Goal: Task Accomplishment & Management: Complete application form

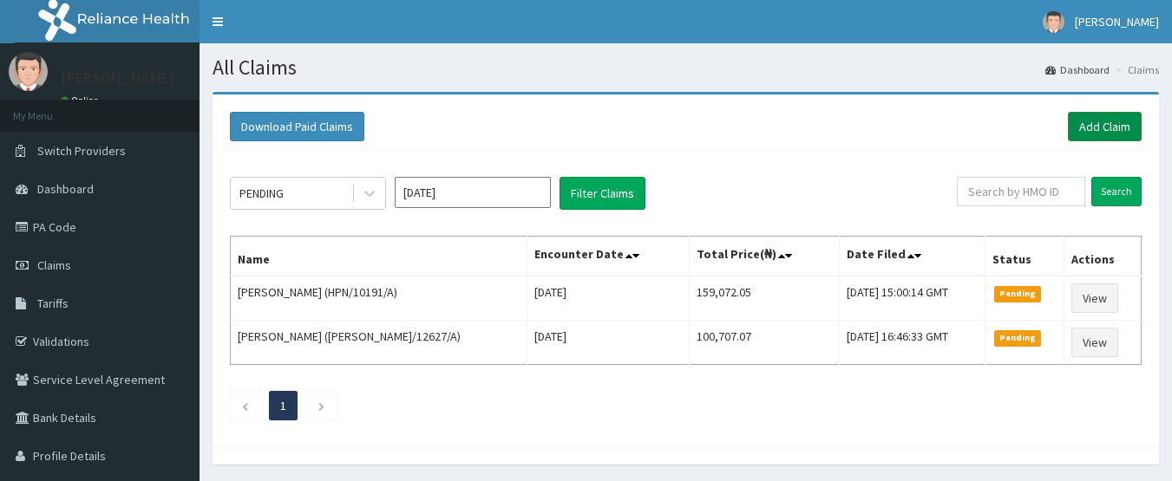
click at [1109, 126] on link "Add Claim" at bounding box center [1105, 126] width 74 height 29
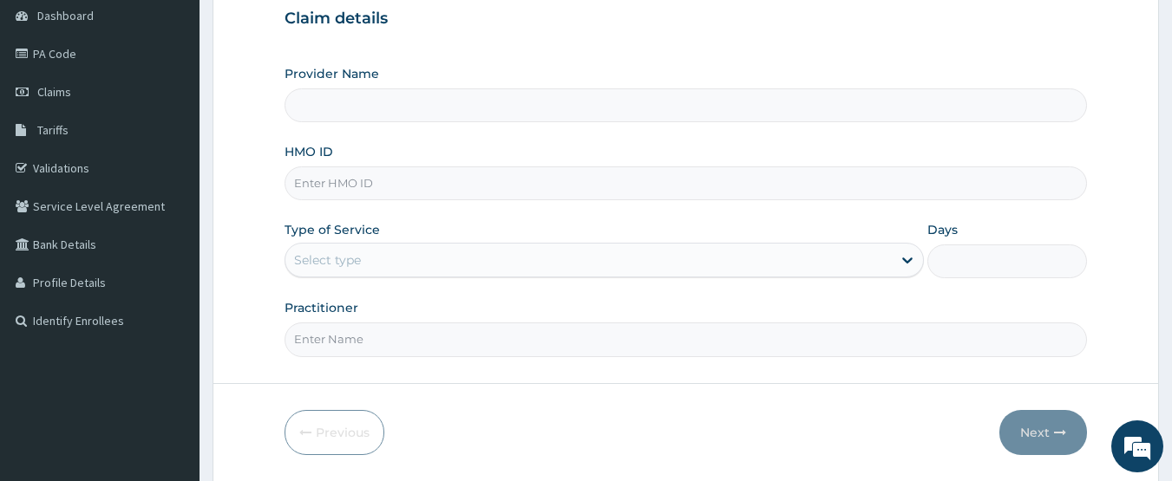
type input "CHIONHospital"
click at [350, 188] on input "HMO ID" at bounding box center [686, 184] width 803 height 34
paste input "PRS/10436/A"
type input "PRS/10436/A"
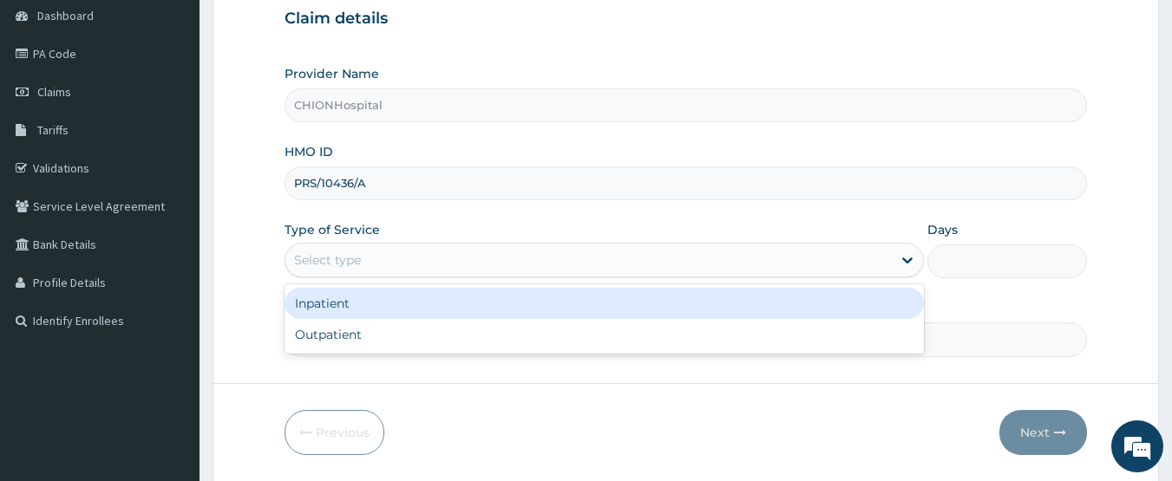
click at [364, 243] on div "Select type" at bounding box center [604, 260] width 639 height 35
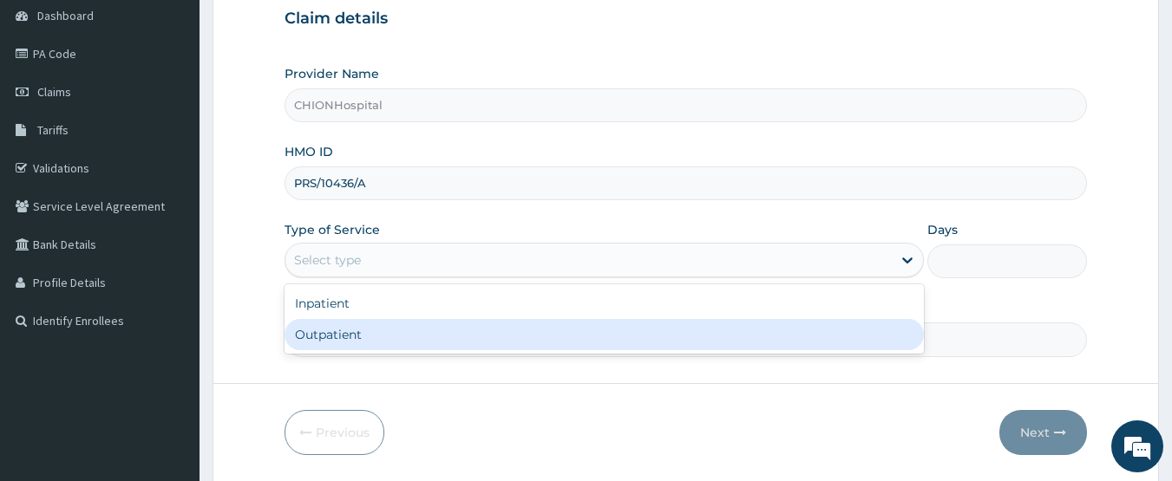
click at [326, 339] on div "Outpatient" at bounding box center [604, 334] width 639 height 31
type input "1"
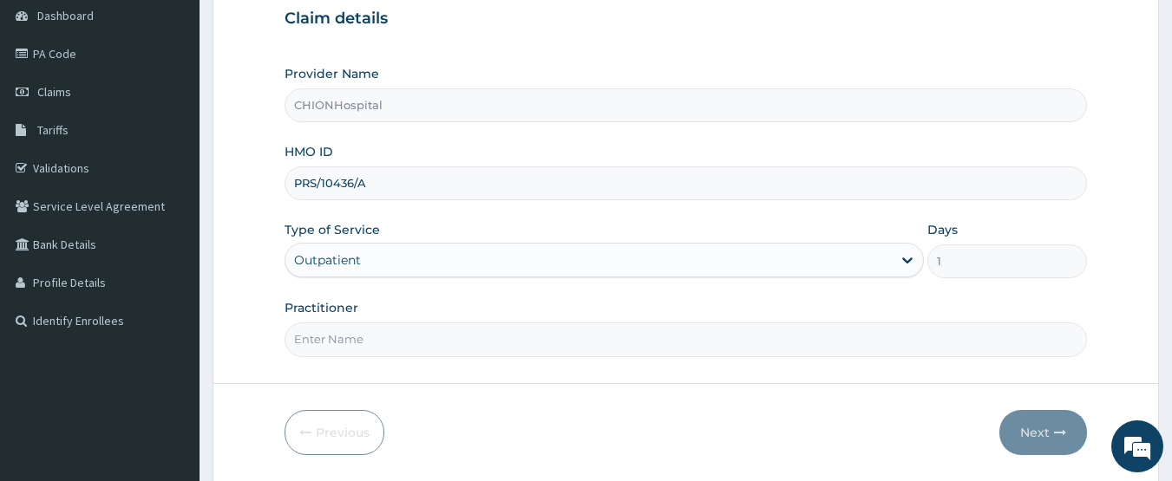
click at [377, 328] on input "Practitioner" at bounding box center [686, 340] width 803 height 34
type input "DR EZE JONAH"
click at [1035, 430] on button "Next" at bounding box center [1043, 432] width 88 height 45
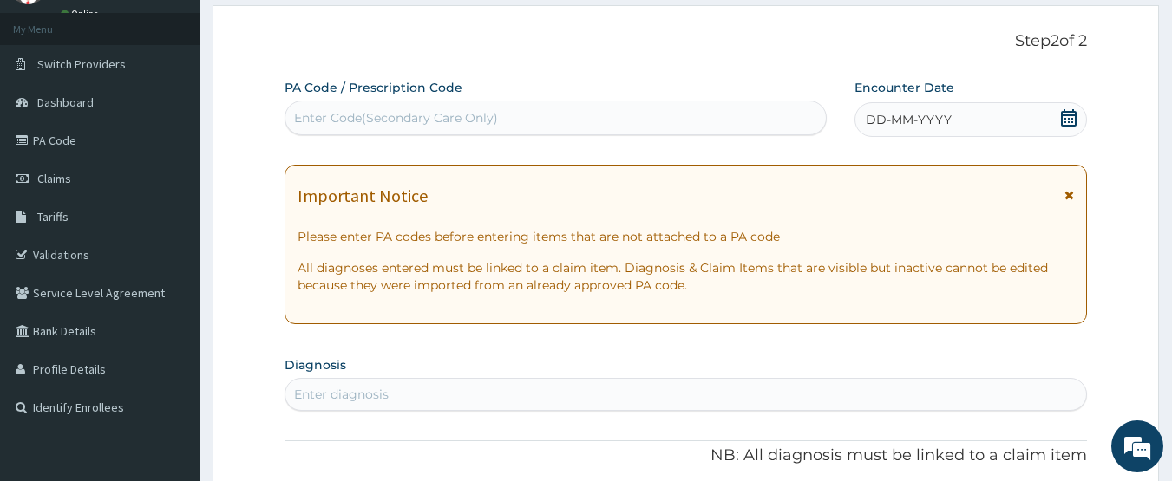
click at [545, 110] on div "Enter Code(Secondary Care Only)" at bounding box center [555, 118] width 541 height 28
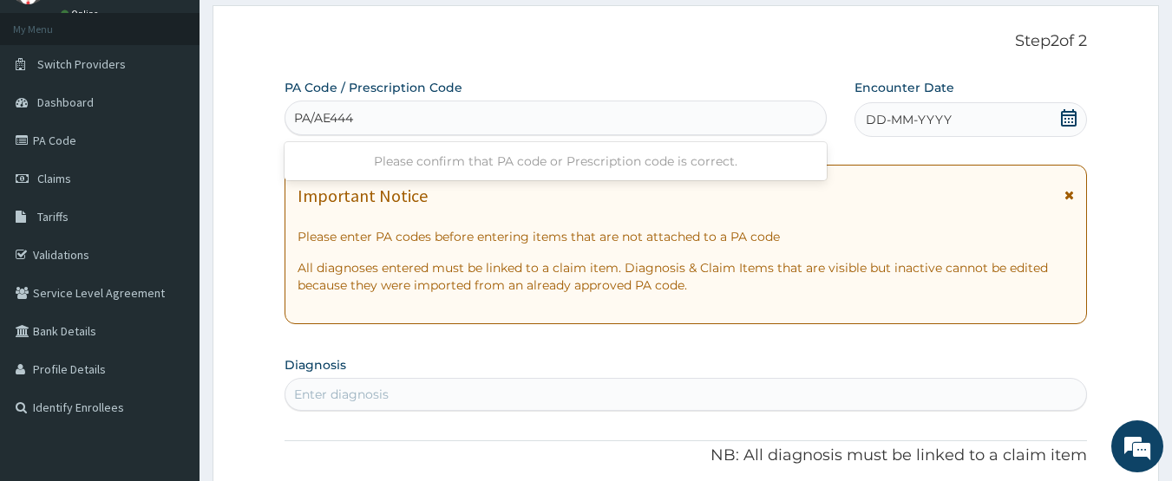
type input "PA/AE444D"
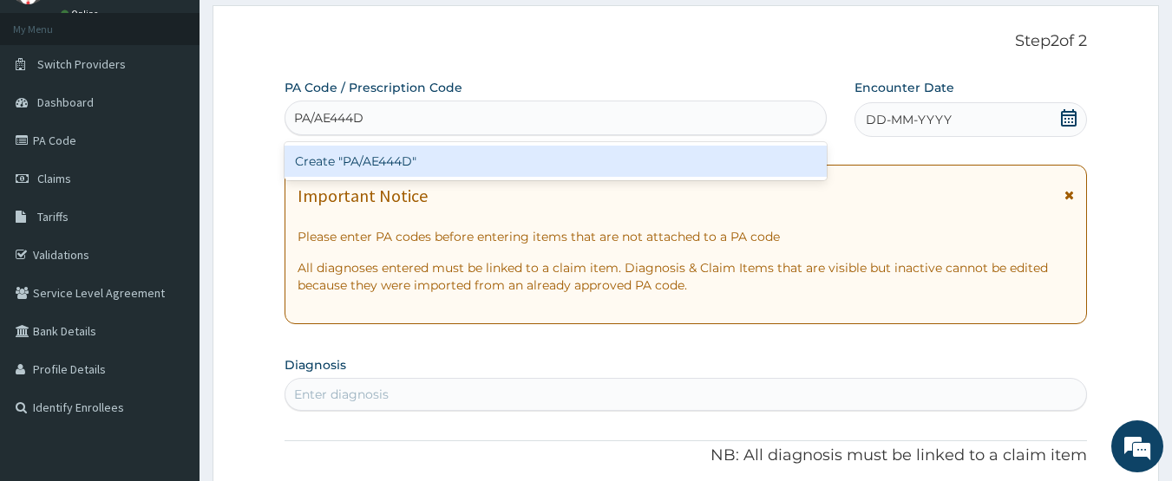
click at [514, 165] on div "Create "PA/AE444D"" at bounding box center [556, 161] width 543 height 31
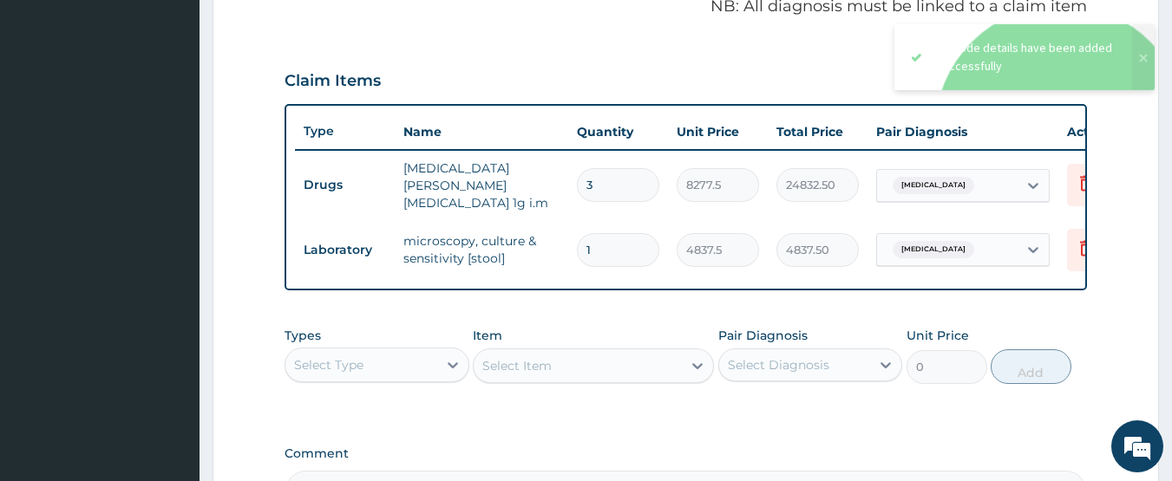
scroll to position [368, 0]
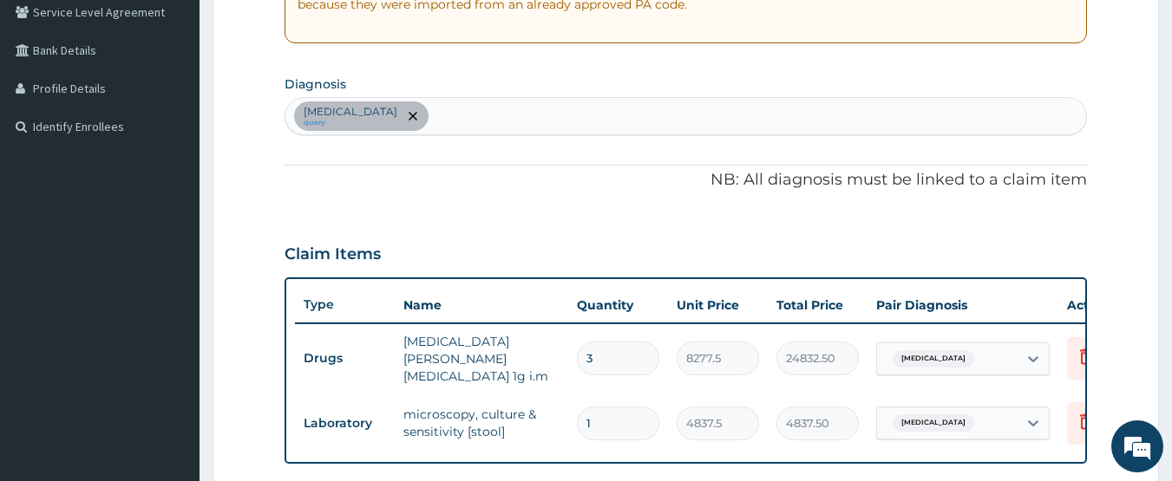
click at [468, 115] on div "Typhoid fever query" at bounding box center [686, 116] width 802 height 36
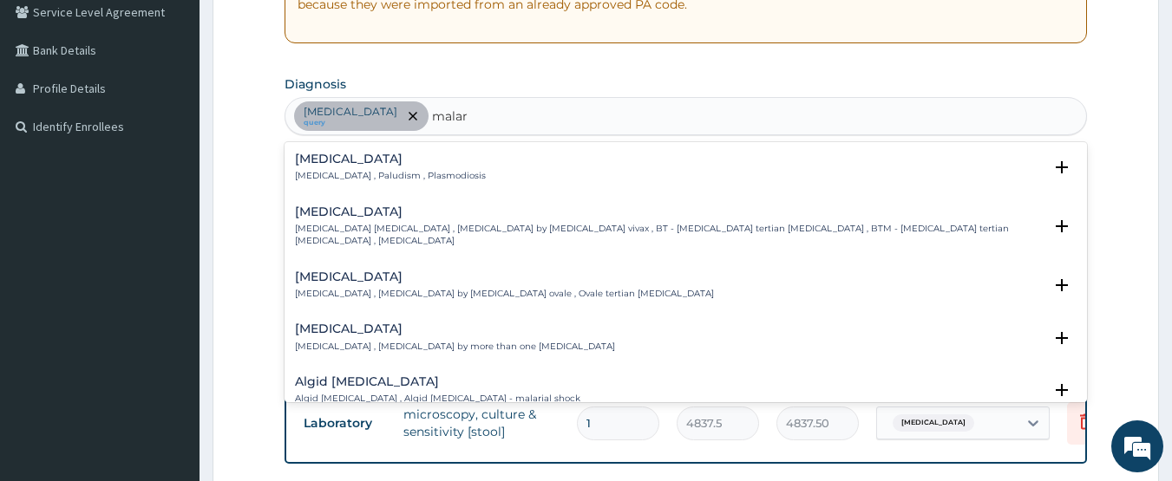
type input "malari"
click at [332, 162] on h4 "Malaria" at bounding box center [390, 159] width 191 height 13
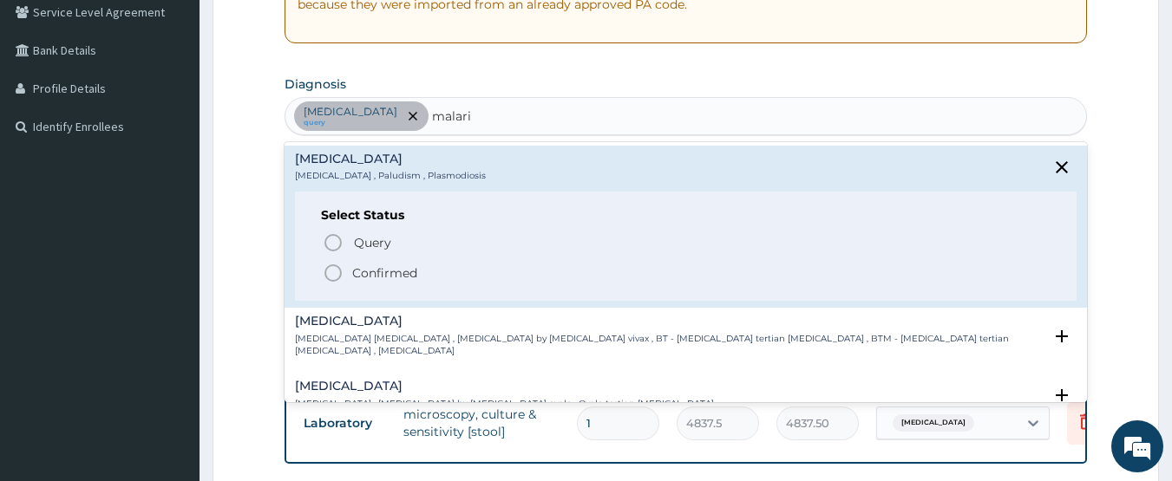
click at [339, 272] on icon "status option filled" at bounding box center [333, 273] width 21 height 21
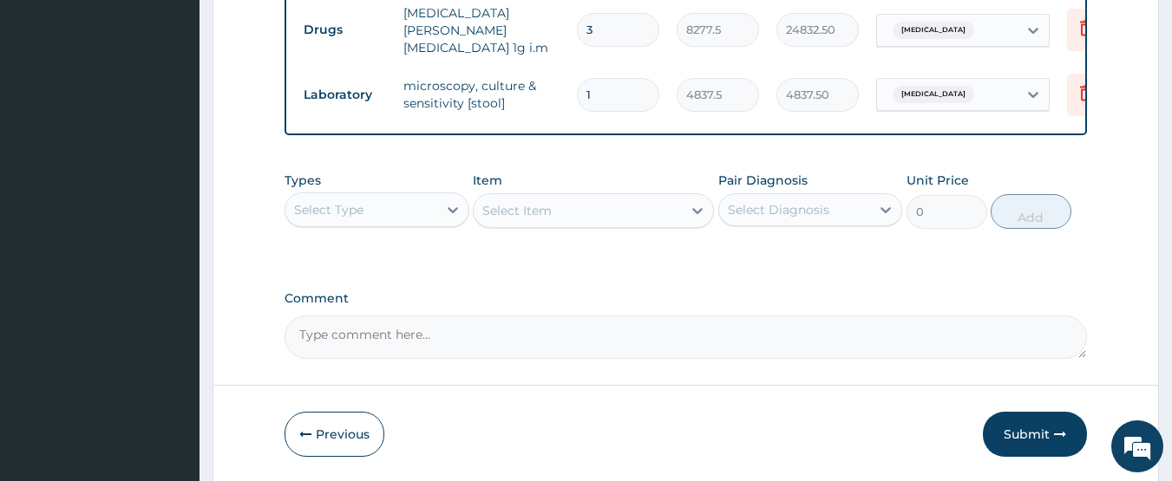
scroll to position [760, 0]
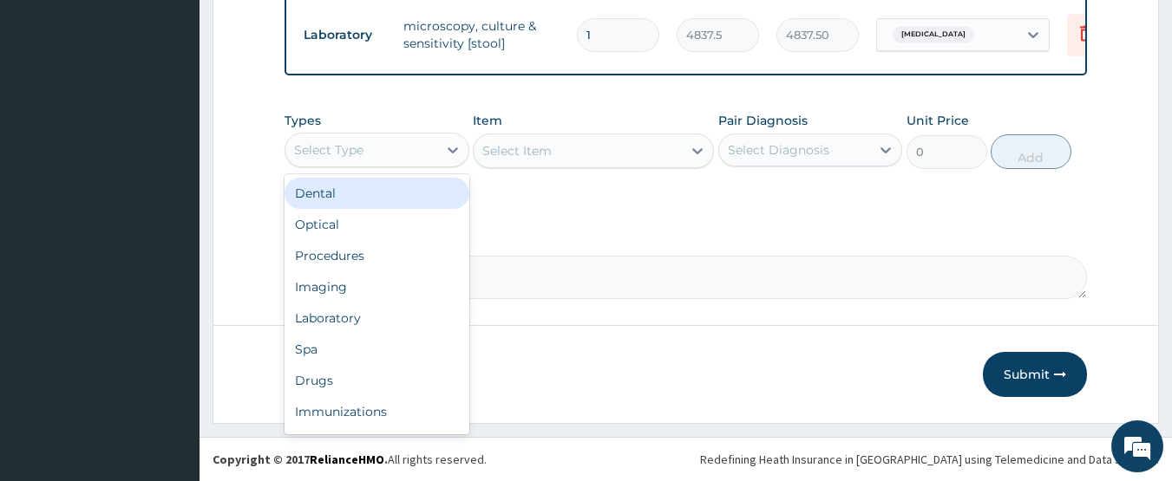
click at [392, 145] on div "Select Type" at bounding box center [361, 150] width 152 height 28
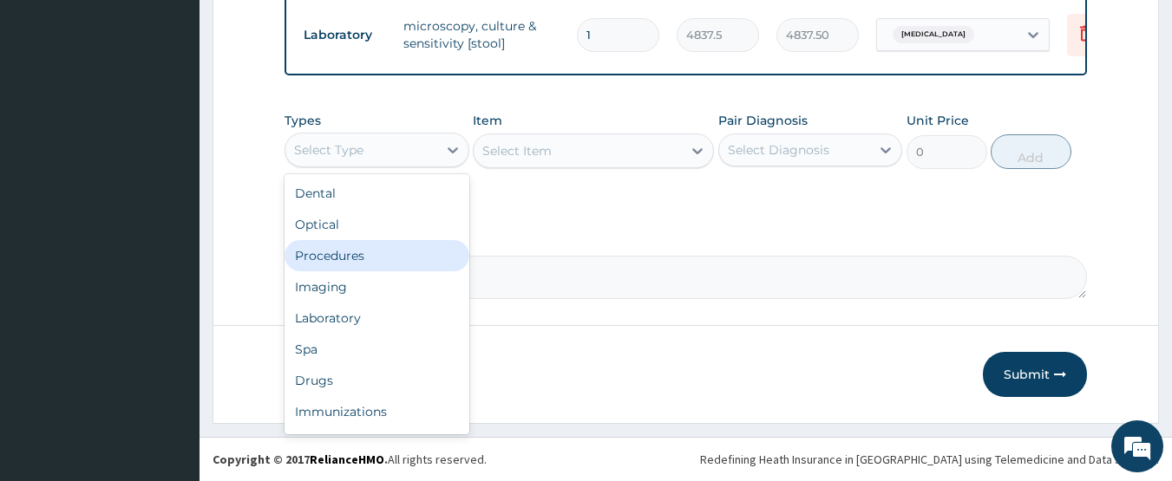
click at [352, 258] on div "Procedures" at bounding box center [377, 255] width 185 height 31
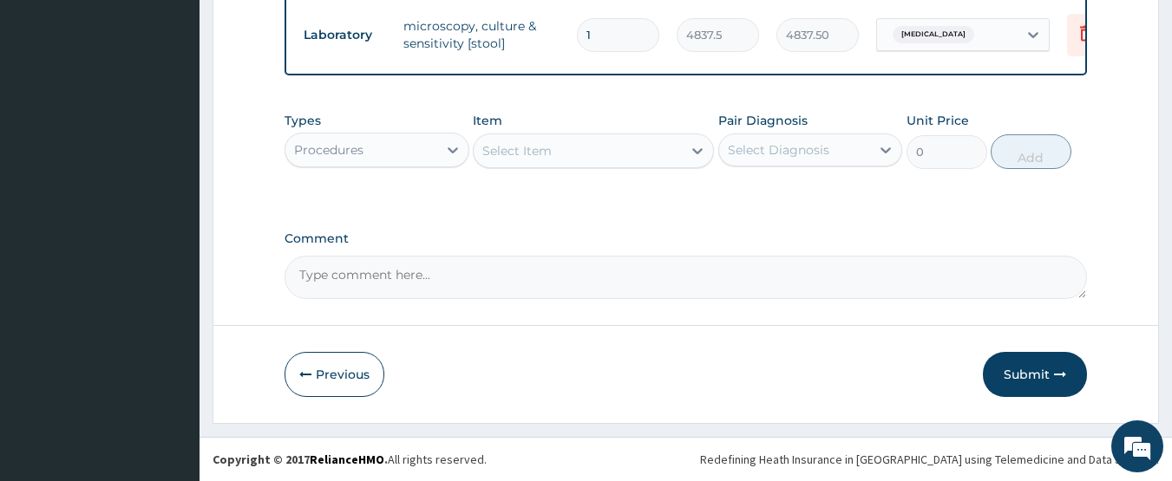
click at [620, 149] on div "Select Item" at bounding box center [578, 151] width 208 height 28
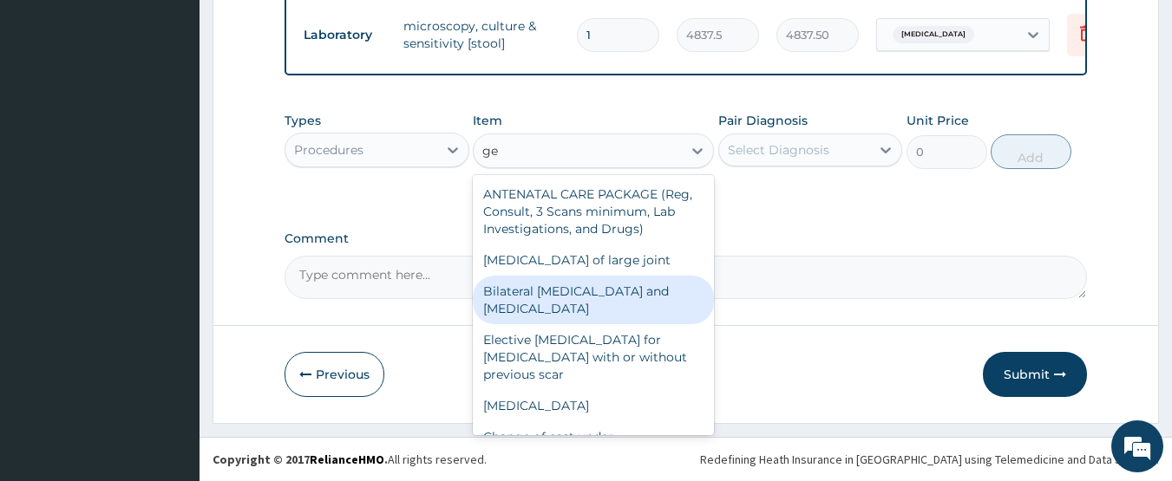
type input "ge"
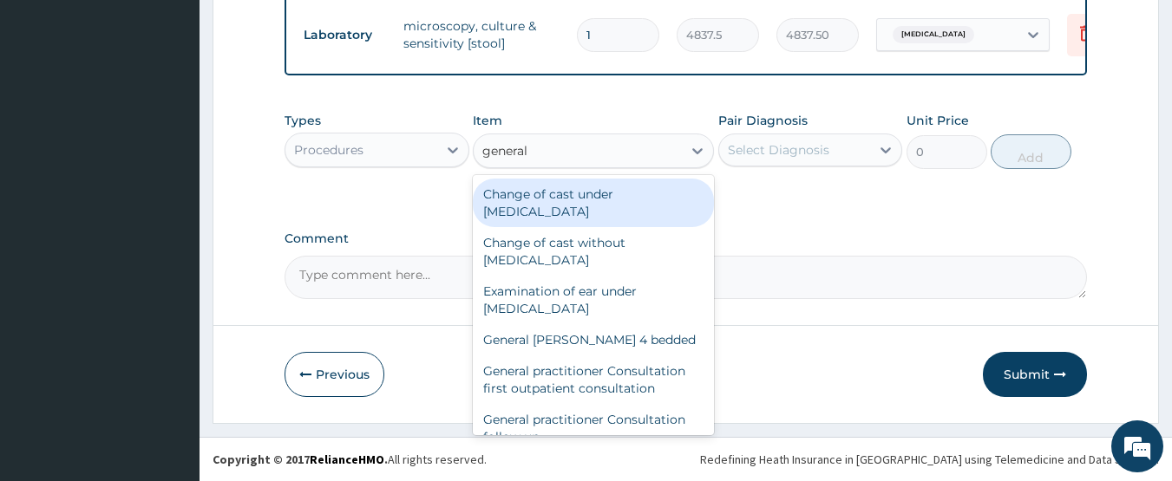
type input "general p"
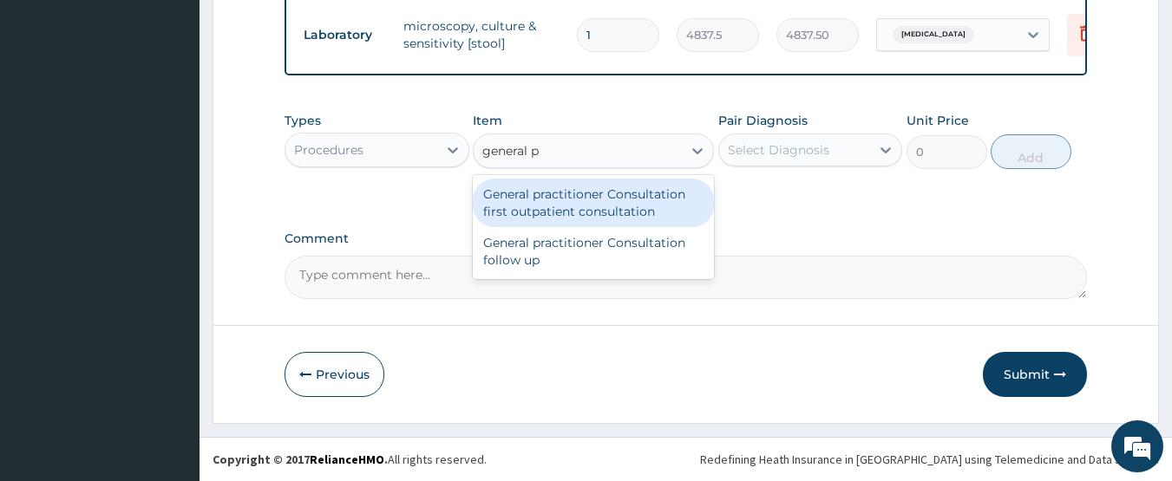
click at [596, 208] on div "General practitioner Consultation first outpatient consultation" at bounding box center [593, 203] width 241 height 49
type input "3547.5"
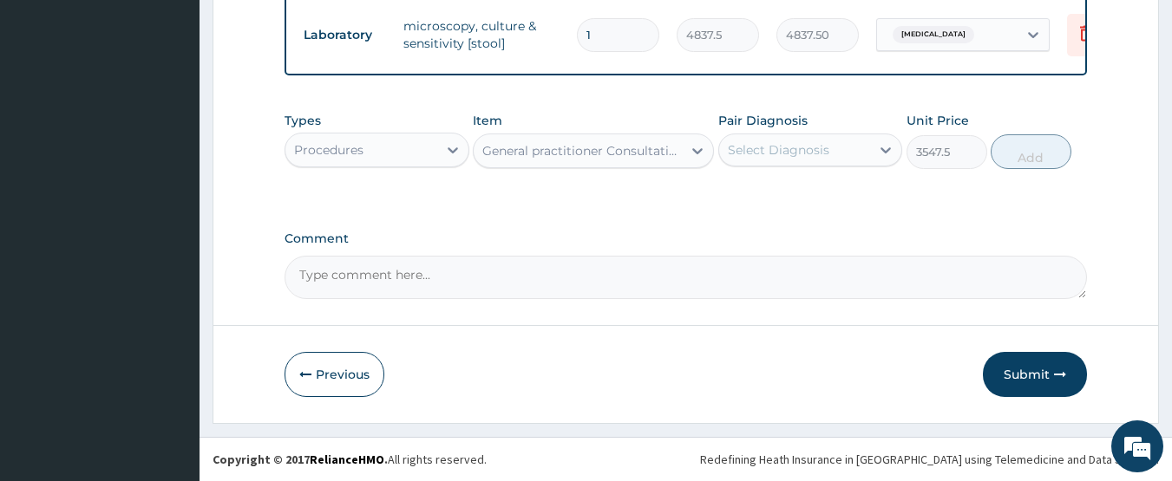
click at [784, 159] on div "Select Diagnosis" at bounding box center [795, 150] width 152 height 28
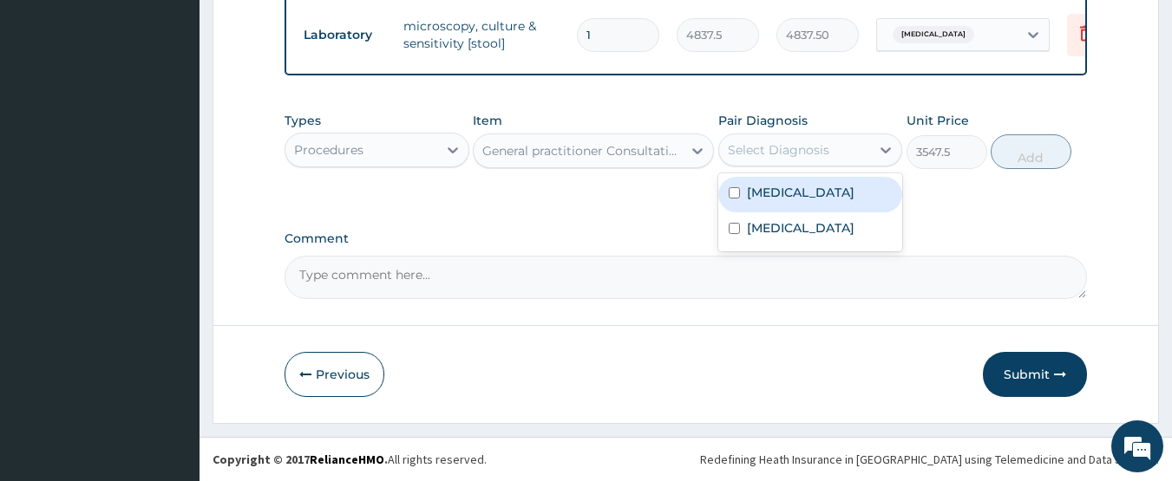
click at [781, 190] on label "[MEDICAL_DATA]" at bounding box center [801, 192] width 108 height 17
checkbox input "true"
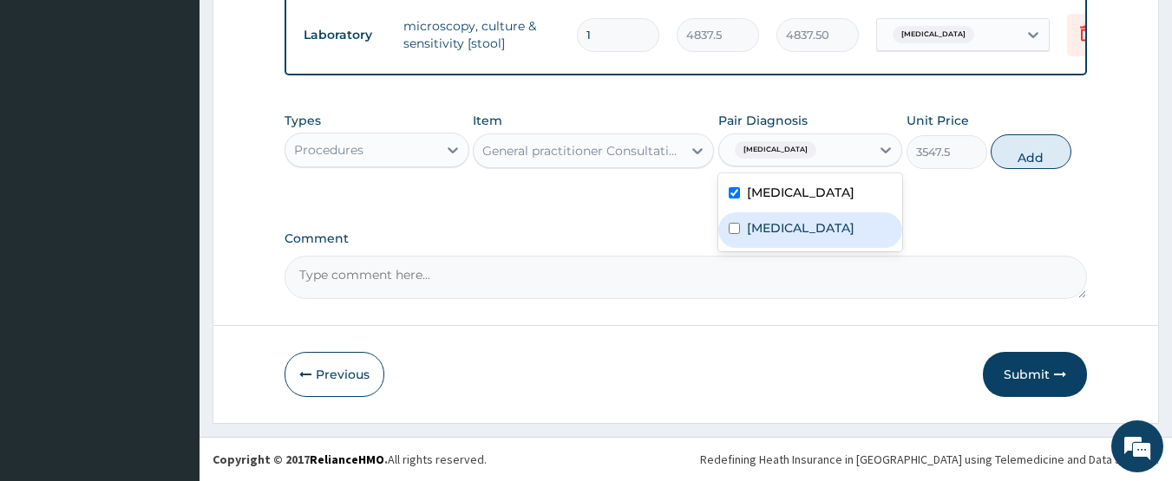
drag, startPoint x: 773, startPoint y: 219, endPoint x: 802, endPoint y: 216, distance: 28.7
click at [774, 219] on label "Malaria" at bounding box center [801, 227] width 108 height 17
checkbox input "true"
click at [1032, 154] on button "Add" at bounding box center [1031, 151] width 81 height 35
type input "0"
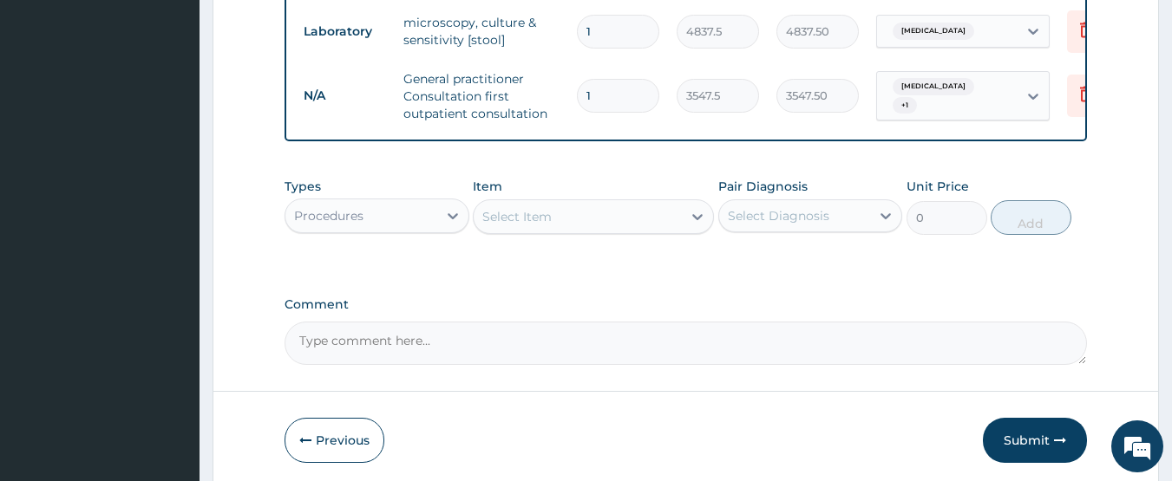
scroll to position [829, 0]
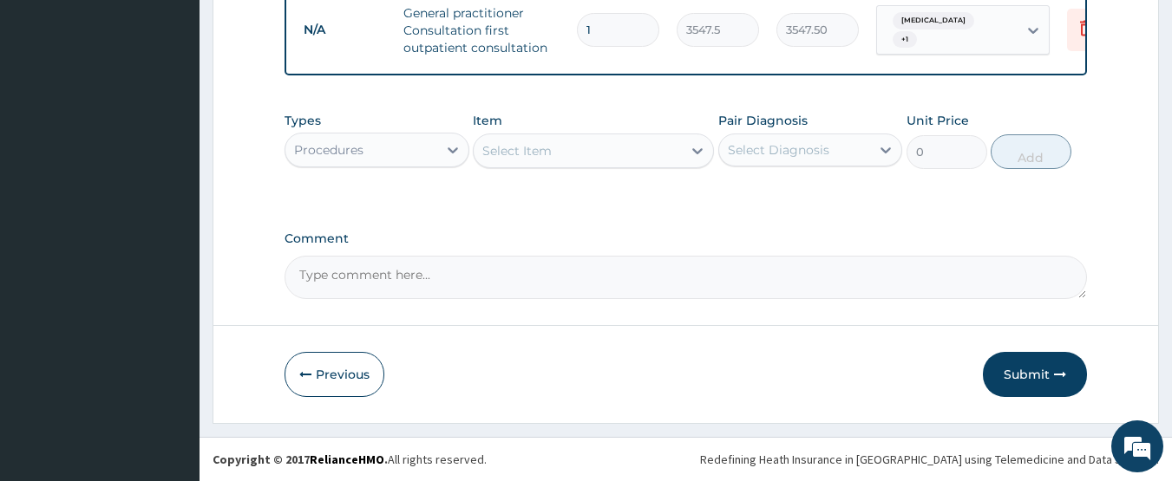
click at [410, 147] on div "Procedures" at bounding box center [361, 150] width 152 height 28
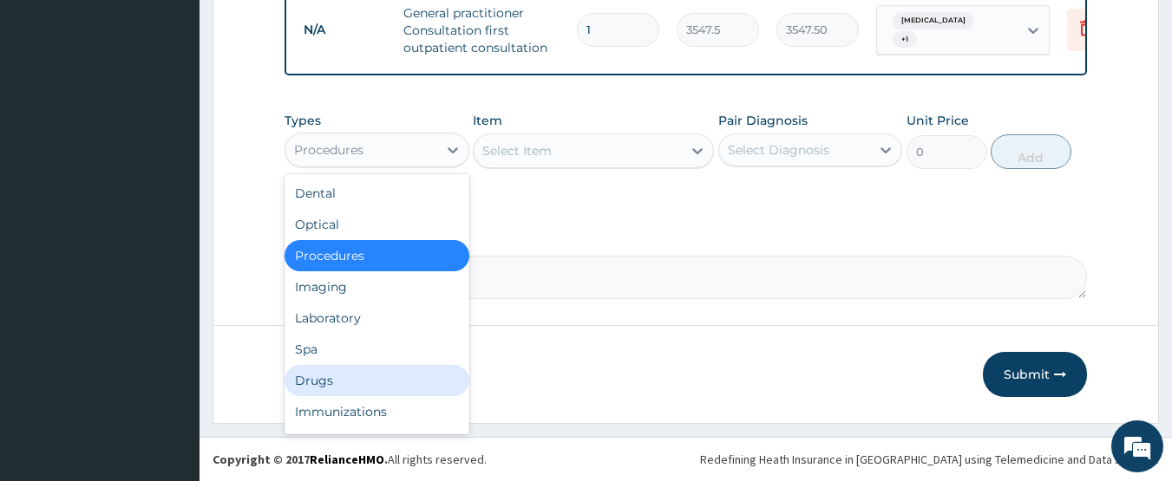
click at [342, 376] on div "Drugs" at bounding box center [377, 380] width 185 height 31
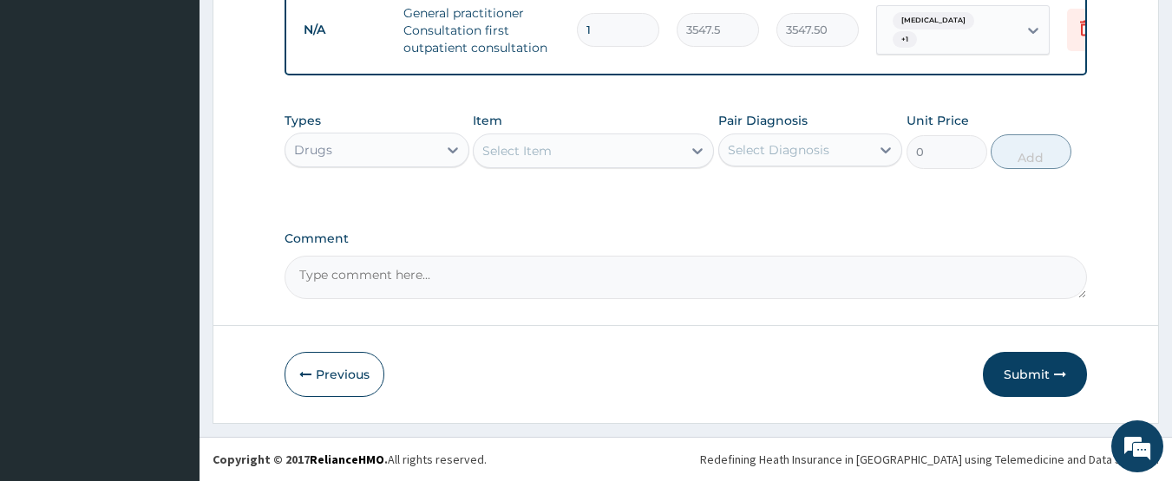
click at [534, 149] on div "Select Item" at bounding box center [516, 150] width 69 height 17
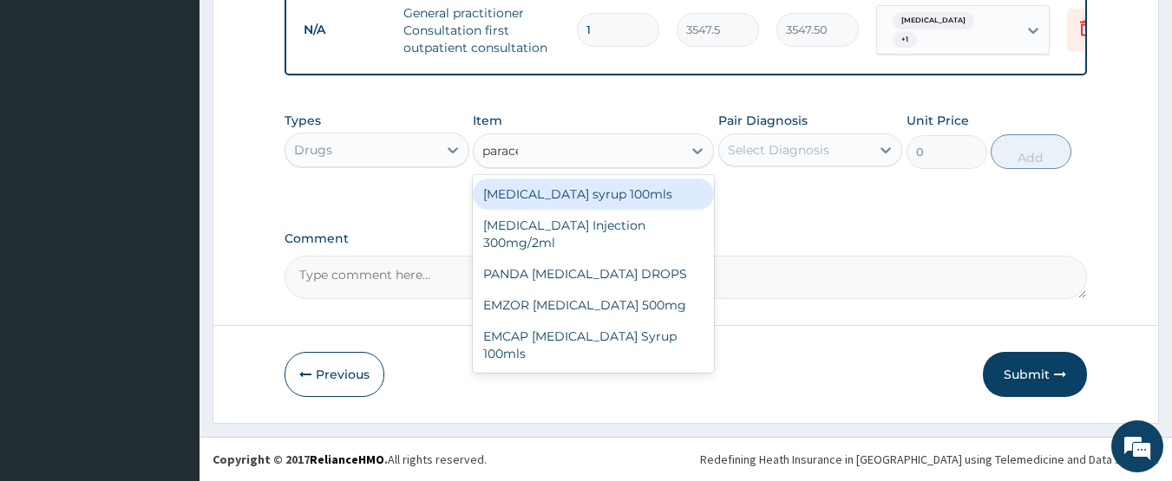
type input "paracet"
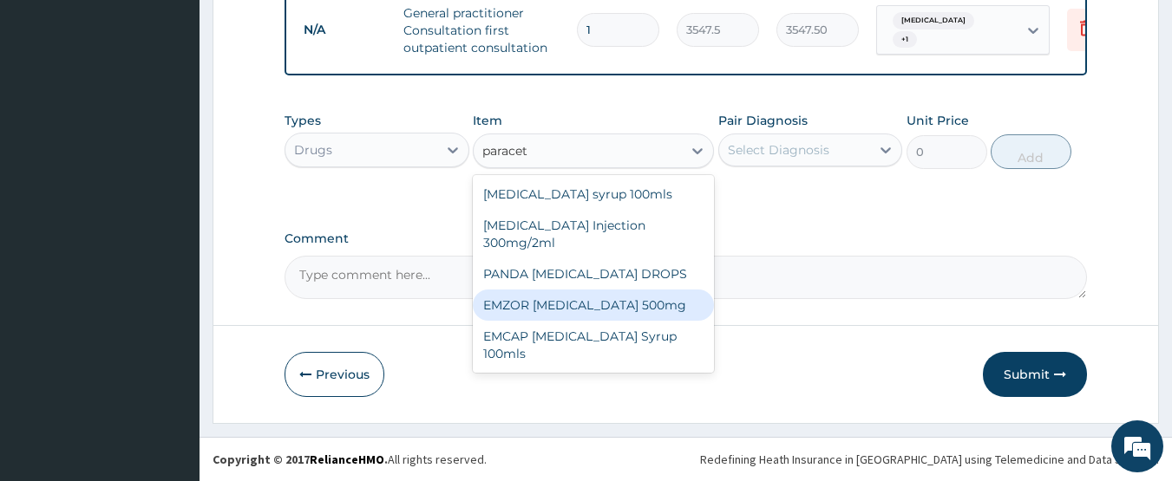
click at [668, 295] on div "EMZOR PARACETAMOL 500mg" at bounding box center [593, 305] width 241 height 31
type input "23.65"
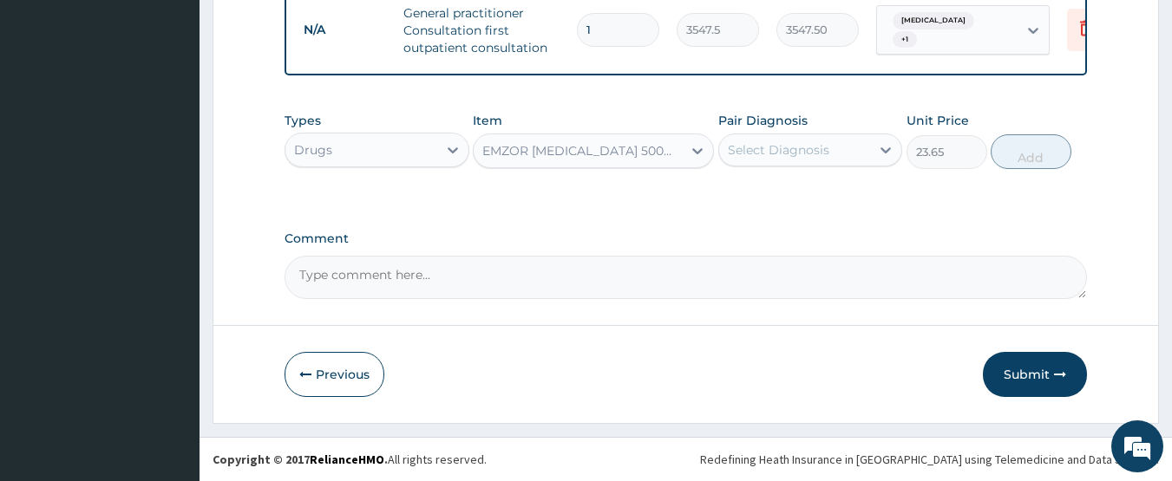
click at [773, 142] on div "Select Diagnosis" at bounding box center [779, 149] width 102 height 17
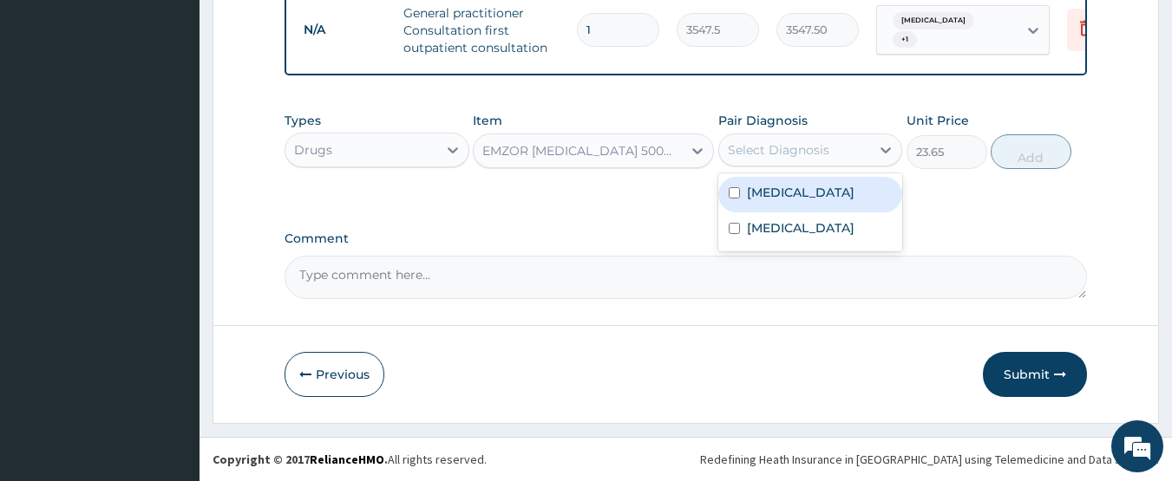
drag, startPoint x: 784, startPoint y: 189, endPoint x: 780, endPoint y: 213, distance: 23.8
click at [784, 190] on label "Typhoid fever" at bounding box center [801, 192] width 108 height 17
checkbox input "true"
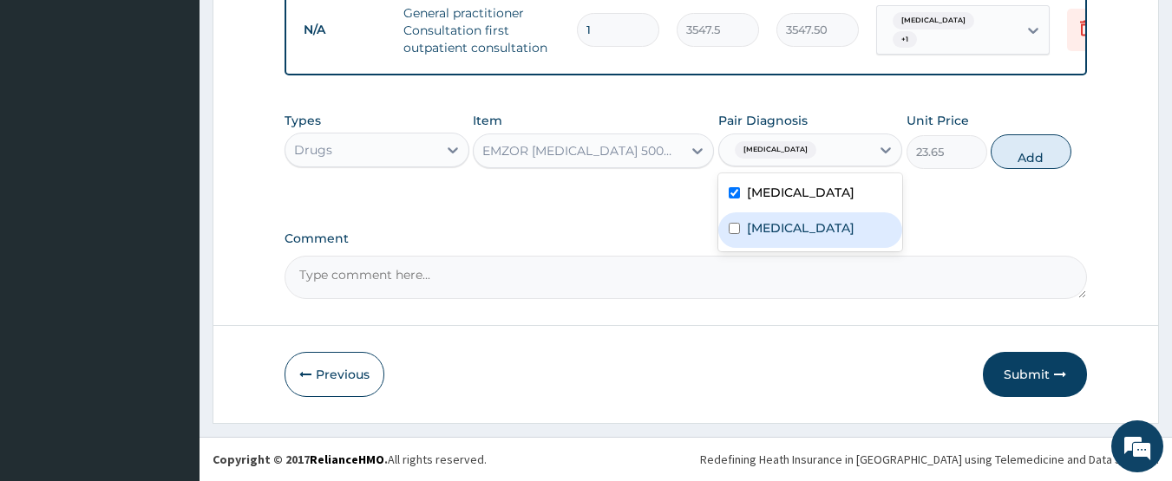
click at [779, 224] on label "Malaria" at bounding box center [801, 227] width 108 height 17
checkbox input "true"
click at [1000, 150] on button "Add" at bounding box center [1031, 151] width 81 height 35
type input "0"
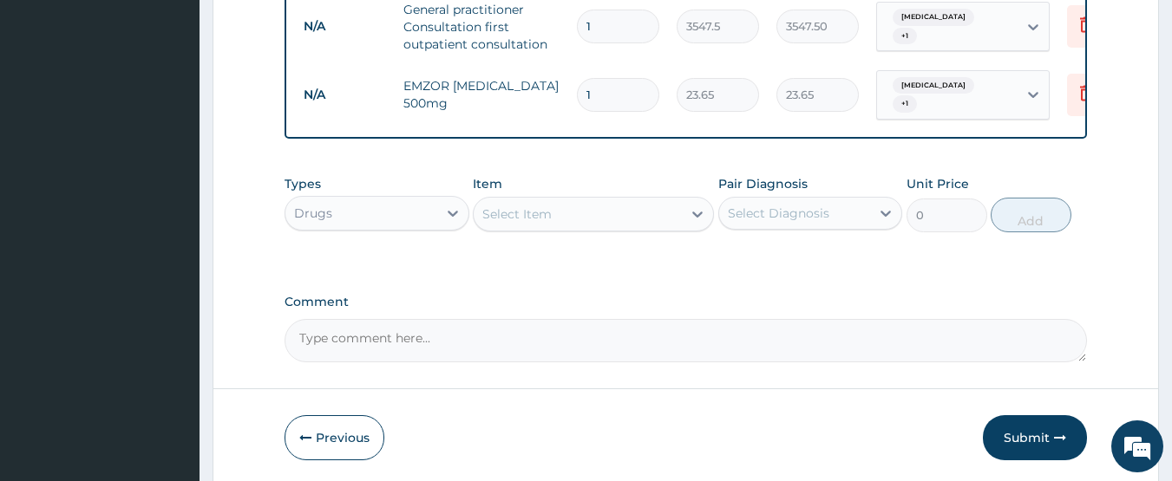
type input "18"
type input "425.70"
type input "18"
click at [538, 208] on div "Select Item" at bounding box center [516, 214] width 69 height 17
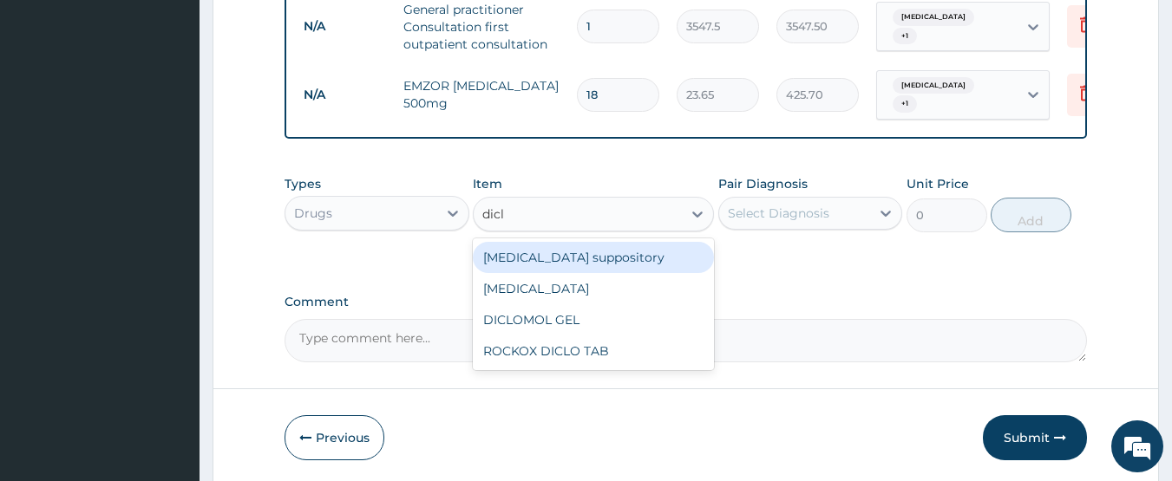
type input "diclo"
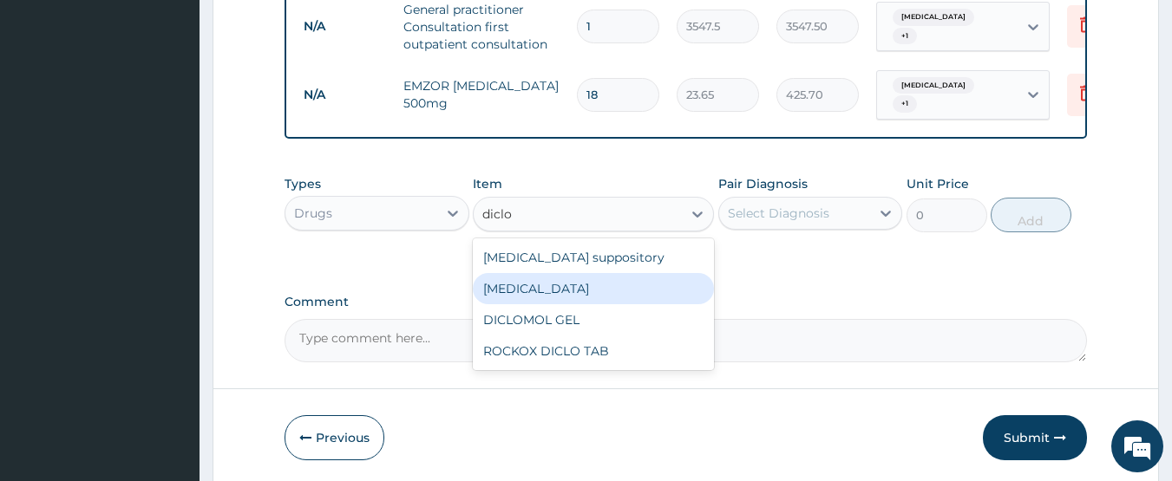
click at [549, 285] on div "Diclofenac" at bounding box center [593, 288] width 241 height 31
type input "591.25"
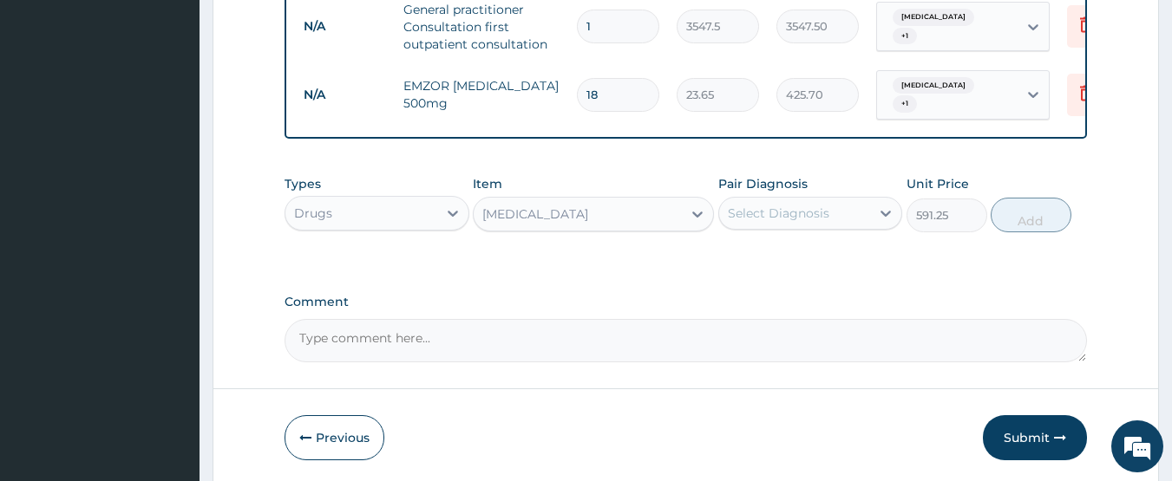
click at [802, 219] on div "Select Diagnosis" at bounding box center [795, 214] width 152 height 28
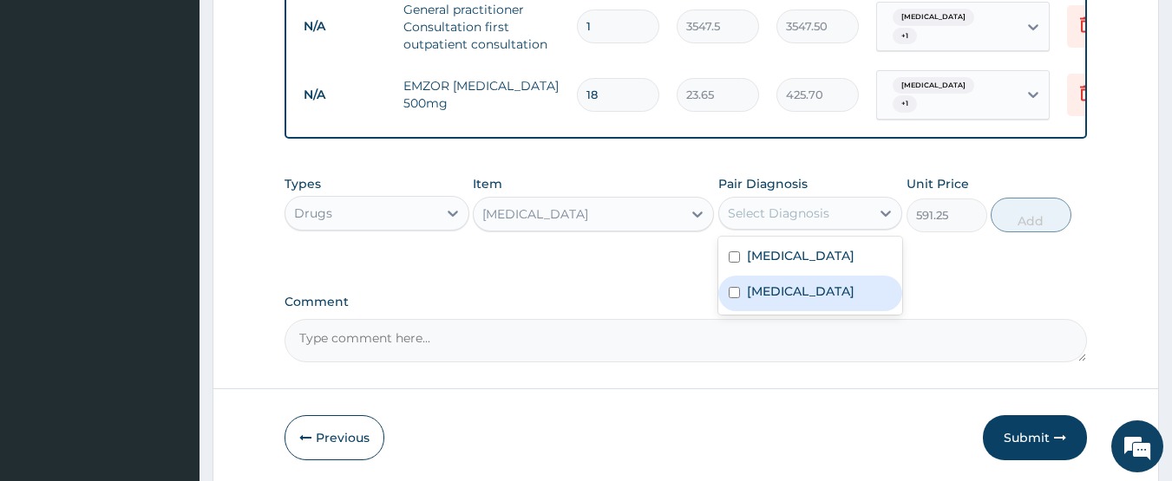
click at [788, 299] on div "Malaria" at bounding box center [810, 294] width 185 height 36
checkbox input "true"
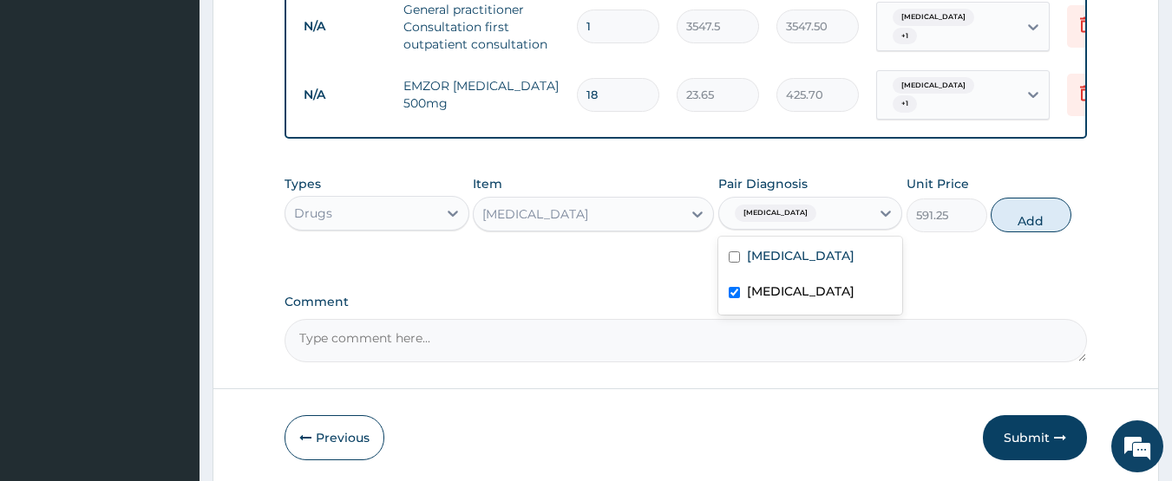
click at [811, 259] on label "Typhoid fever" at bounding box center [801, 255] width 108 height 17
checkbox input "true"
click at [1008, 217] on button "Add" at bounding box center [1031, 215] width 81 height 35
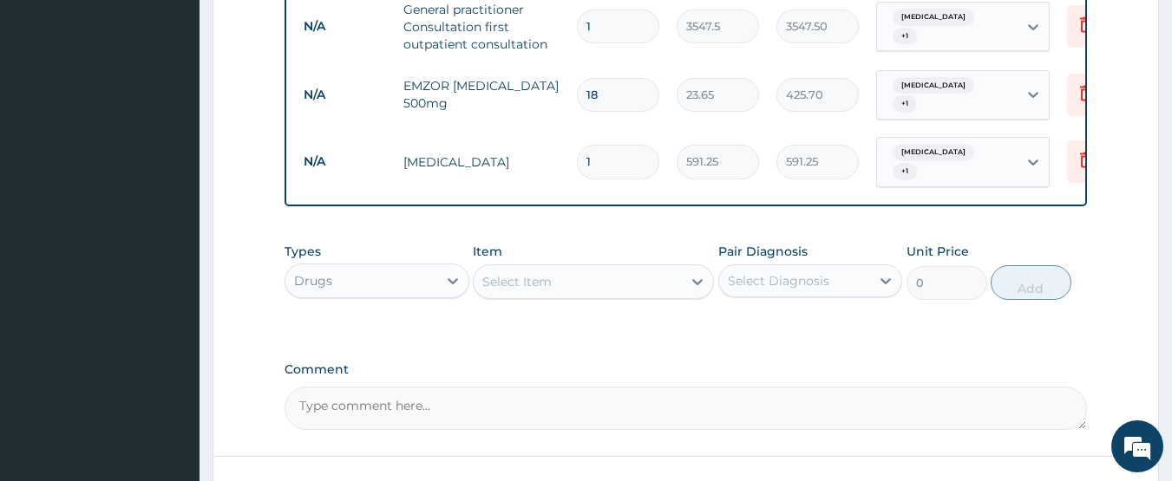
click at [553, 268] on div "Select Item" at bounding box center [578, 282] width 208 height 28
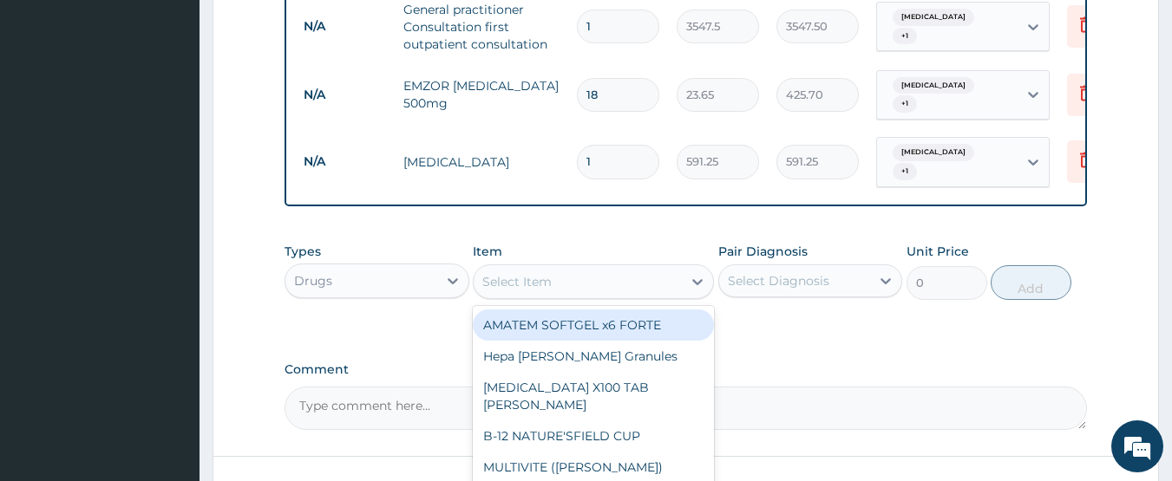
drag, startPoint x: 557, startPoint y: 306, endPoint x: 690, endPoint y: 305, distance: 132.7
click at [588, 310] on div "AMATEM SOFTGEL x6 FORTE" at bounding box center [593, 325] width 241 height 31
type input "473"
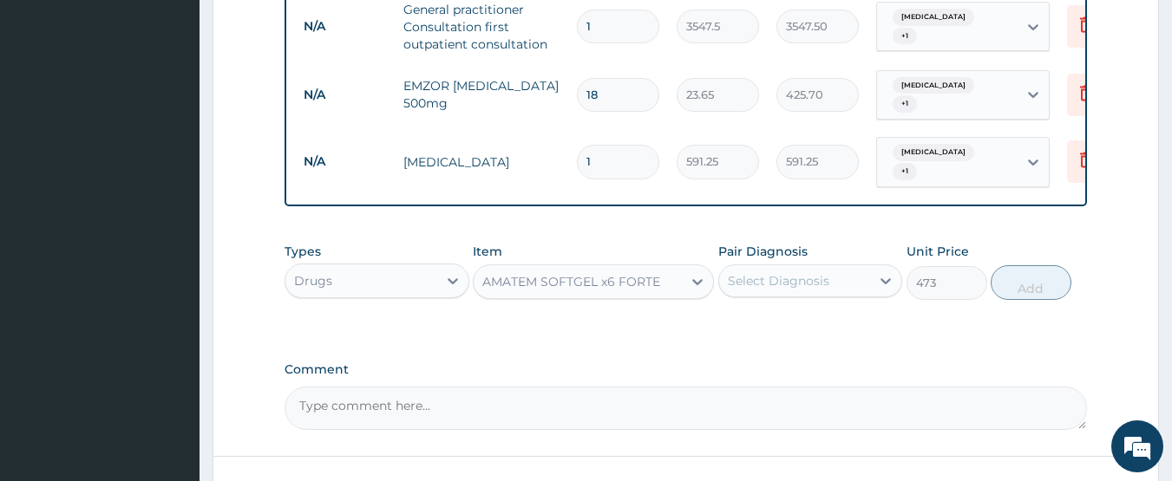
click at [762, 272] on div "Select Diagnosis" at bounding box center [779, 280] width 102 height 17
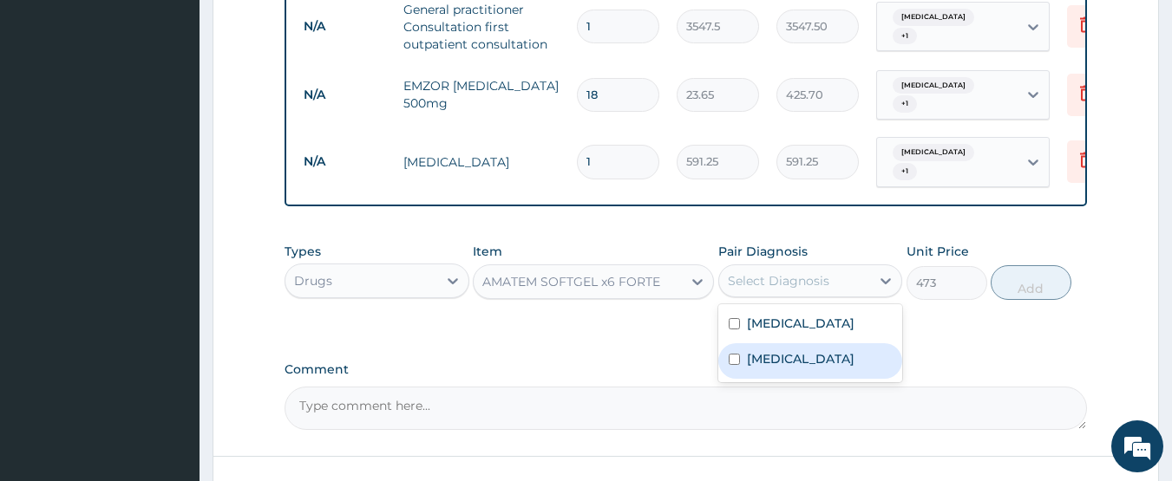
click at [789, 350] on label "Malaria" at bounding box center [801, 358] width 108 height 17
checkbox input "true"
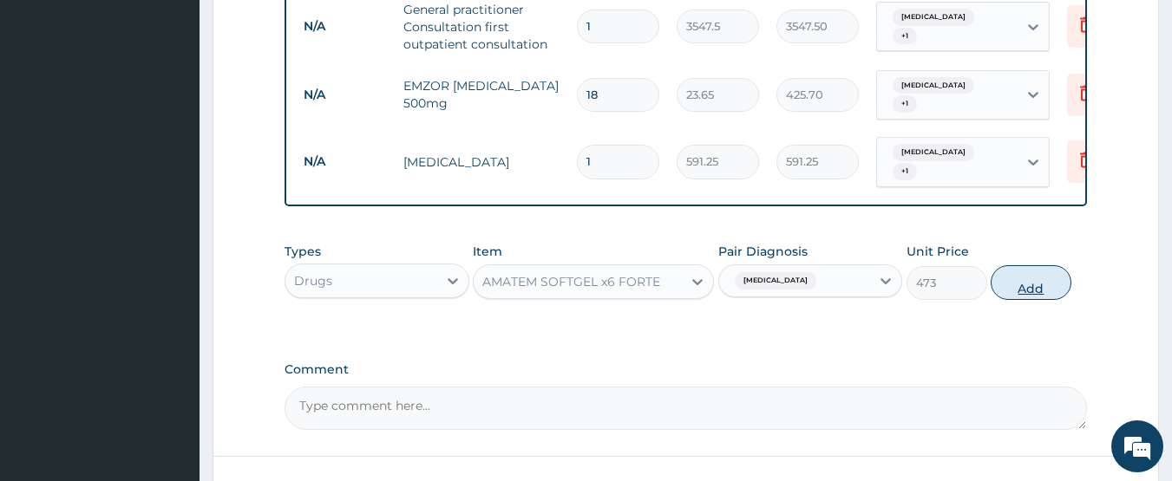
click at [1032, 279] on button "Add" at bounding box center [1031, 282] width 81 height 35
type input "0"
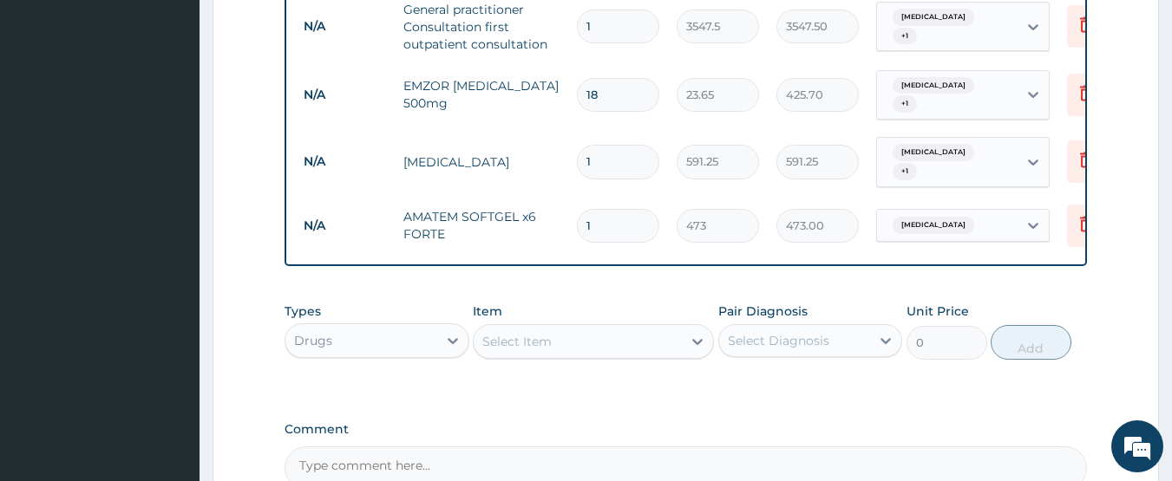
type input "0.00"
type input "6"
type input "2838.00"
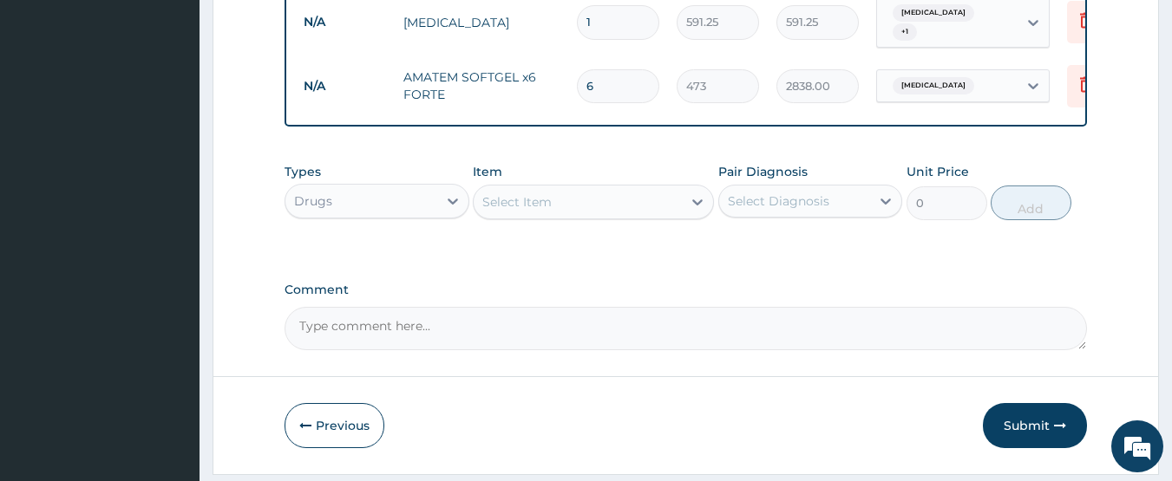
scroll to position [1009, 0]
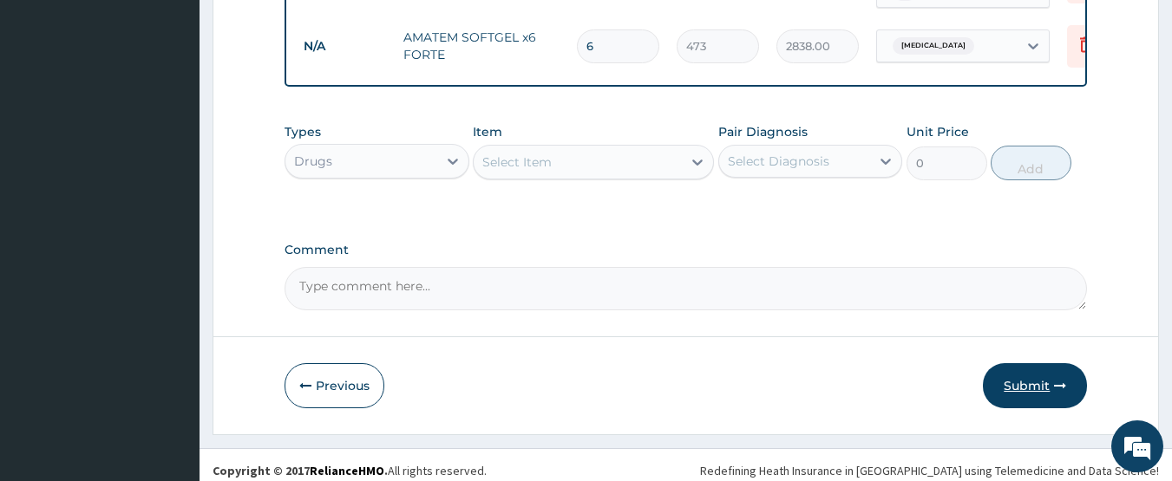
type input "6"
click at [1032, 379] on button "Submit" at bounding box center [1035, 385] width 104 height 45
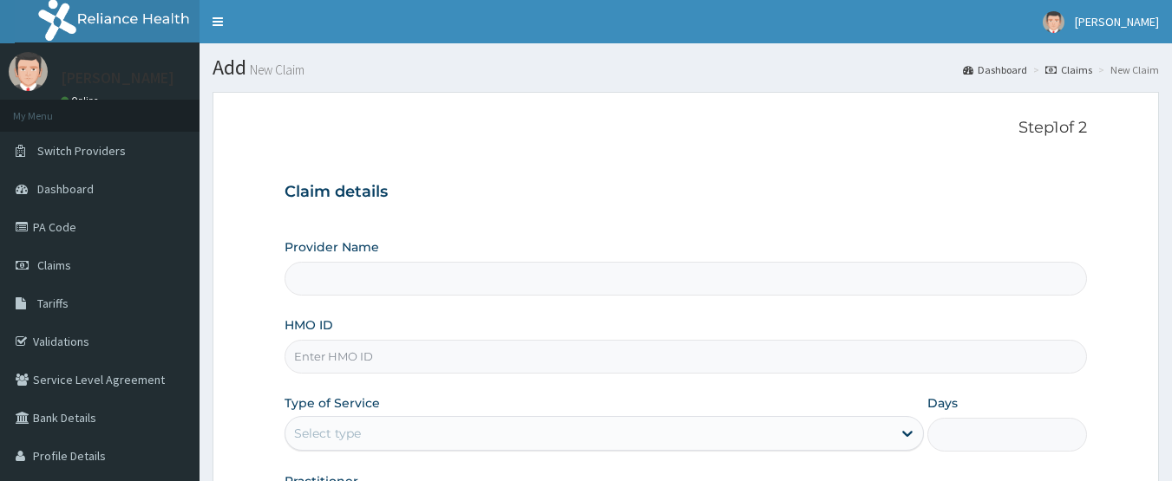
type input "CHIONHospital"
click at [91, 227] on link "PA Code" at bounding box center [100, 227] width 200 height 38
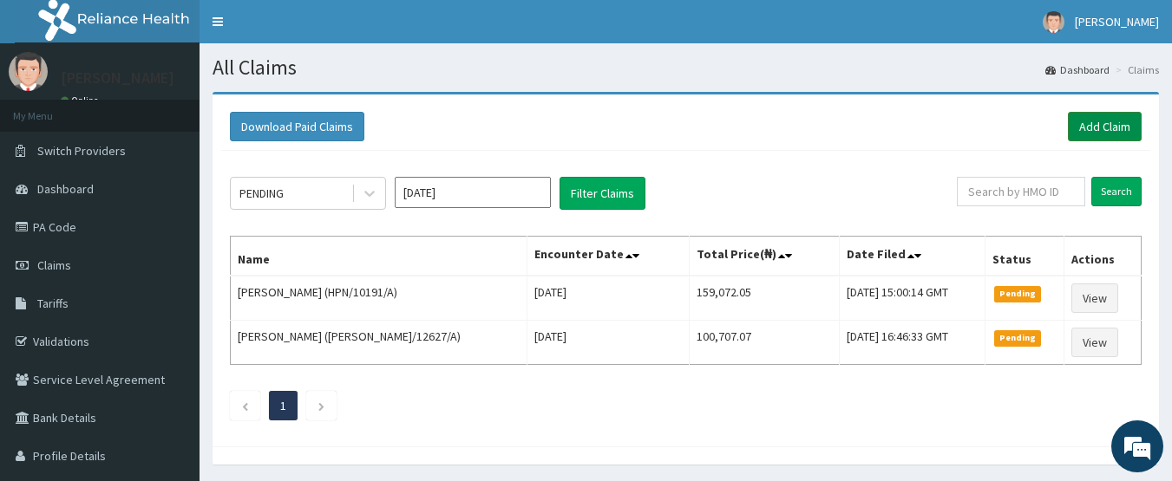
click at [1109, 126] on link "Add Claim" at bounding box center [1105, 126] width 74 height 29
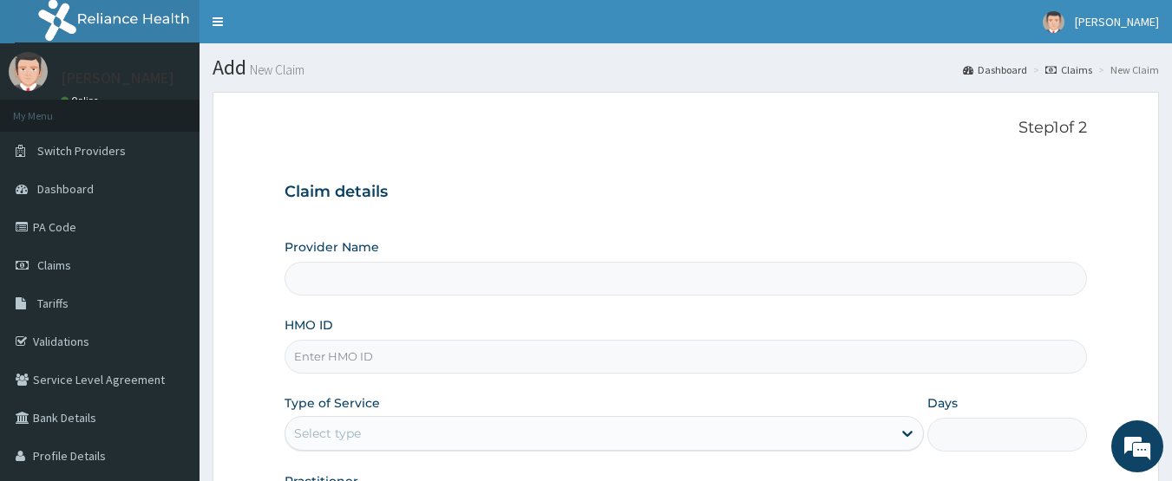
type input "CHIONHospital"
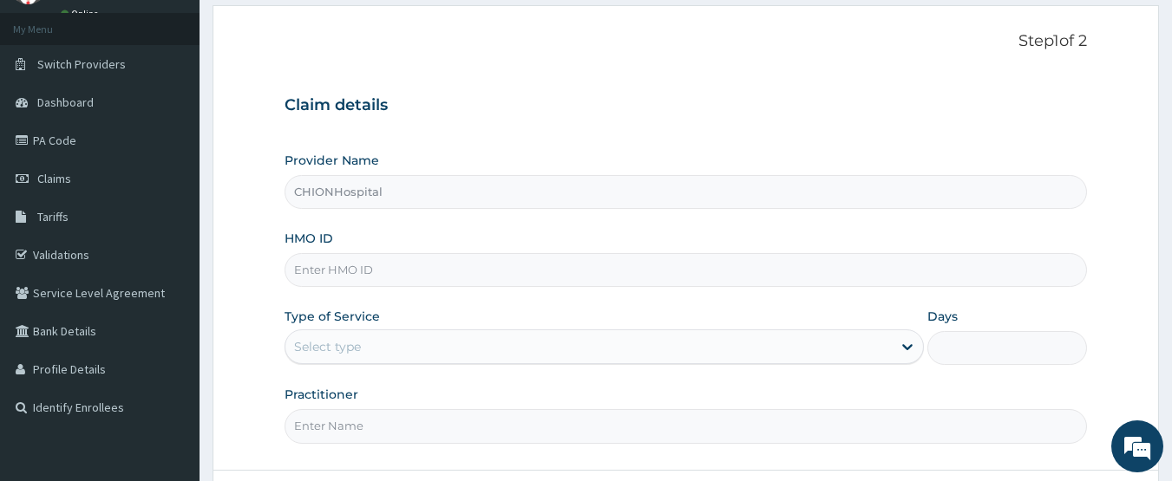
click at [355, 272] on input "HMO ID" at bounding box center [686, 270] width 803 height 34
paste input "HPN/10191/A"
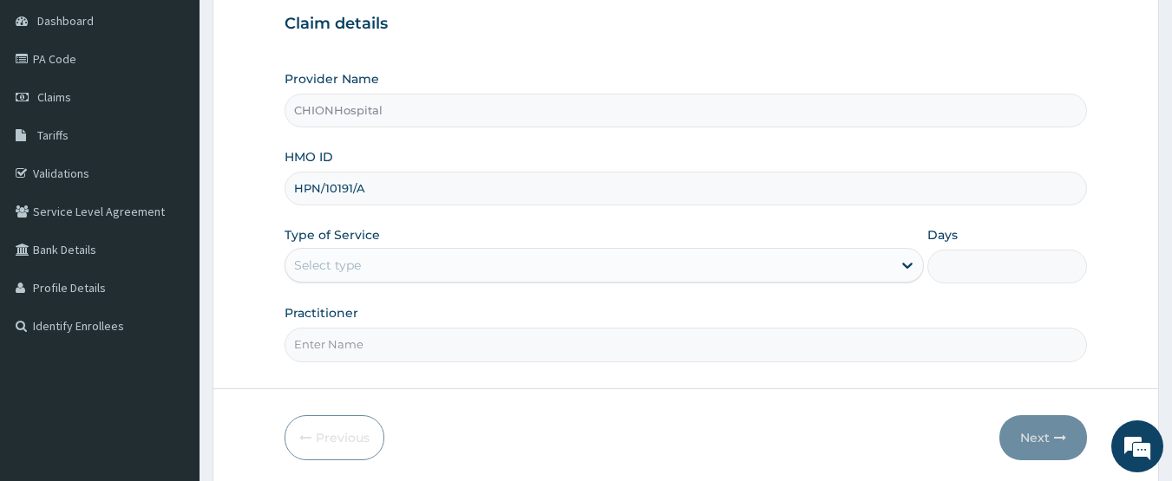
scroll to position [232, 0]
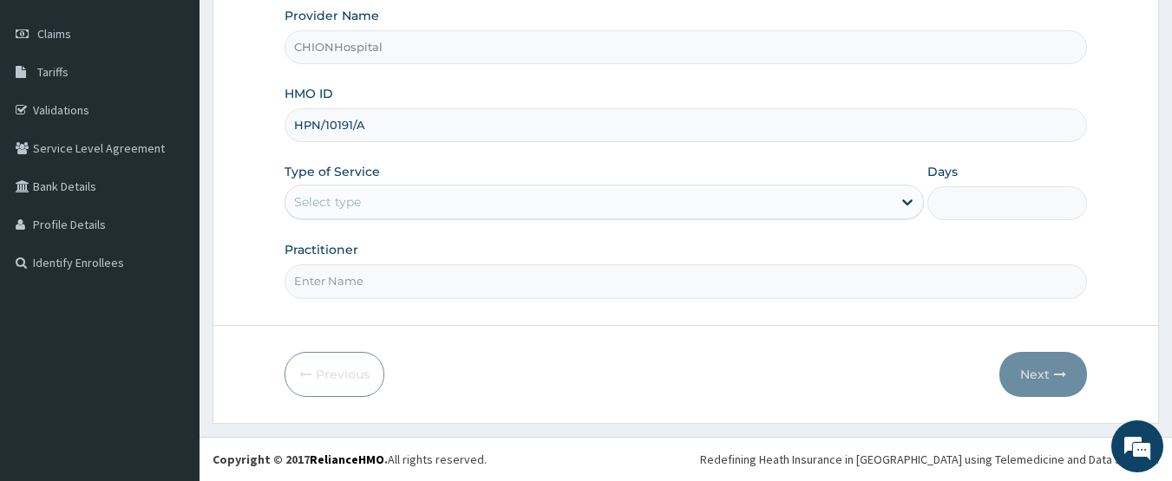
type input "HPN/10191/A"
click at [340, 202] on div "Select type" at bounding box center [327, 201] width 67 height 17
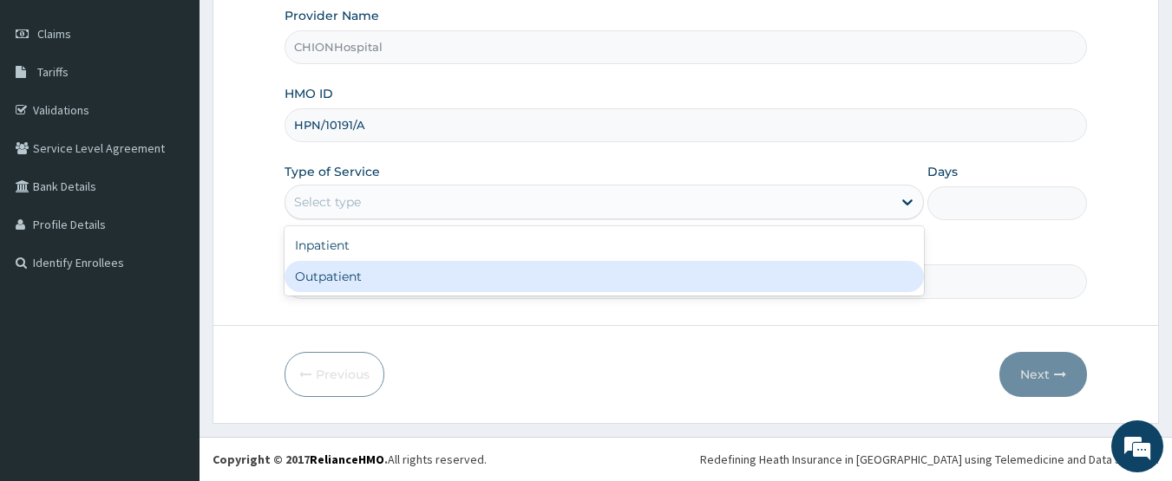
click at [334, 276] on div "Outpatient" at bounding box center [604, 276] width 639 height 31
type input "1"
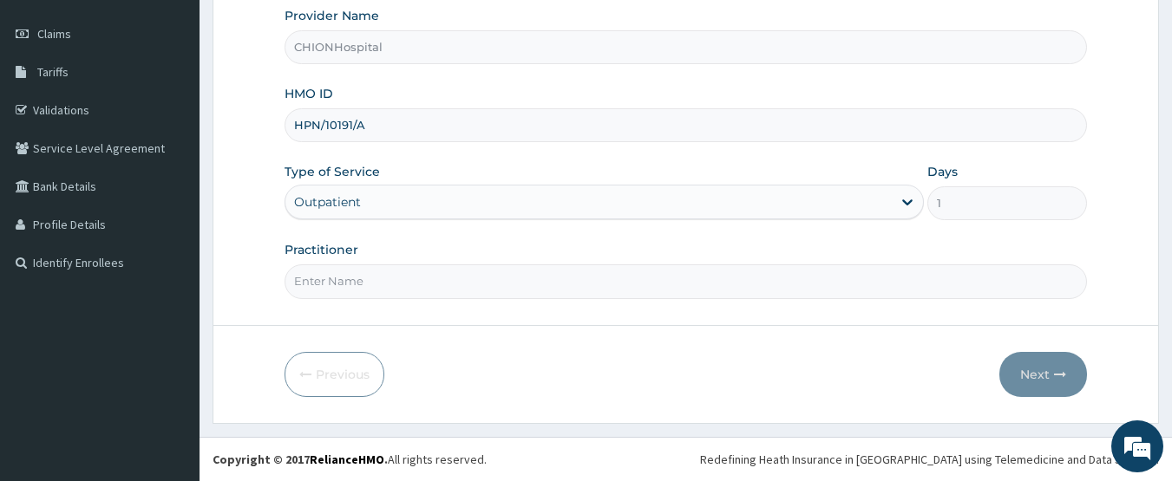
click at [338, 288] on input "Practitioner" at bounding box center [686, 282] width 803 height 34
type input "[PERSON_NAME]"
click at [1041, 376] on button "Next" at bounding box center [1043, 374] width 88 height 45
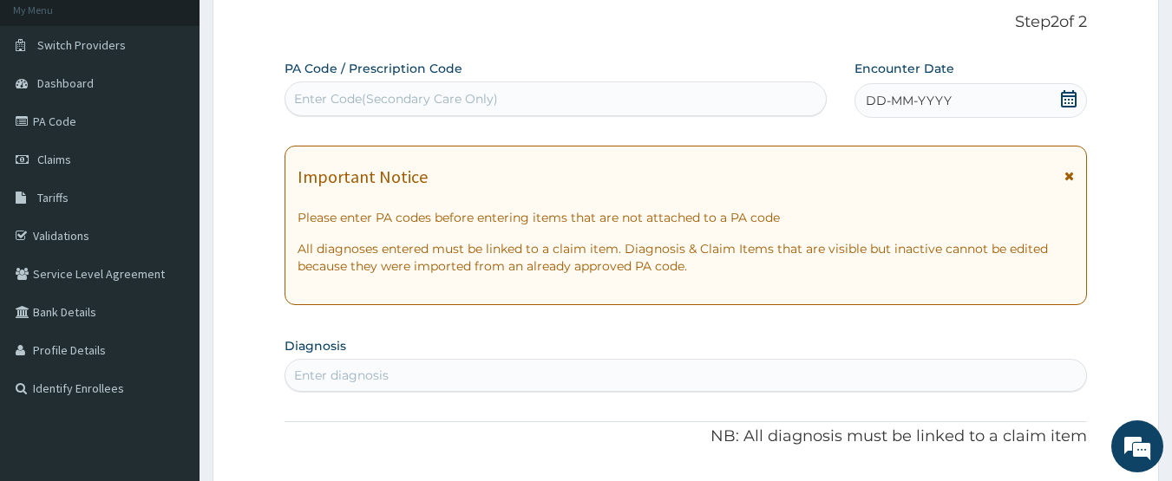
scroll to position [58, 0]
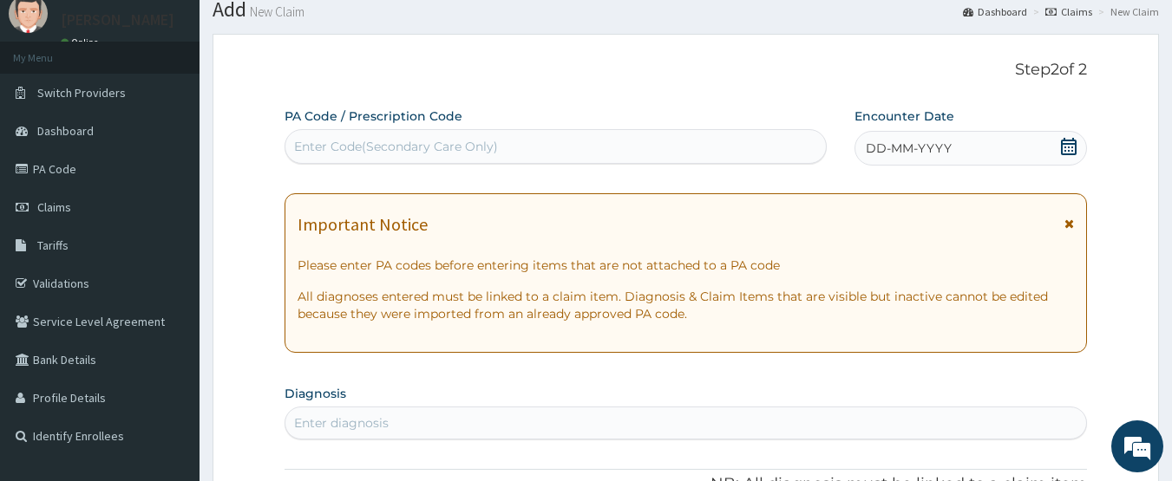
click at [422, 156] on div "Enter Code(Secondary Care Only)" at bounding box center [555, 147] width 541 height 28
type input "PA/02247A"
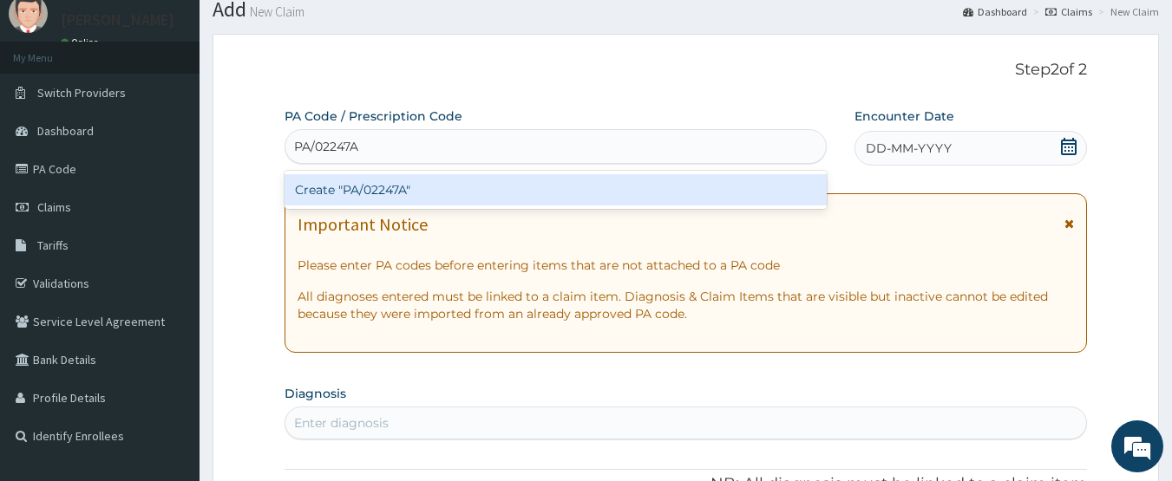
click at [434, 193] on div "Create "PA/02247A"" at bounding box center [556, 189] width 543 height 31
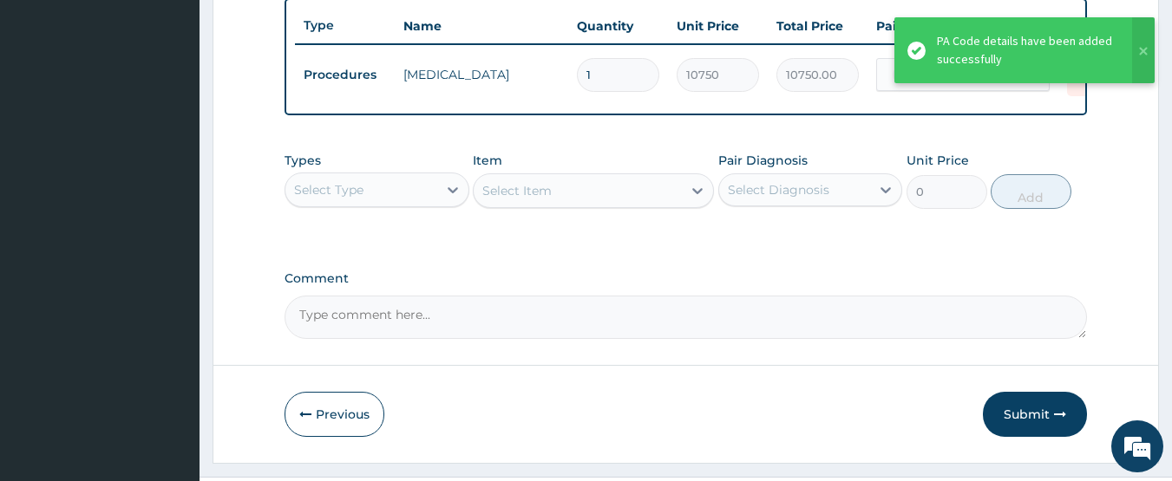
scroll to position [700, 0]
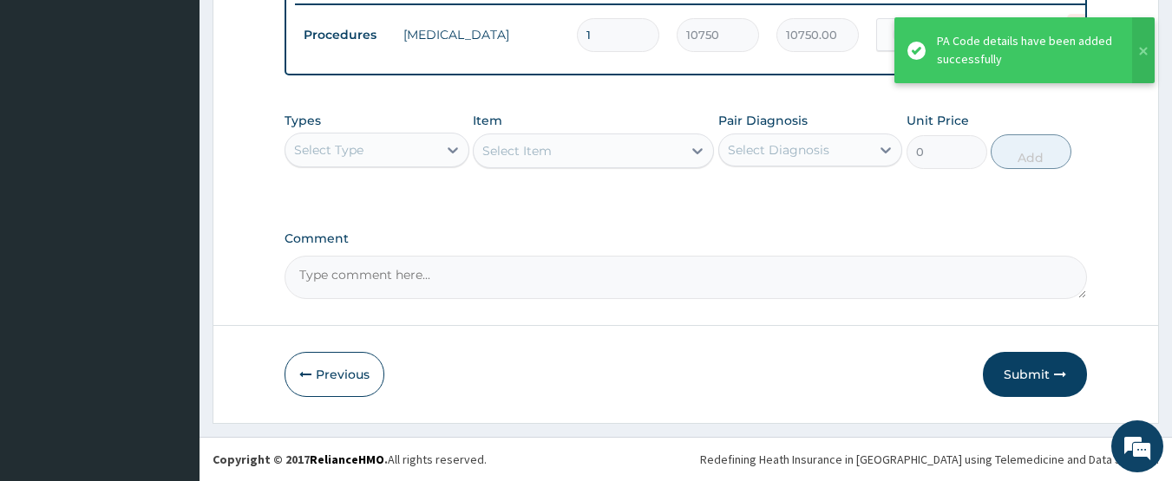
drag, startPoint x: 389, startPoint y: 136, endPoint x: 384, endPoint y: 158, distance: 22.1
click at [388, 136] on div "Select Type" at bounding box center [361, 150] width 152 height 28
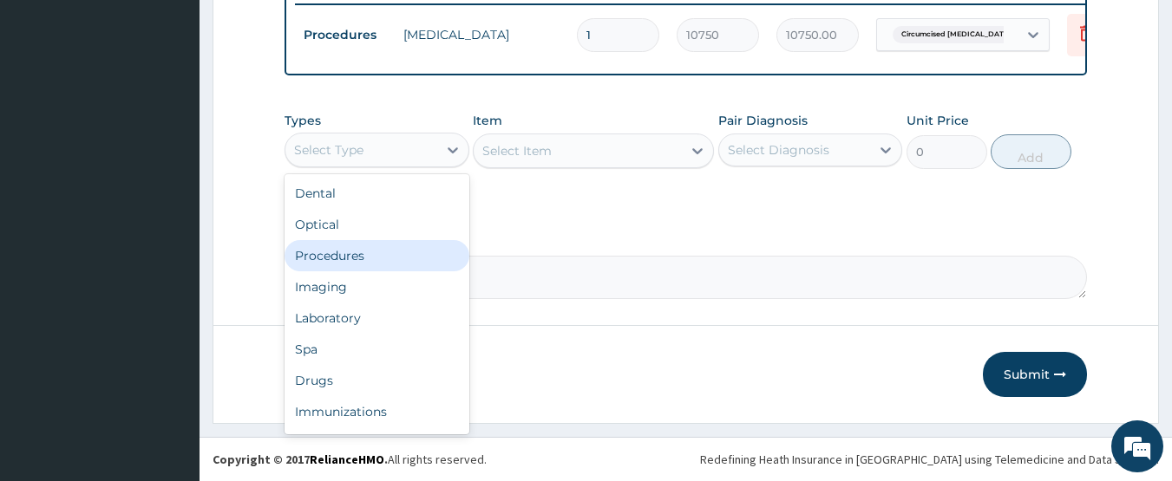
click at [370, 248] on div "Procedures" at bounding box center [377, 255] width 185 height 31
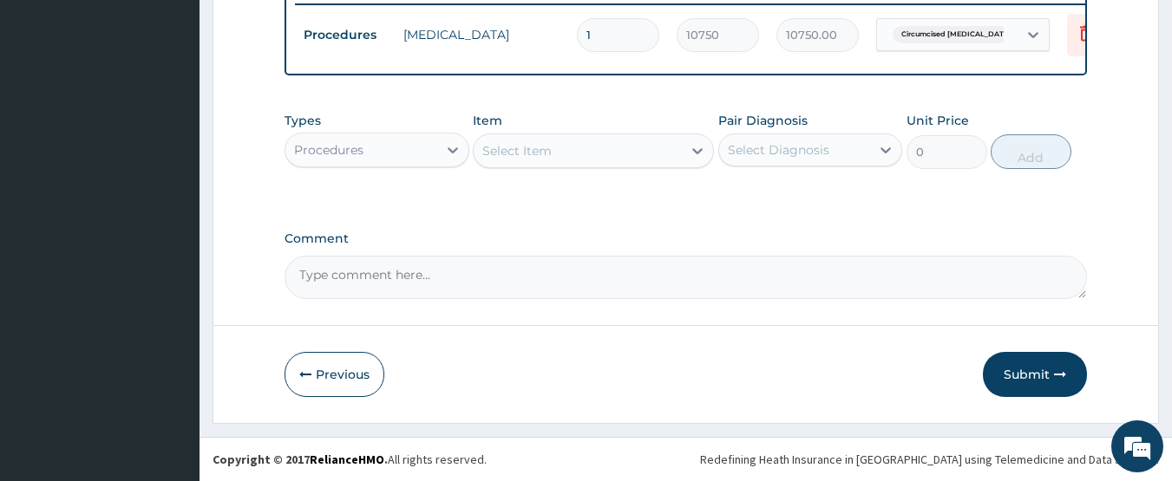
click at [535, 157] on div "Select Item" at bounding box center [516, 150] width 69 height 17
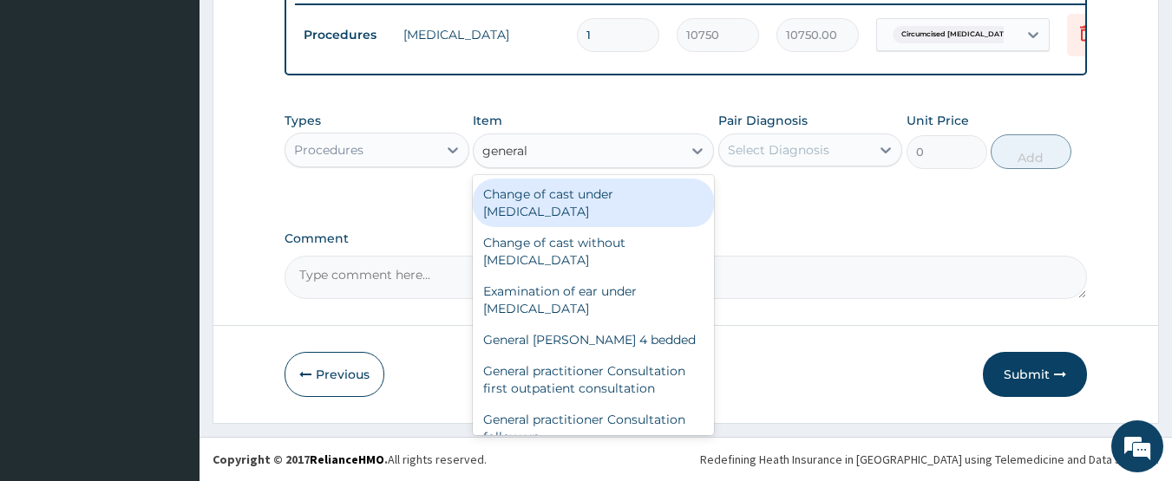
type input "general p"
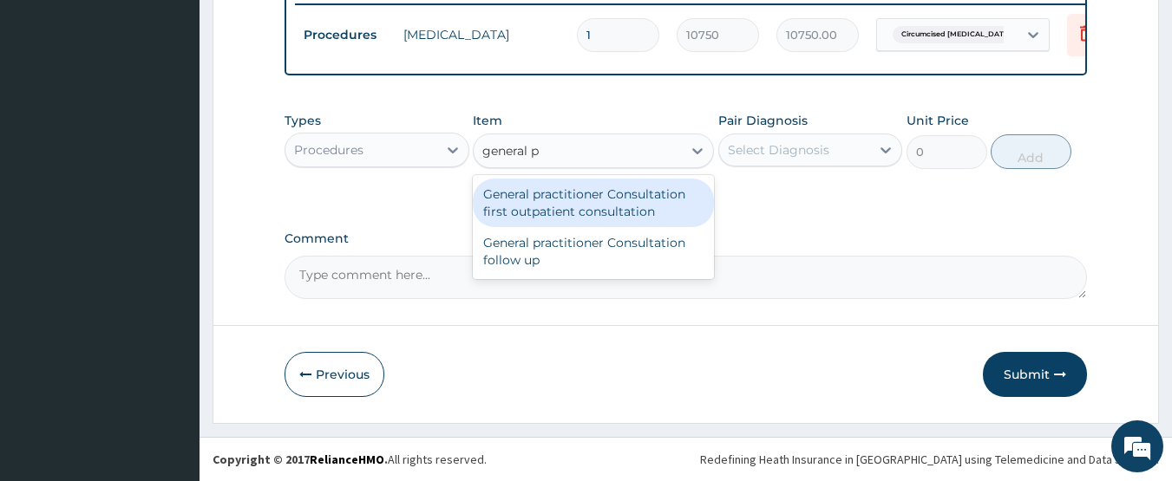
click at [559, 200] on div "General practitioner Consultation first outpatient consultation" at bounding box center [593, 203] width 241 height 49
type input "3547.5"
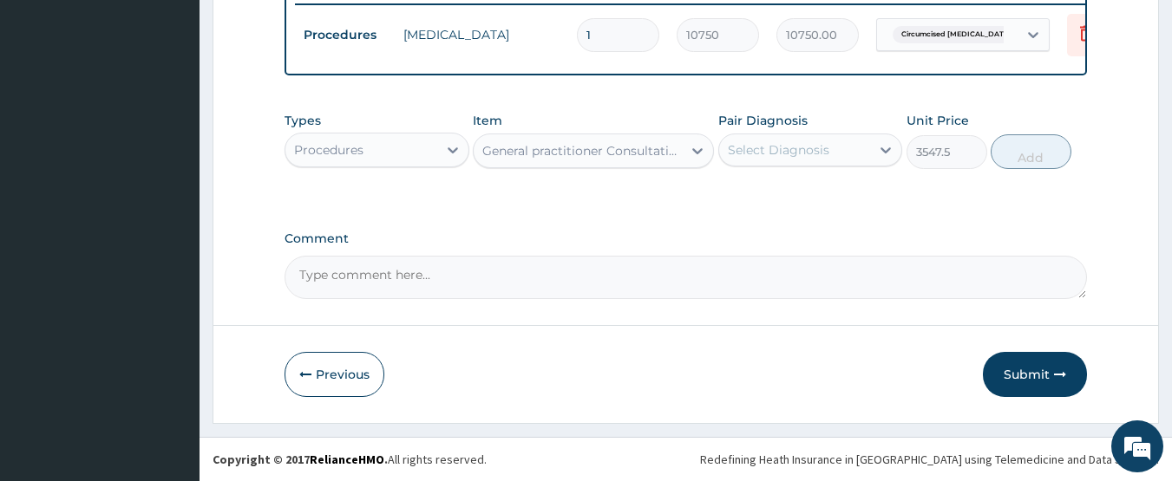
click at [770, 151] on div "Select Diagnosis" at bounding box center [779, 149] width 102 height 17
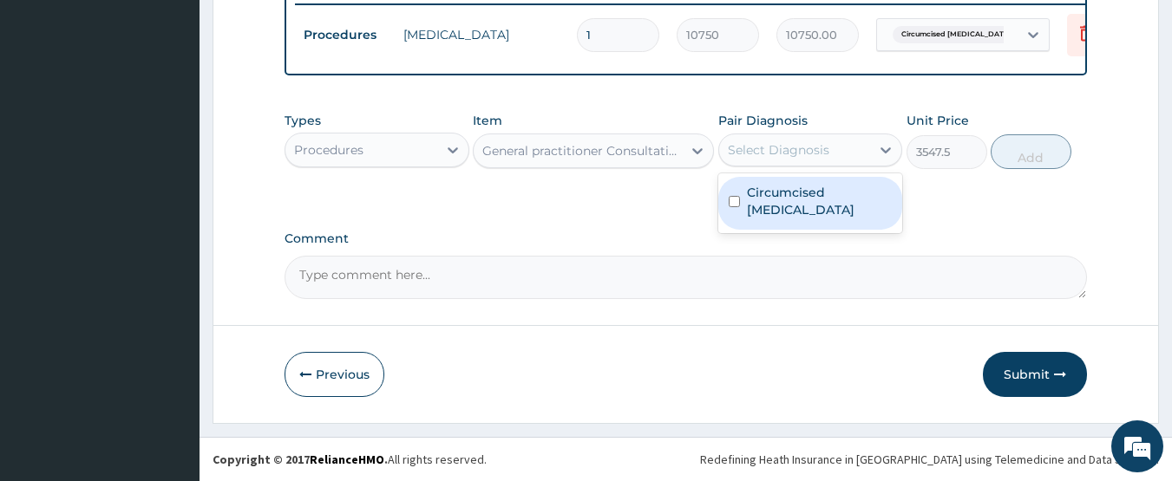
click at [764, 184] on label "Circumcised foreskin" at bounding box center [820, 201] width 146 height 35
checkbox input "true"
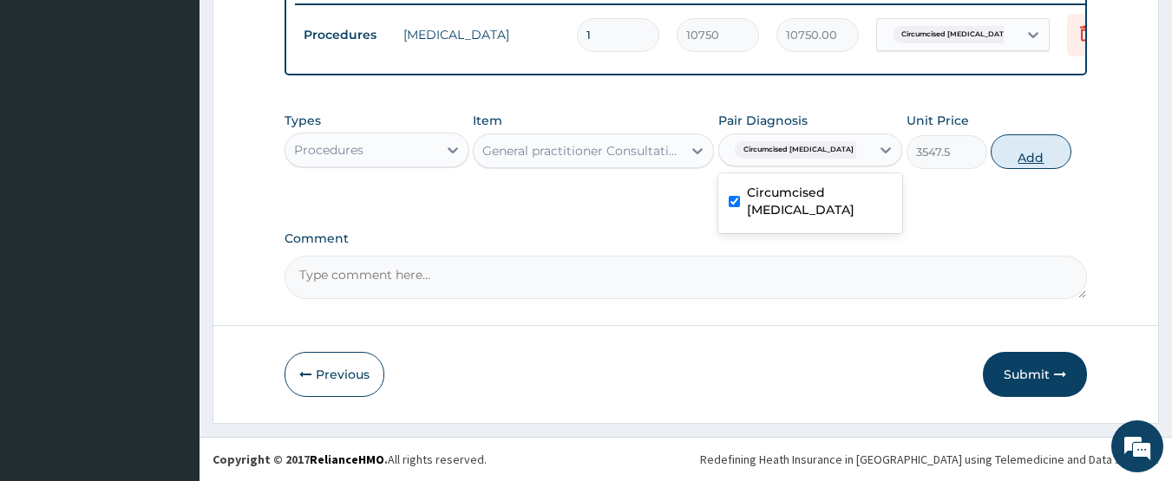
click at [1023, 152] on button "Add" at bounding box center [1031, 151] width 81 height 35
type input "0"
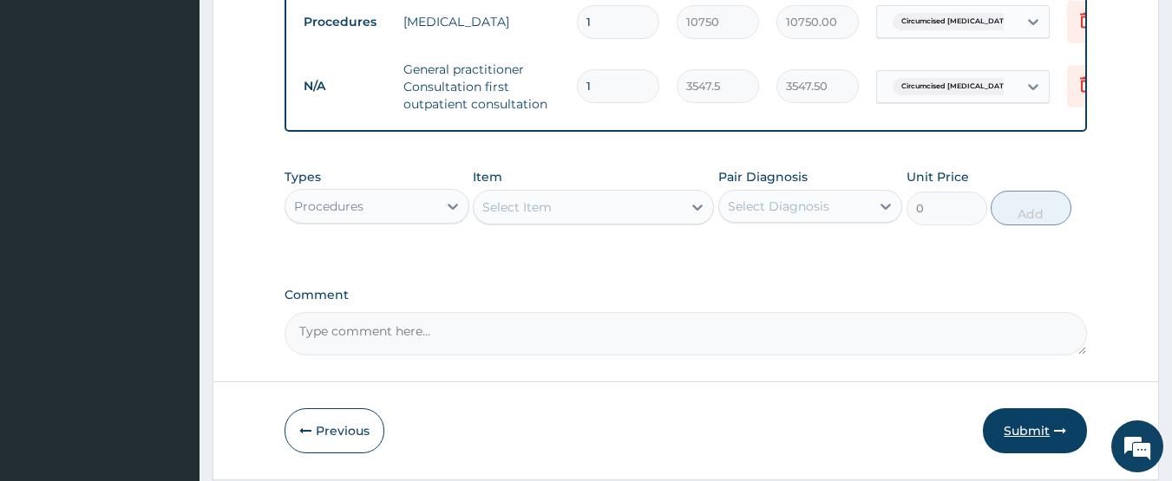
click at [1020, 442] on button "Submit" at bounding box center [1035, 431] width 104 height 45
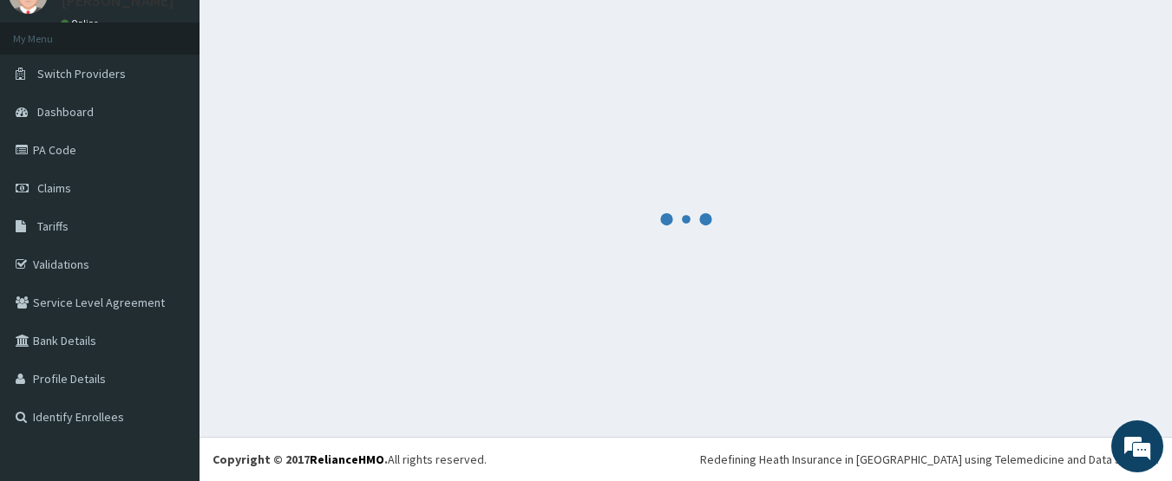
scroll to position [77, 0]
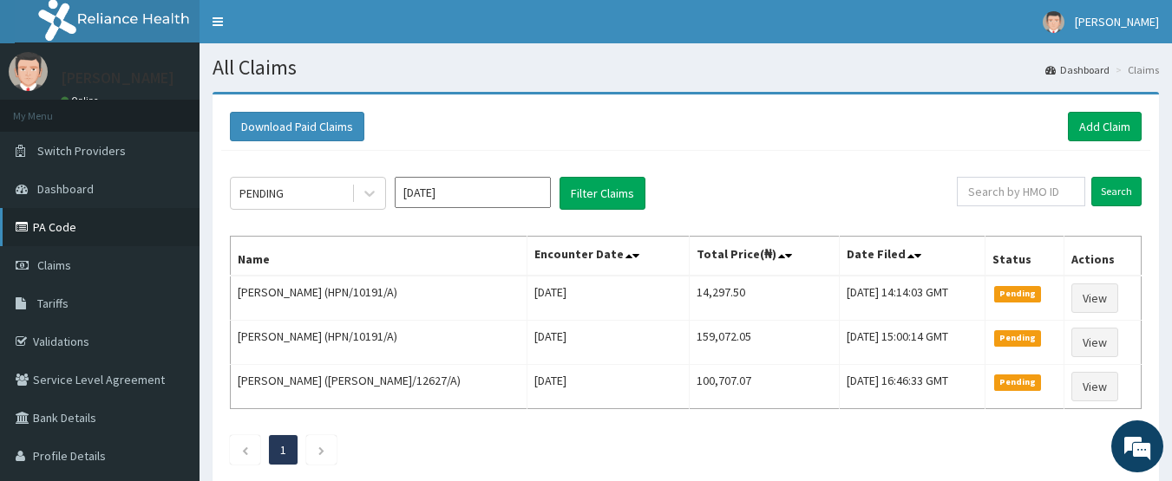
click at [72, 239] on link "PA Code" at bounding box center [100, 227] width 200 height 38
click at [1113, 126] on link "Add Claim" at bounding box center [1105, 126] width 74 height 29
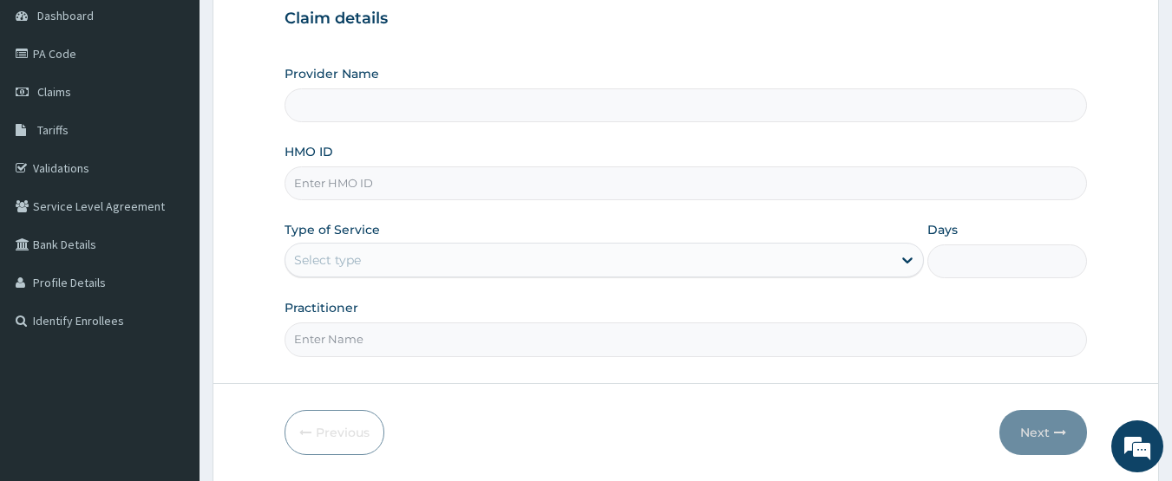
type input "CHIONHospital"
click at [373, 182] on input "HMO ID" at bounding box center [686, 184] width 803 height 34
paste input "DXL/10014/A"
type input "DXL/10014/A"
click at [370, 263] on div "Select type" at bounding box center [588, 260] width 606 height 28
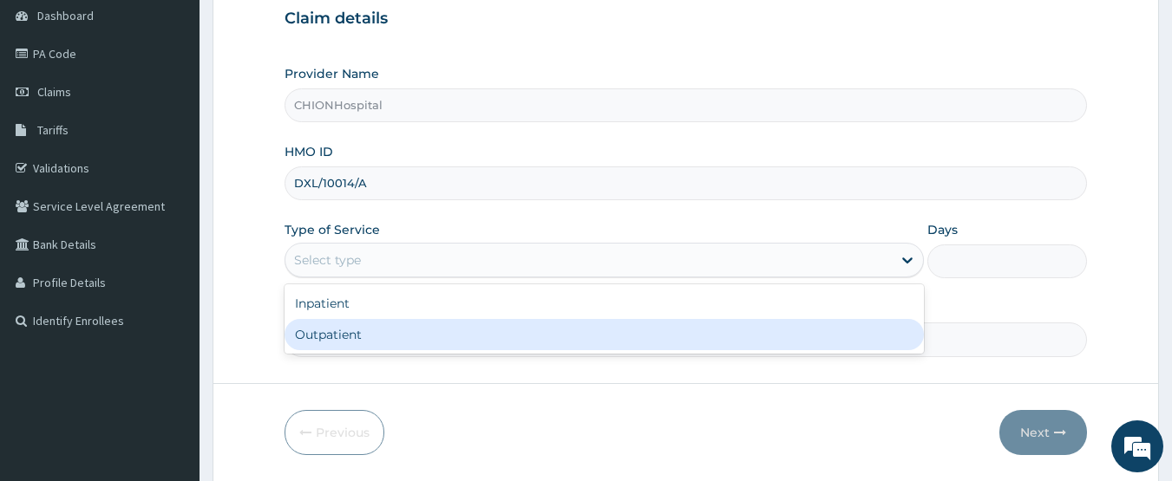
click at [372, 321] on div "Outpatient" at bounding box center [604, 334] width 639 height 31
type input "1"
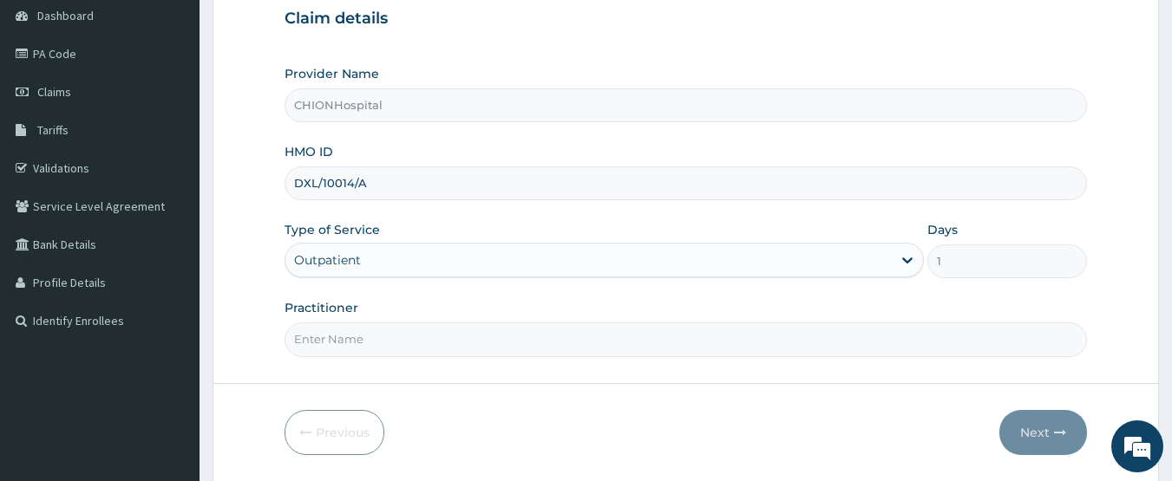
click at [374, 329] on input "Practitioner" at bounding box center [686, 340] width 803 height 34
type input "[PERSON_NAME]"
click at [1042, 442] on button "Next" at bounding box center [1043, 432] width 88 height 45
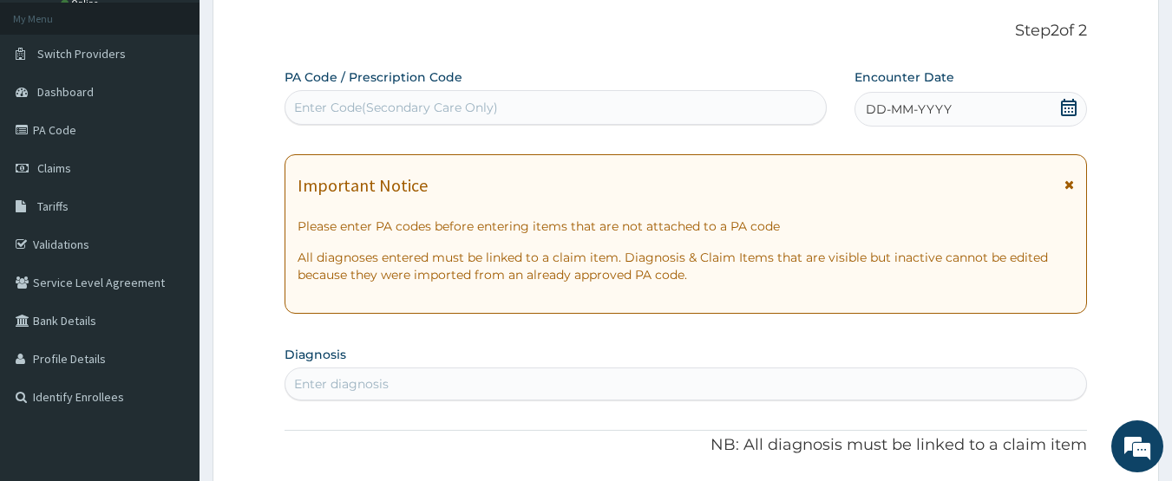
scroll to position [87, 0]
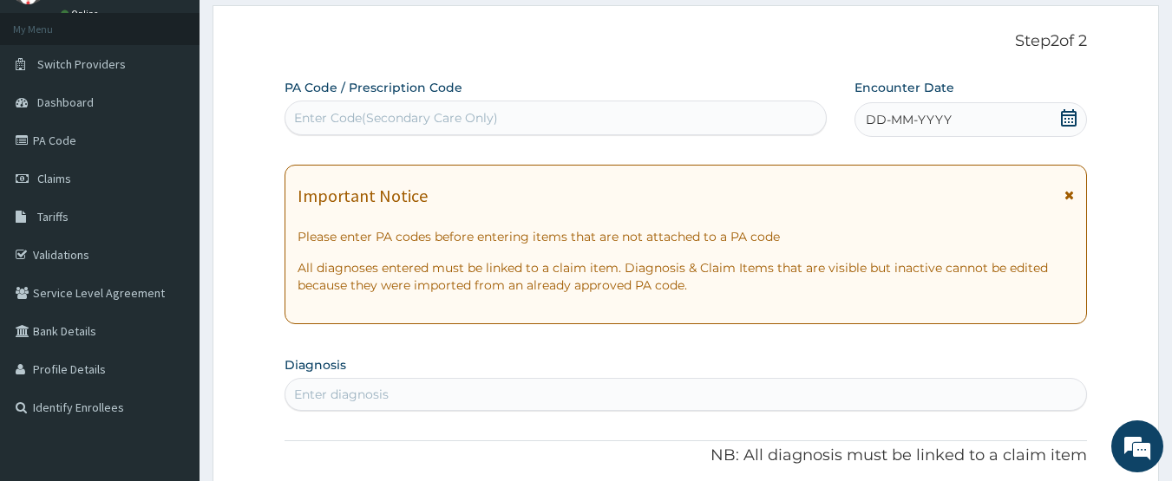
click at [532, 126] on div "Enter Code(Secondary Care Only)" at bounding box center [555, 118] width 541 height 28
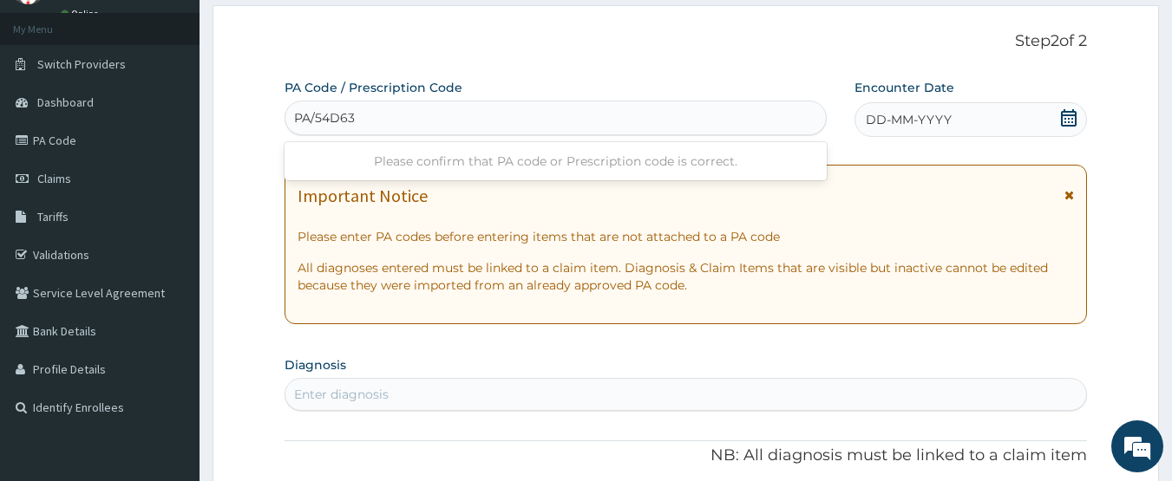
type input "PA/54D63A"
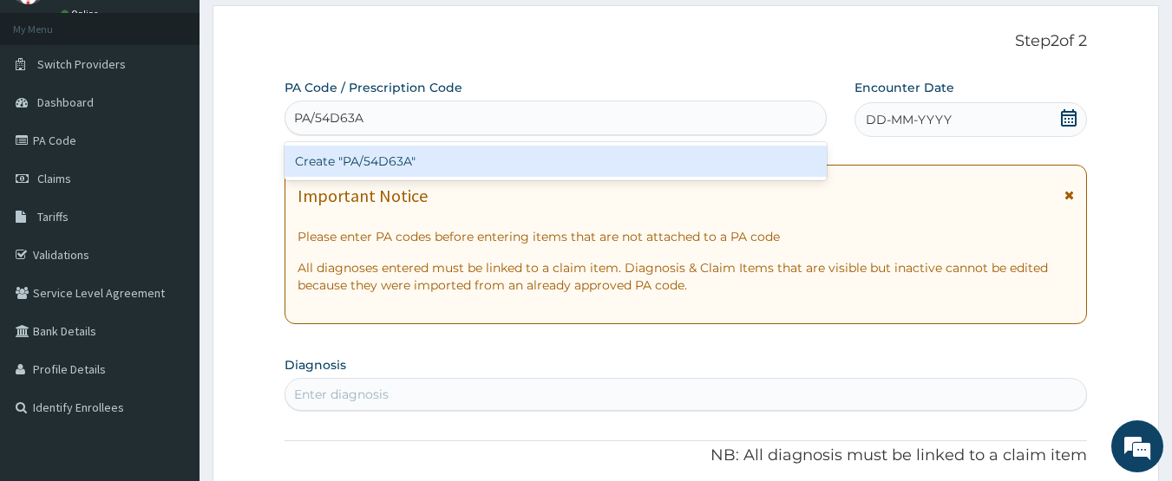
click at [514, 175] on div "Create "PA/54D63A"" at bounding box center [556, 161] width 543 height 31
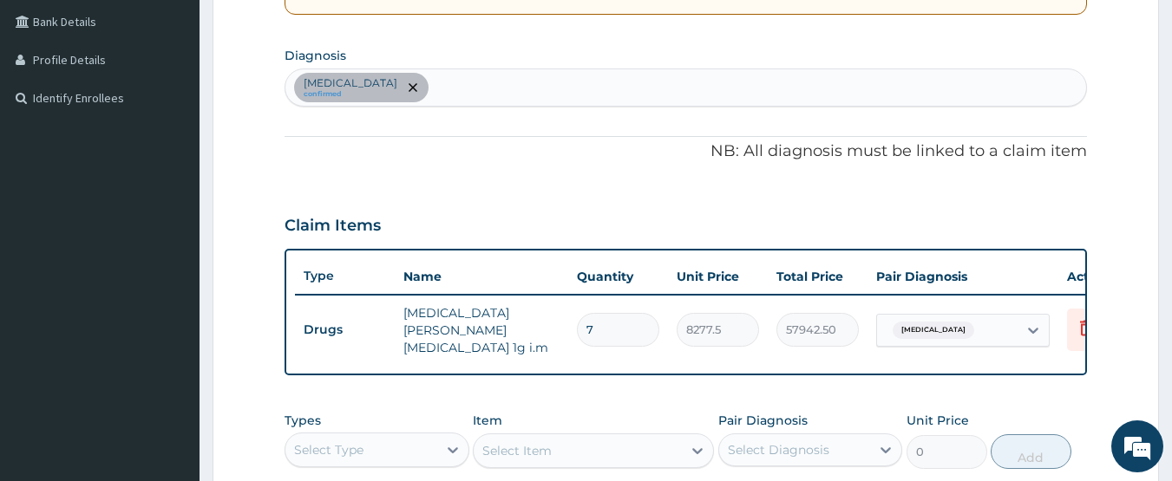
scroll to position [308, 0]
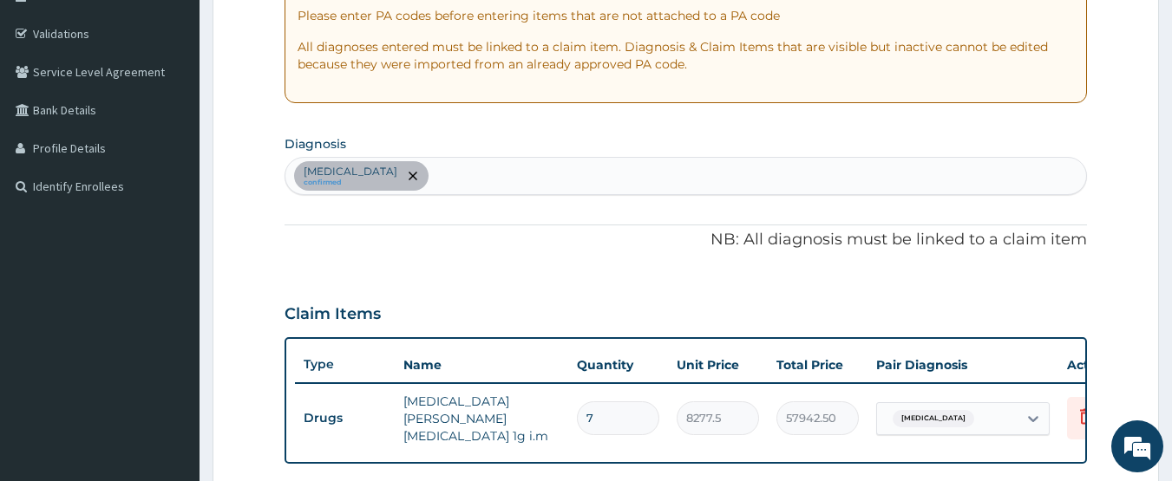
click at [470, 175] on div "[MEDICAL_DATA] confirmed" at bounding box center [686, 176] width 802 height 36
type input "pharyngitis"
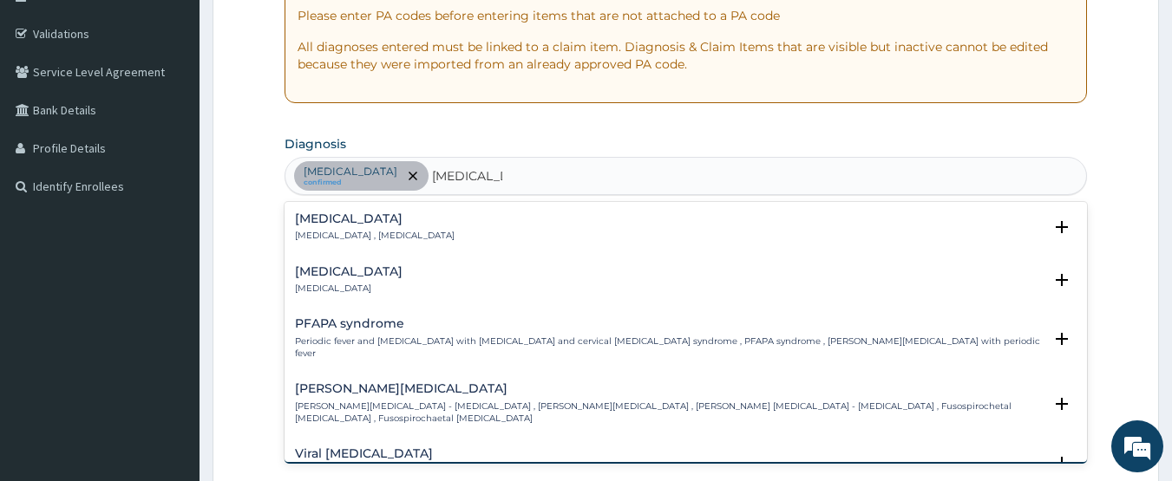
click at [329, 272] on h4 "Pharyngitis" at bounding box center [349, 271] width 108 height 13
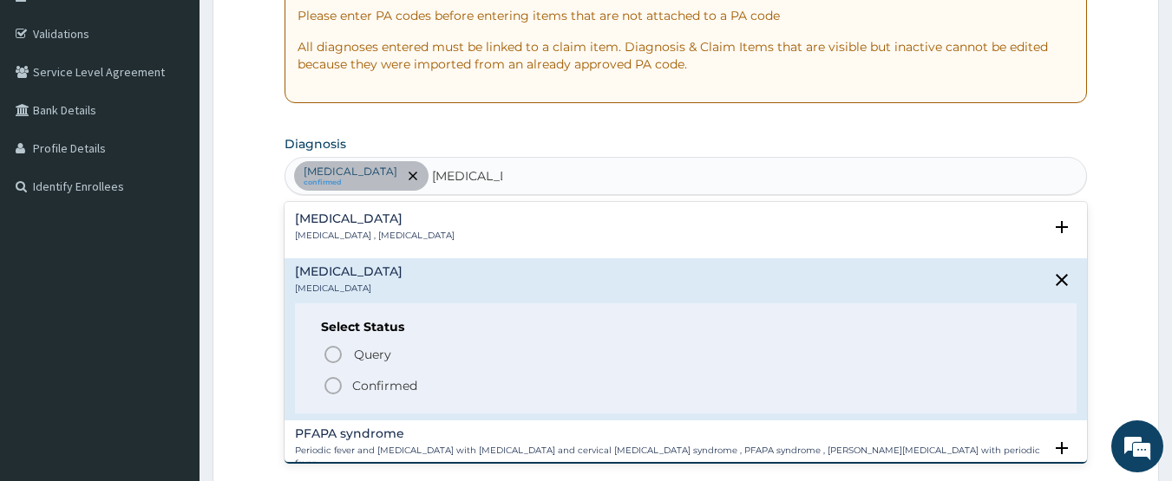
click at [334, 394] on circle "status option filled" at bounding box center [333, 386] width 16 height 16
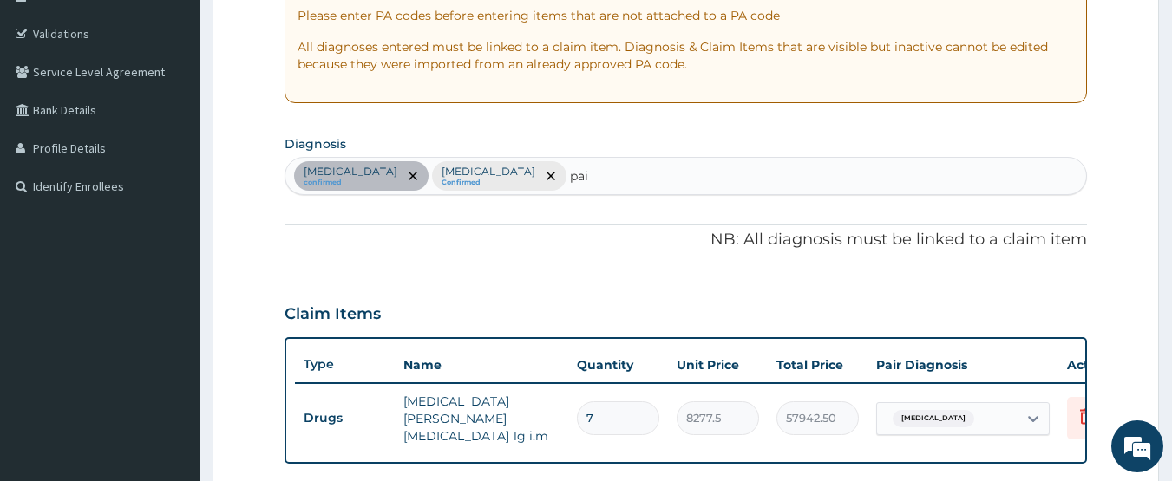
type input "pain"
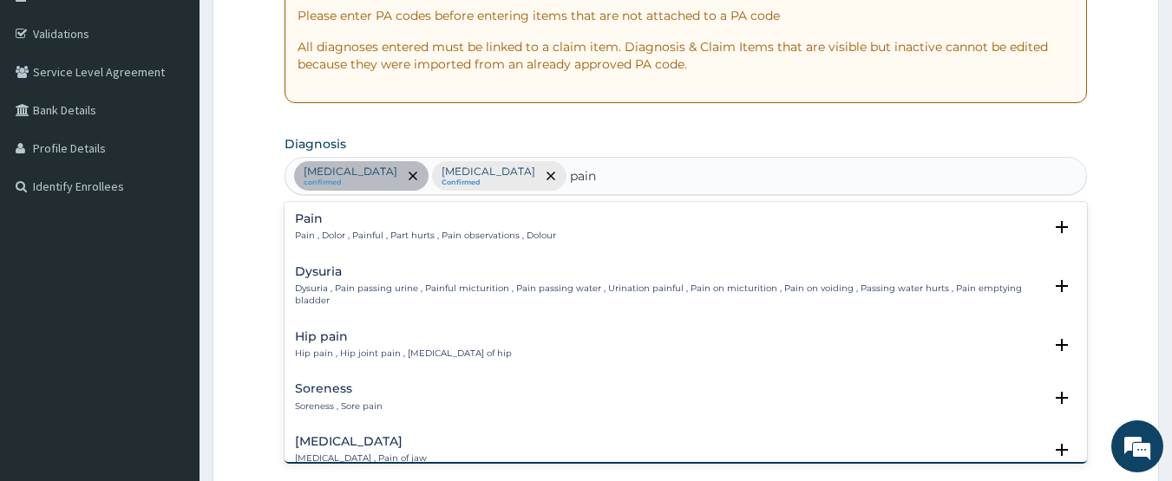
click at [321, 227] on div "Pain Pain , Dolor , Painful , Part hurts , Pain observations , Dolour" at bounding box center [425, 228] width 261 height 30
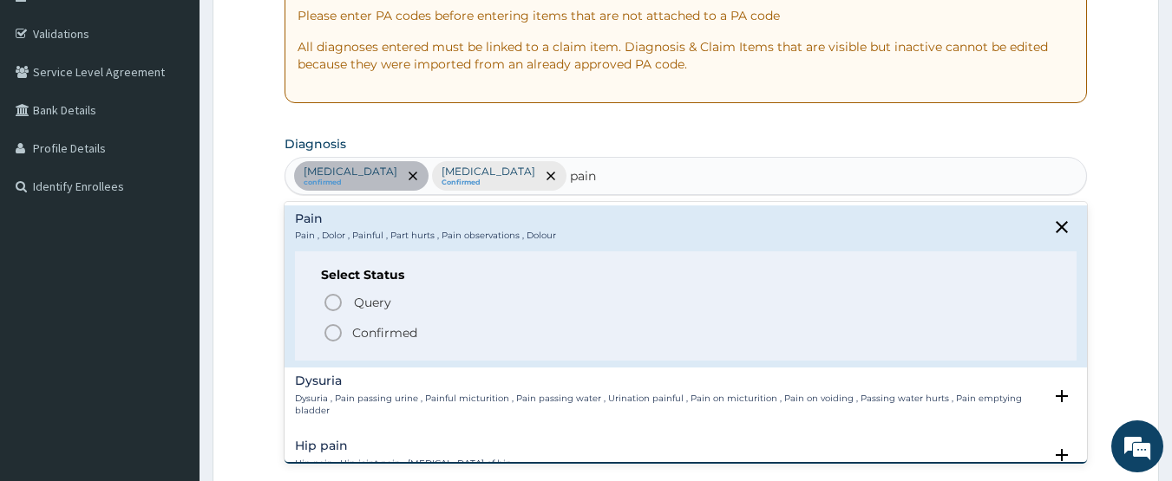
click at [332, 336] on icon "status option filled" at bounding box center [333, 333] width 21 height 21
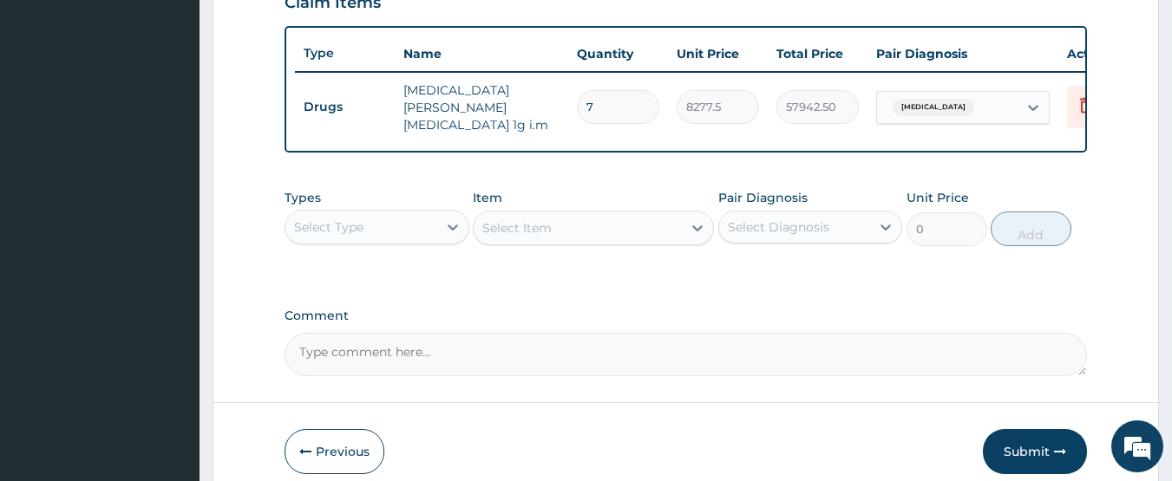
scroll to position [700, 0]
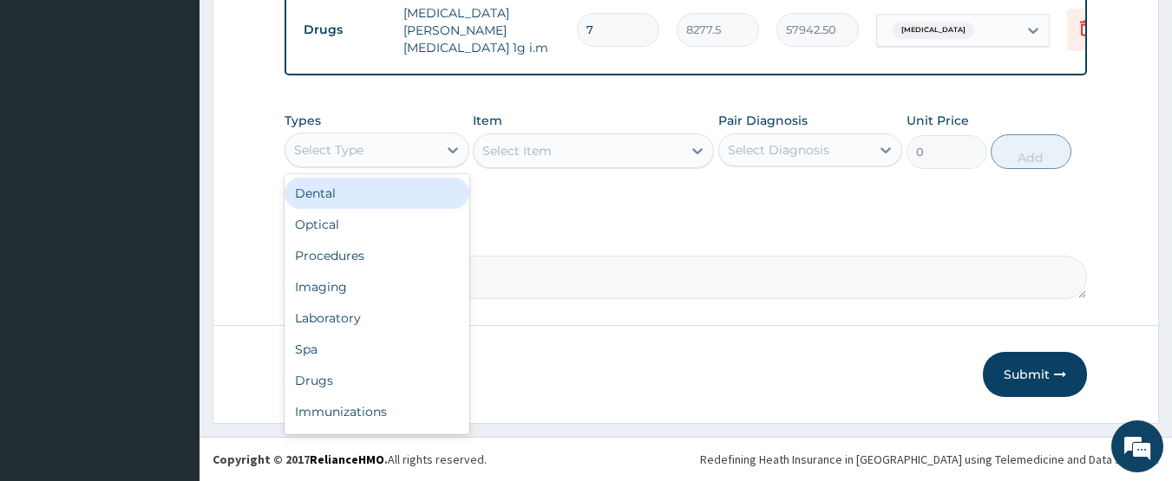
click at [367, 156] on div "Select Type" at bounding box center [361, 150] width 152 height 28
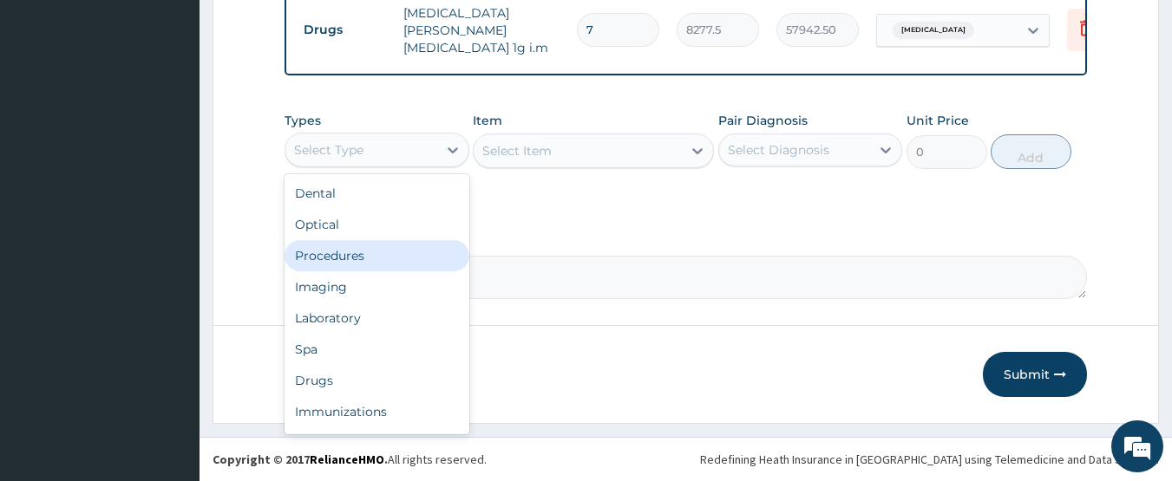
click at [353, 259] on div "Procedures" at bounding box center [377, 255] width 185 height 31
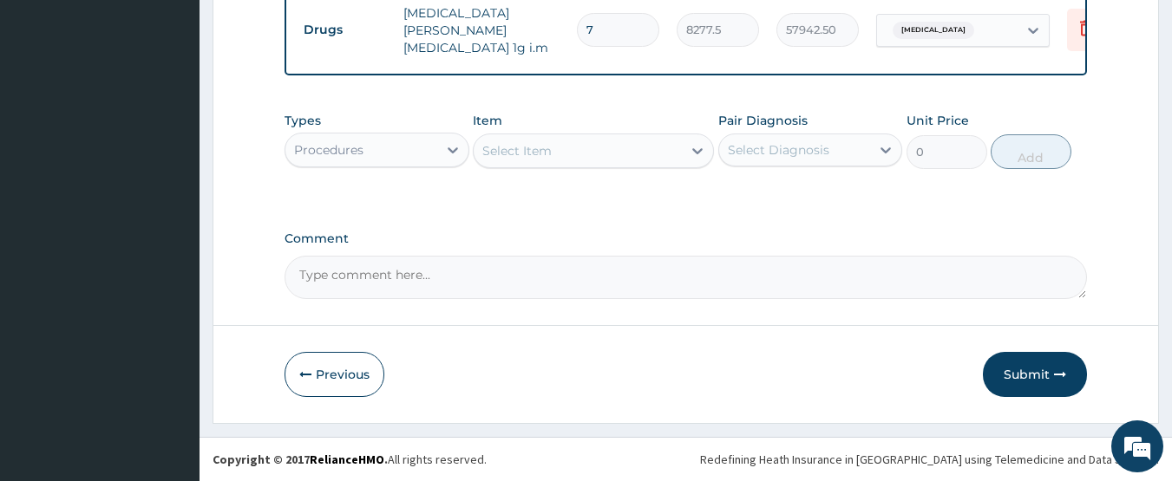
click at [594, 160] on div "Select Item" at bounding box center [578, 151] width 208 height 28
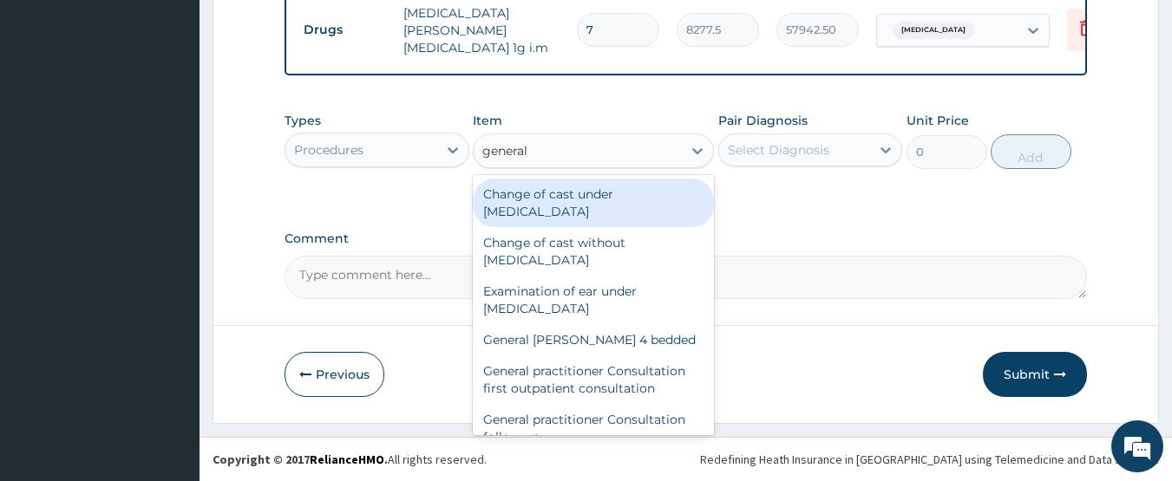
type input "general p"
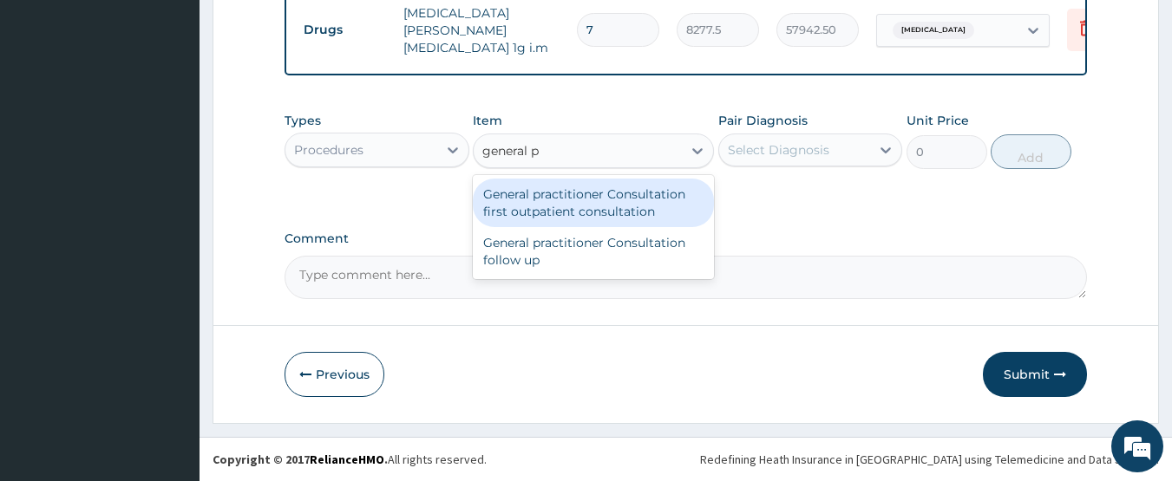
click at [605, 187] on div "General practitioner Consultation first outpatient consultation" at bounding box center [593, 203] width 241 height 49
type input "3547.5"
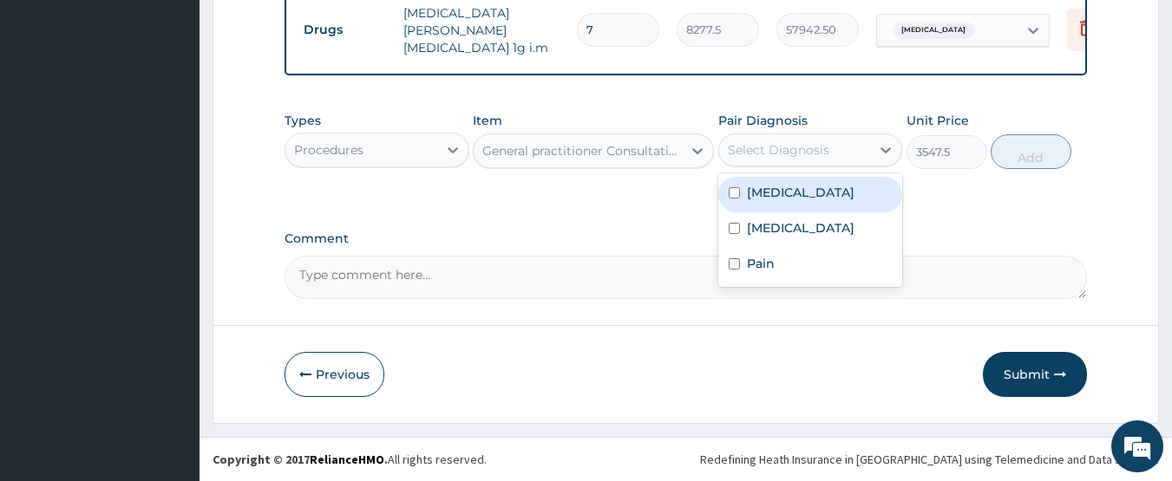
click at [809, 159] on div "Select Diagnosis" at bounding box center [795, 150] width 152 height 28
click at [796, 197] on label "Typhoid fever" at bounding box center [801, 192] width 108 height 17
checkbox input "true"
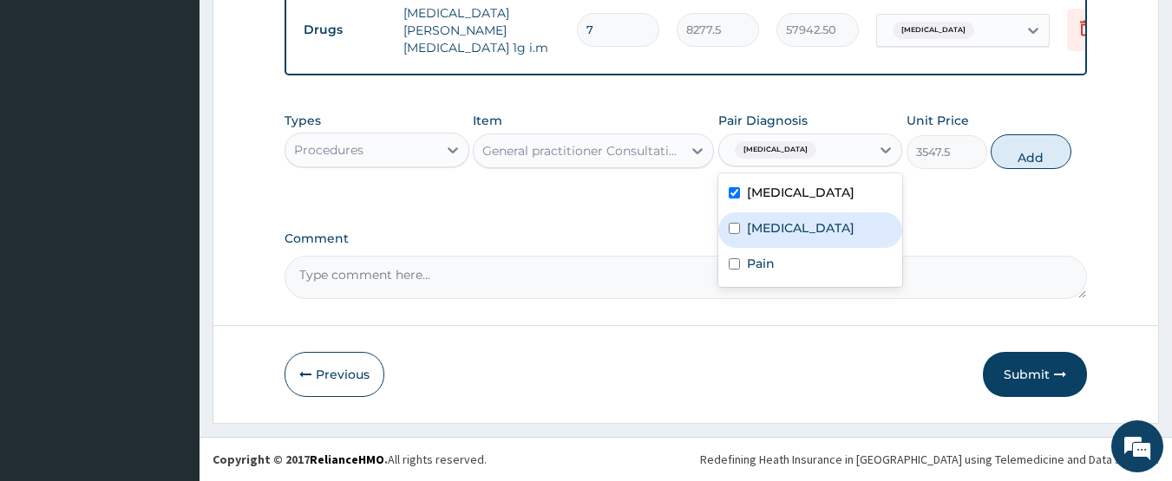
click at [789, 226] on label "Pharyngitis" at bounding box center [801, 227] width 108 height 17
checkbox input "true"
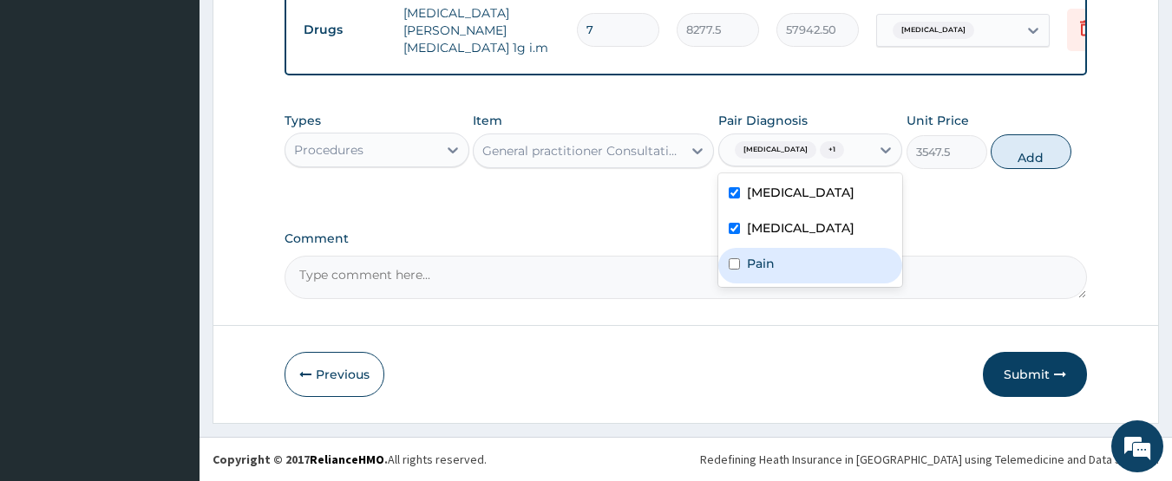
click at [777, 259] on div "Pain" at bounding box center [810, 266] width 185 height 36
checkbox input "true"
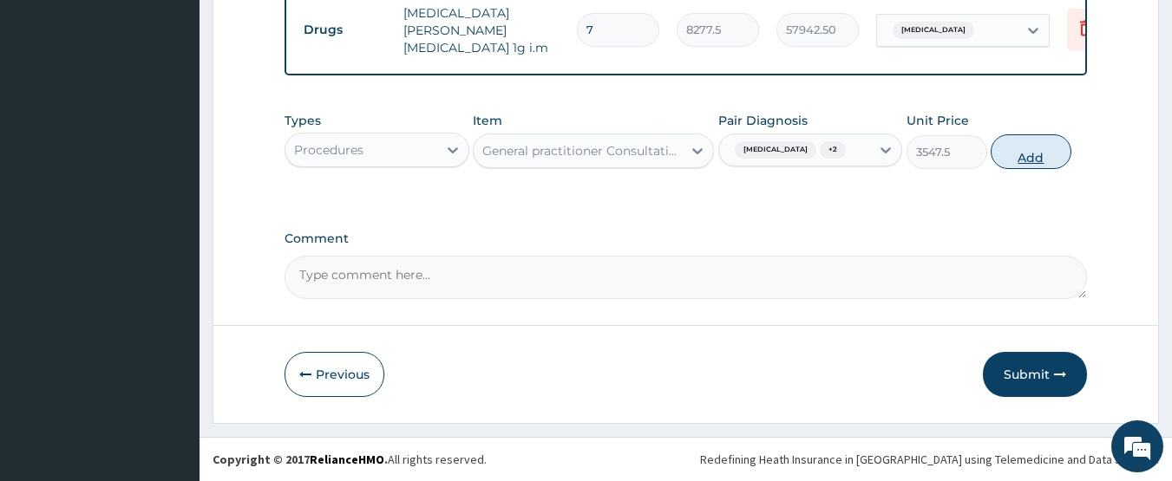
click at [1034, 156] on button "Add" at bounding box center [1031, 151] width 81 height 35
type input "0"
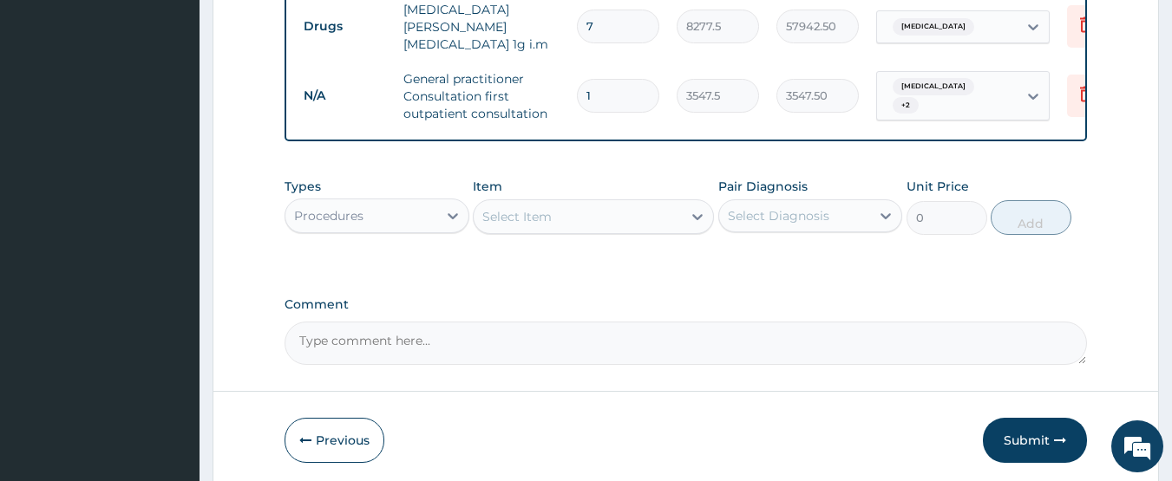
click at [393, 213] on div "Procedures" at bounding box center [361, 216] width 152 height 28
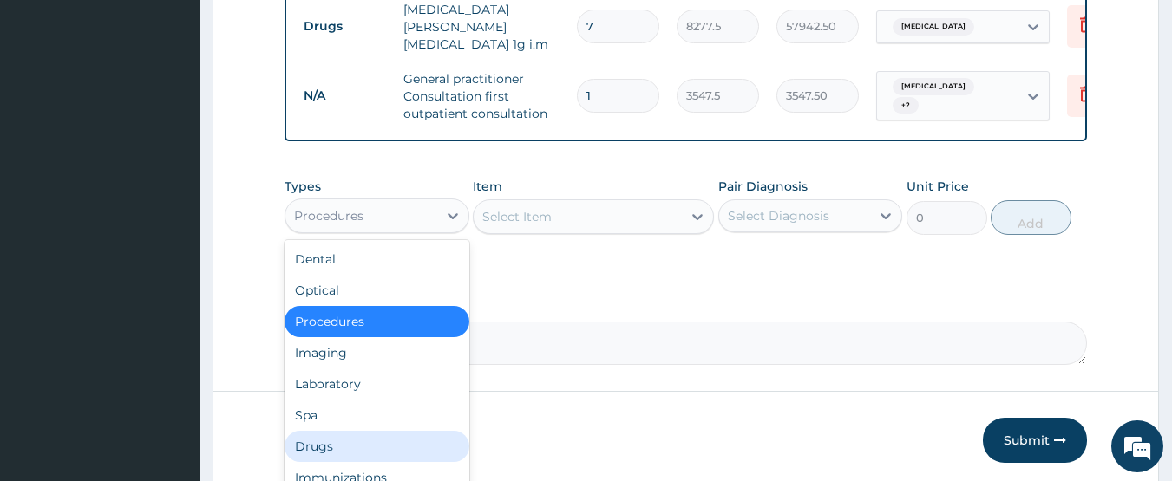
click at [301, 445] on div "Drugs" at bounding box center [377, 446] width 185 height 31
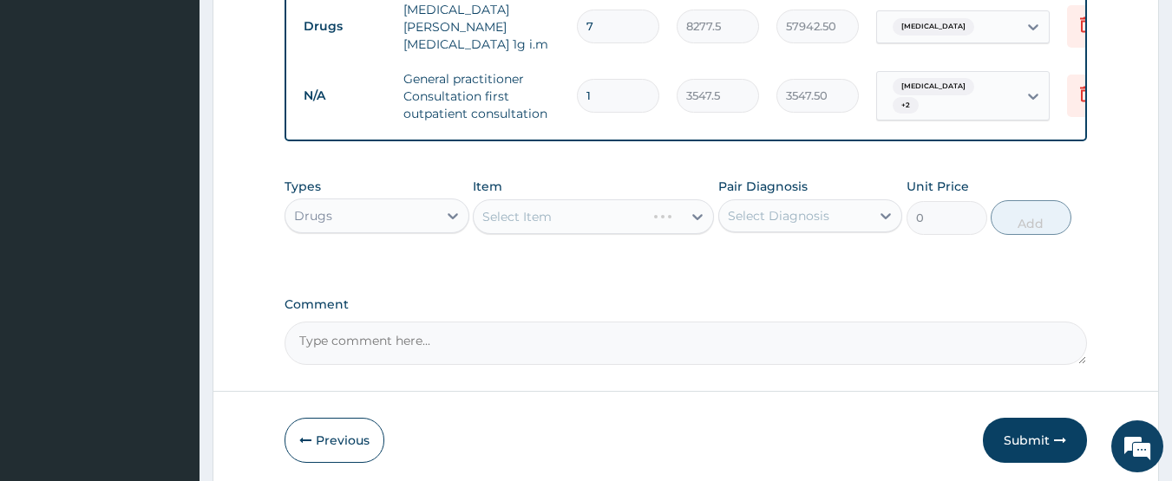
click at [553, 221] on div "Select Item" at bounding box center [593, 217] width 241 height 35
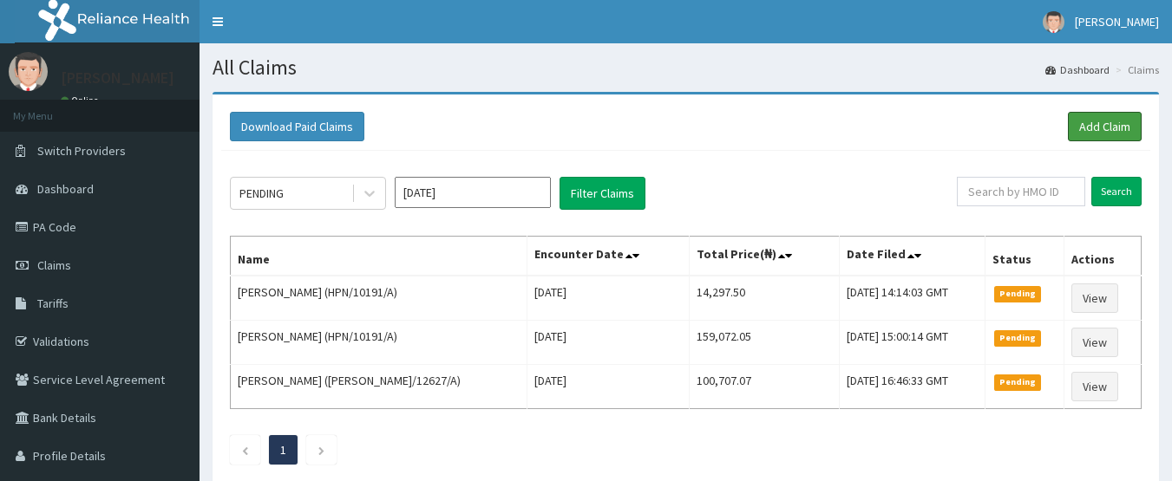
click at [1114, 126] on link "Add Claim" at bounding box center [1105, 126] width 74 height 29
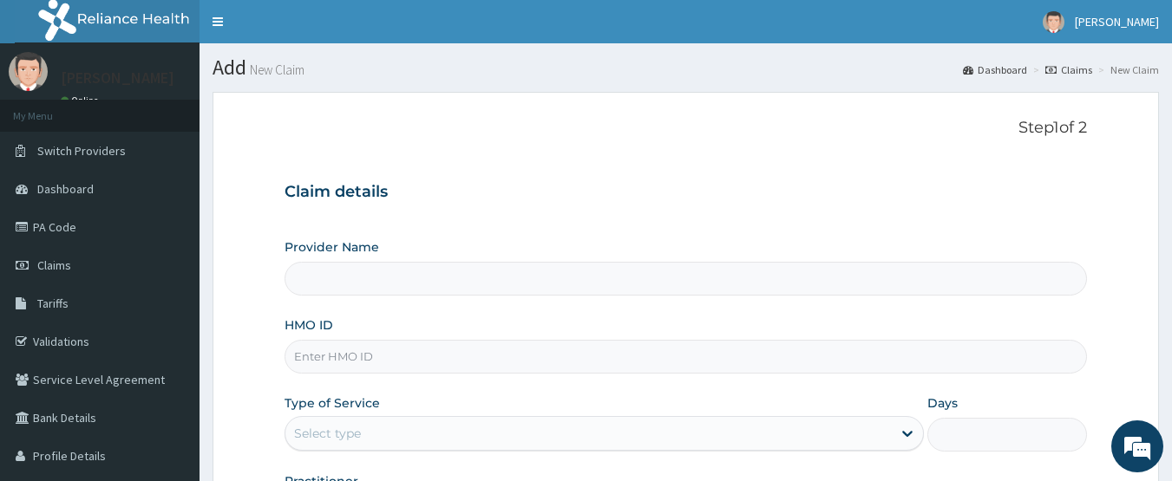
type input "CHIONHospital"
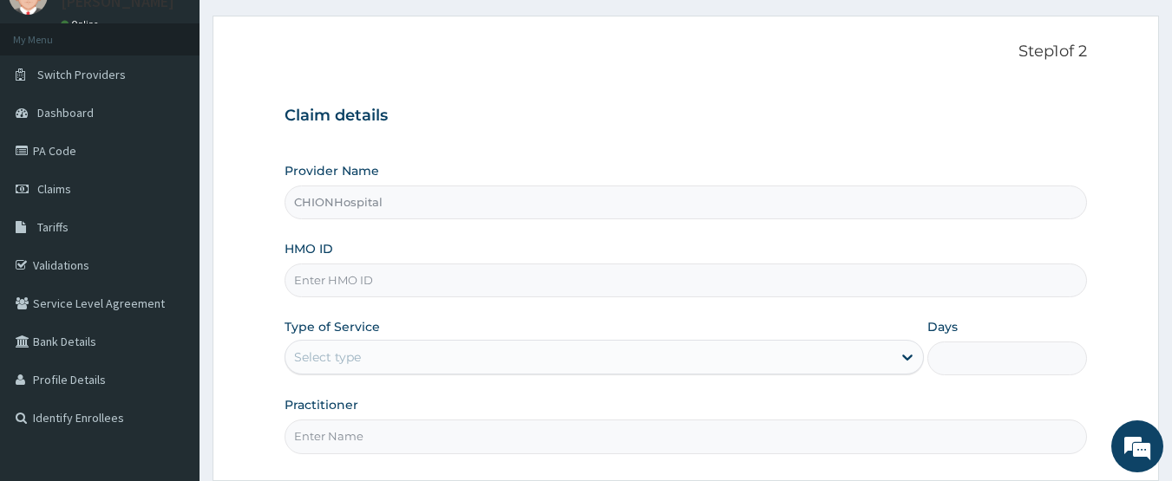
scroll to position [87, 0]
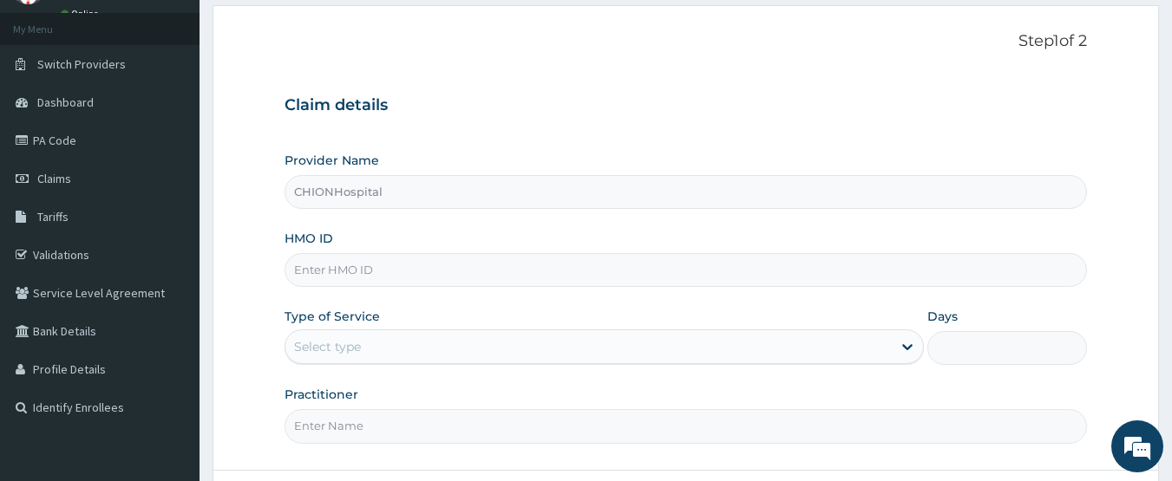
click at [347, 273] on input "HMO ID" at bounding box center [686, 270] width 803 height 34
paste input "DXL/10014/A"
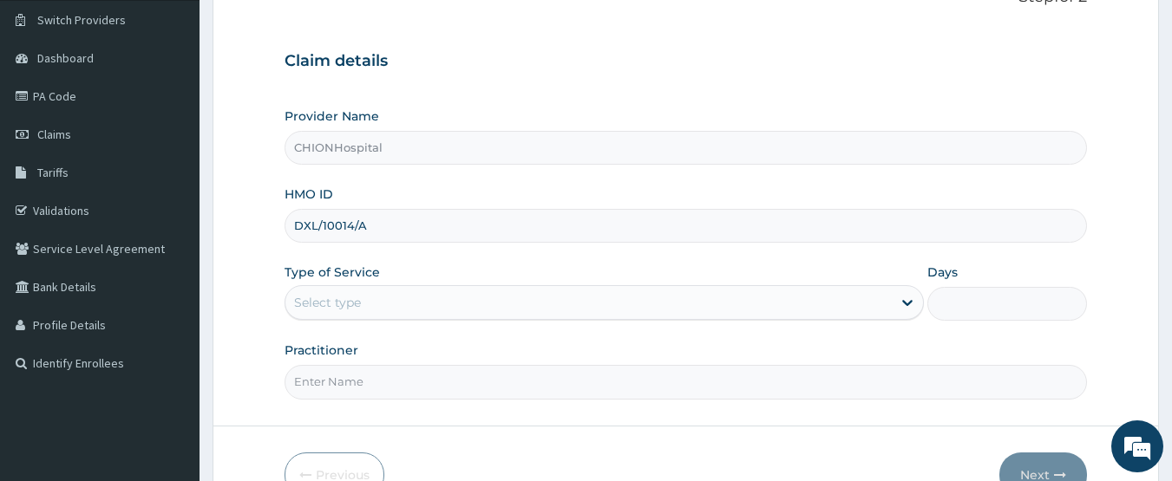
scroll to position [174, 0]
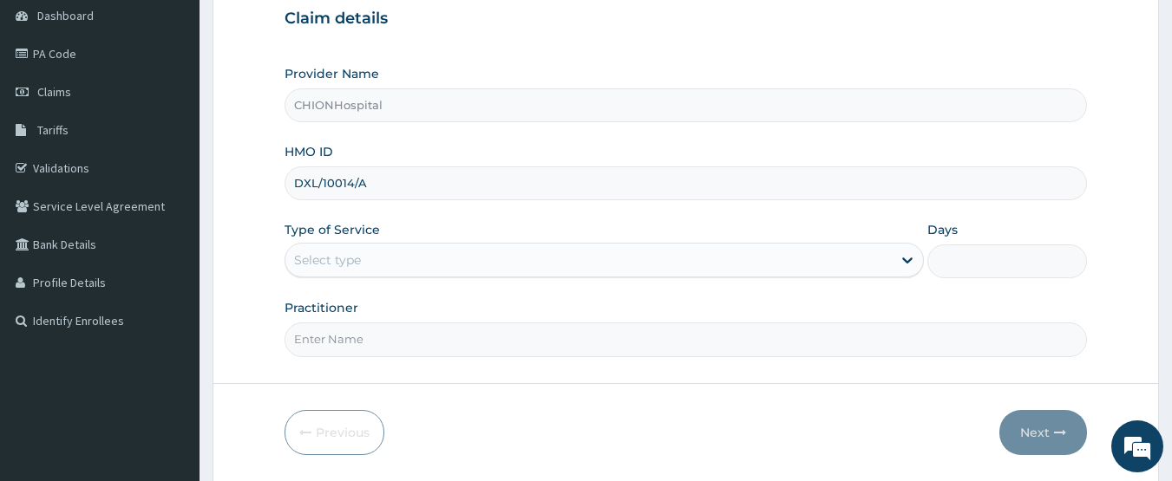
type input "DXL/10014/A"
click at [346, 264] on div "Select type" at bounding box center [327, 260] width 67 height 17
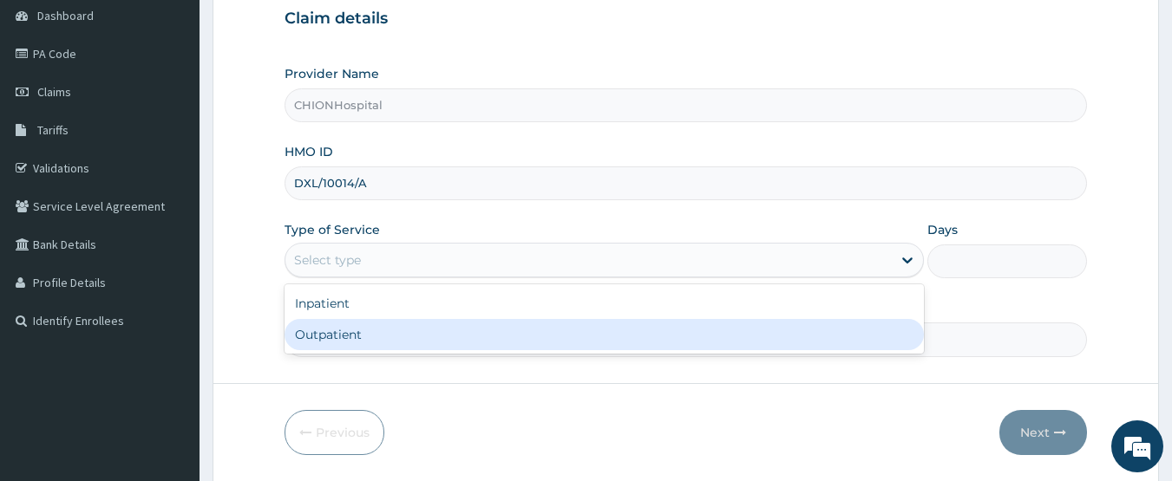
click at [350, 338] on div "Outpatient" at bounding box center [604, 334] width 639 height 31
type input "1"
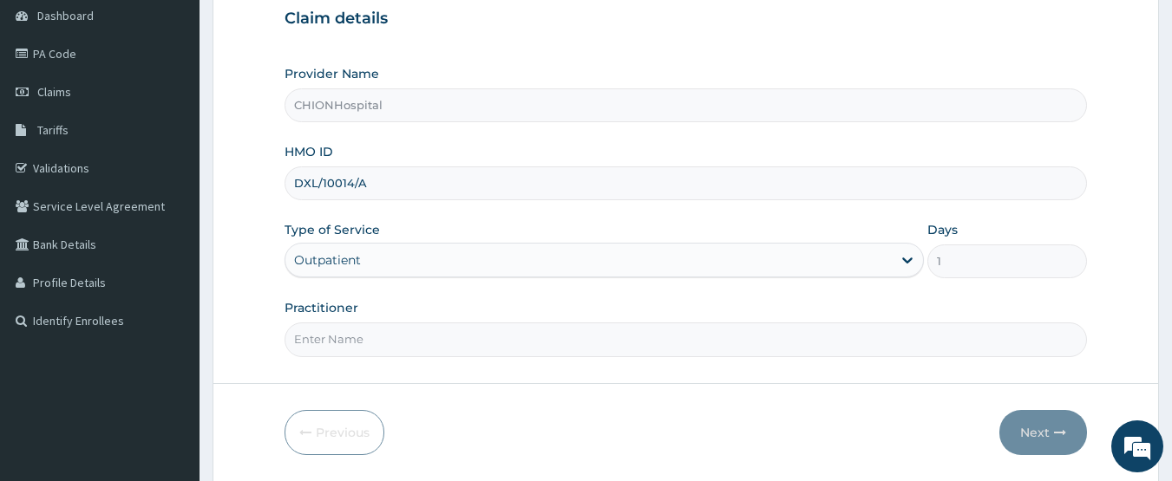
click at [352, 339] on input "Practitioner" at bounding box center [686, 340] width 803 height 34
type input "[PERSON_NAME]"
click at [1030, 436] on button "Next" at bounding box center [1043, 432] width 88 height 45
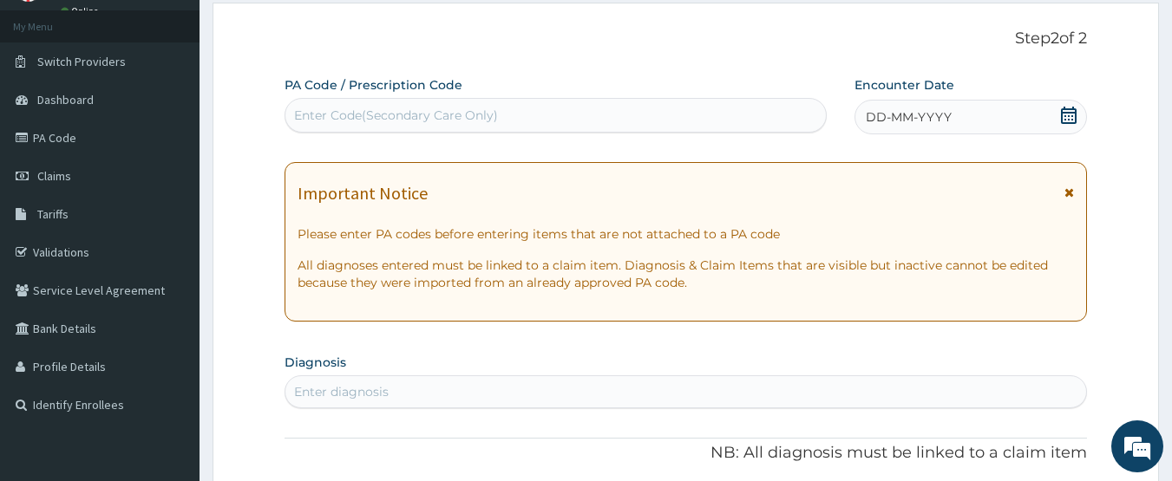
scroll to position [87, 0]
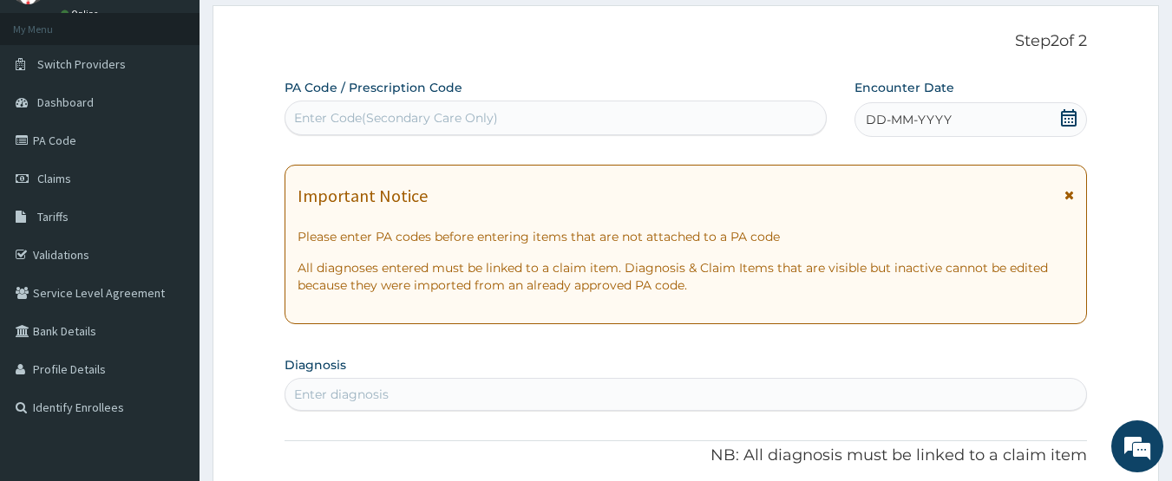
click at [454, 118] on div "Enter Code(Secondary Care Only)" at bounding box center [396, 117] width 204 height 17
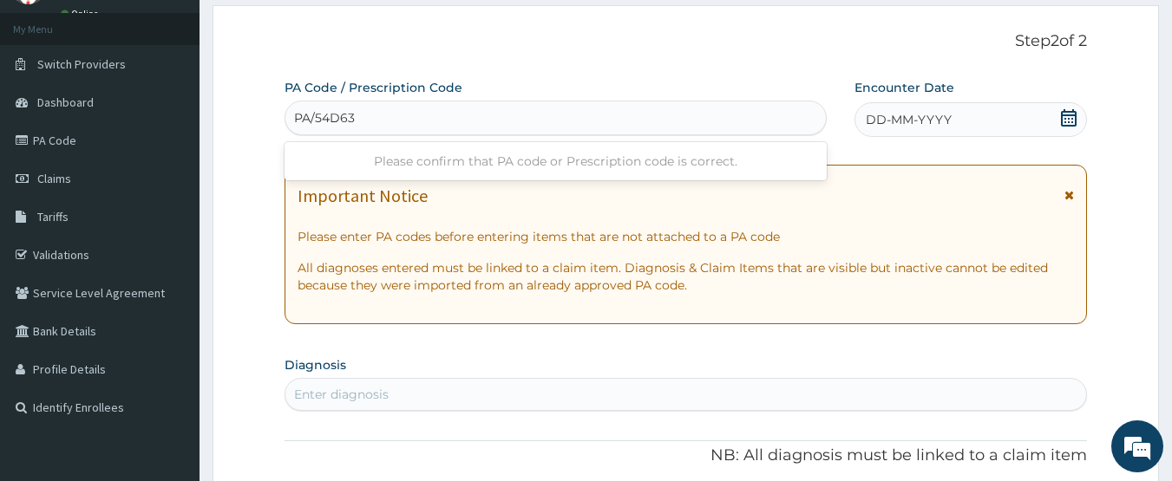
type input "PA/54D63A"
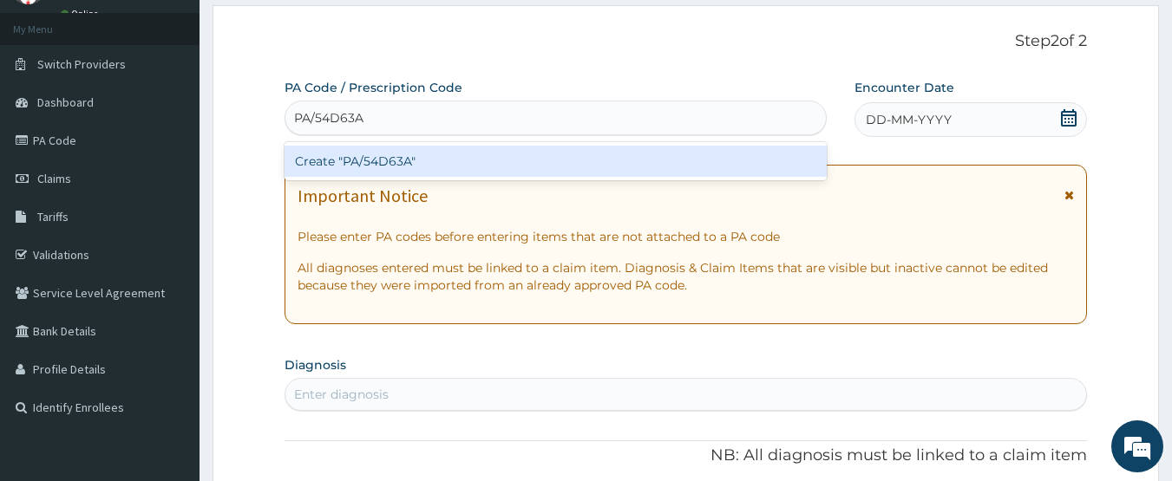
click at [442, 154] on div "Create "PA/54D63A"" at bounding box center [556, 161] width 543 height 31
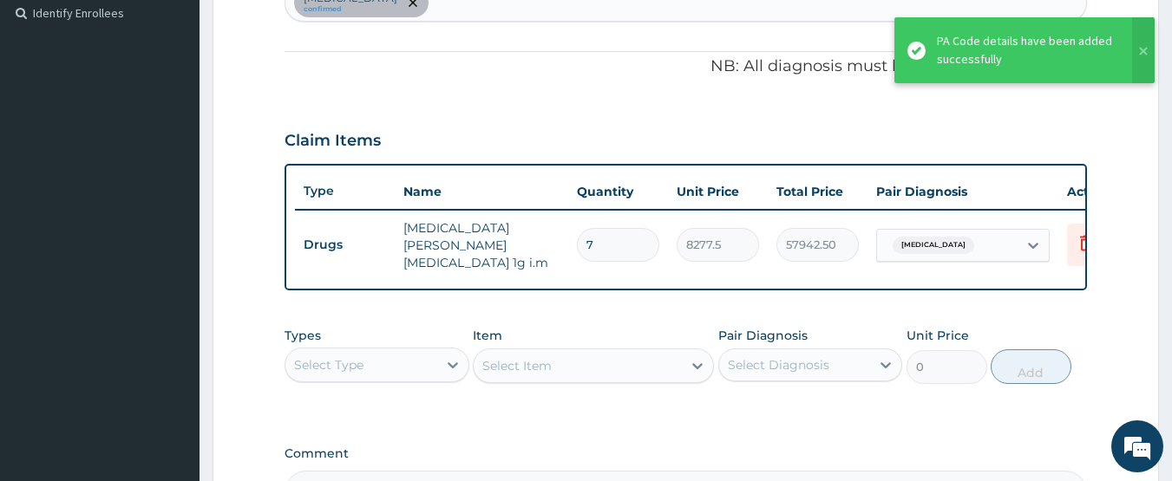
scroll to position [475, 0]
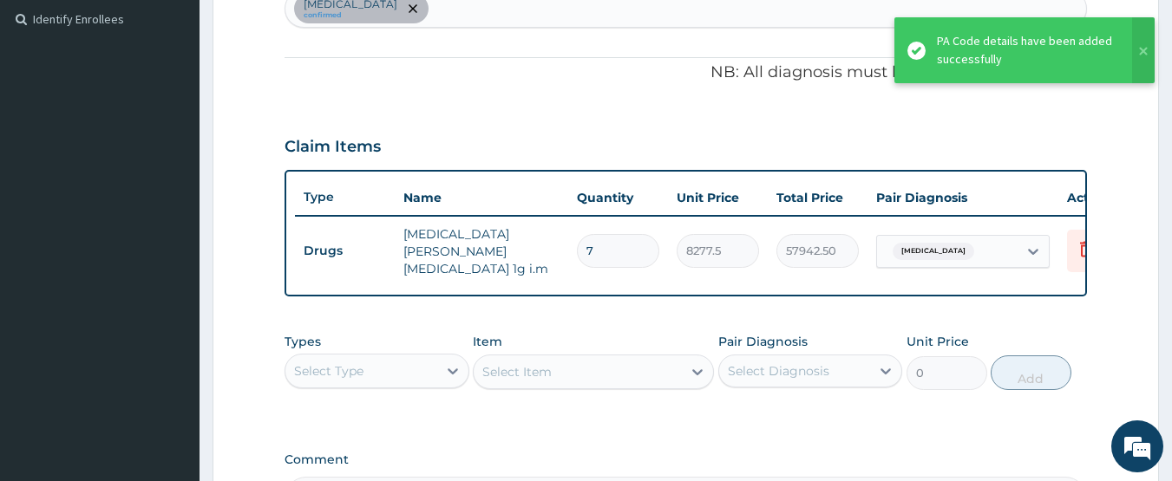
click at [469, 16] on div "[MEDICAL_DATA] confirmed" at bounding box center [686, 8] width 802 height 36
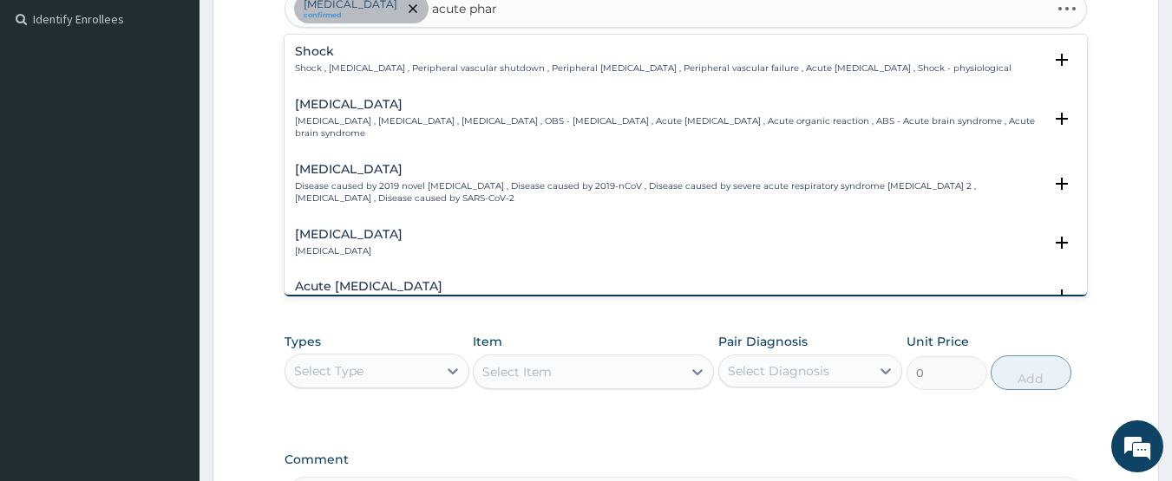
type input "acute phary"
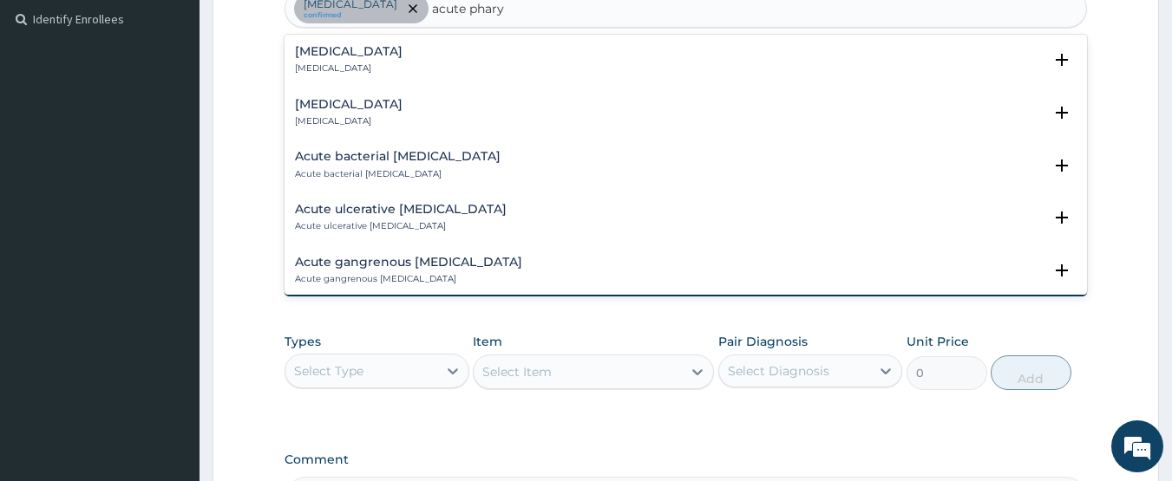
click at [363, 56] on h4 "[MEDICAL_DATA]" at bounding box center [349, 51] width 108 height 13
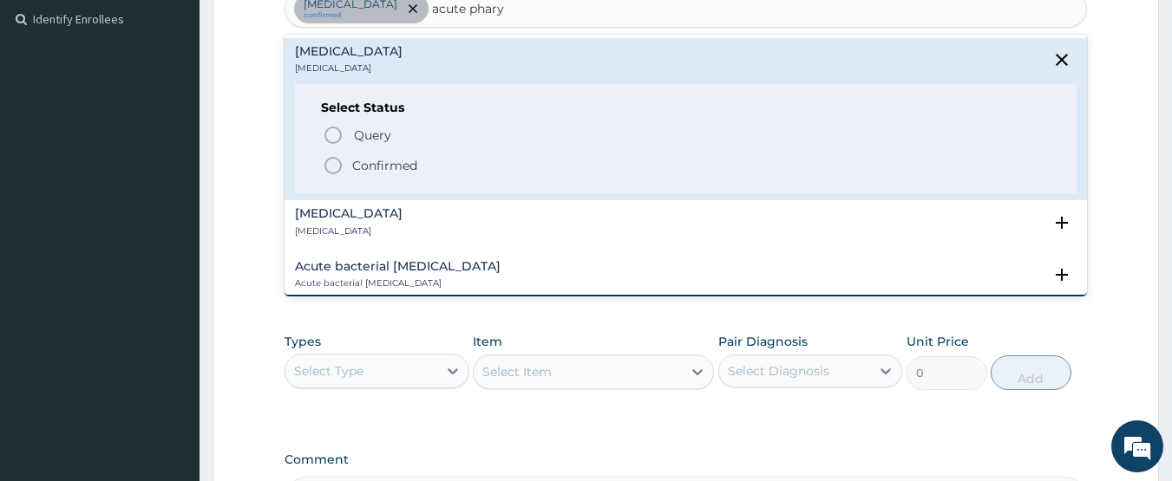
click at [331, 161] on icon "status option filled" at bounding box center [333, 165] width 21 height 21
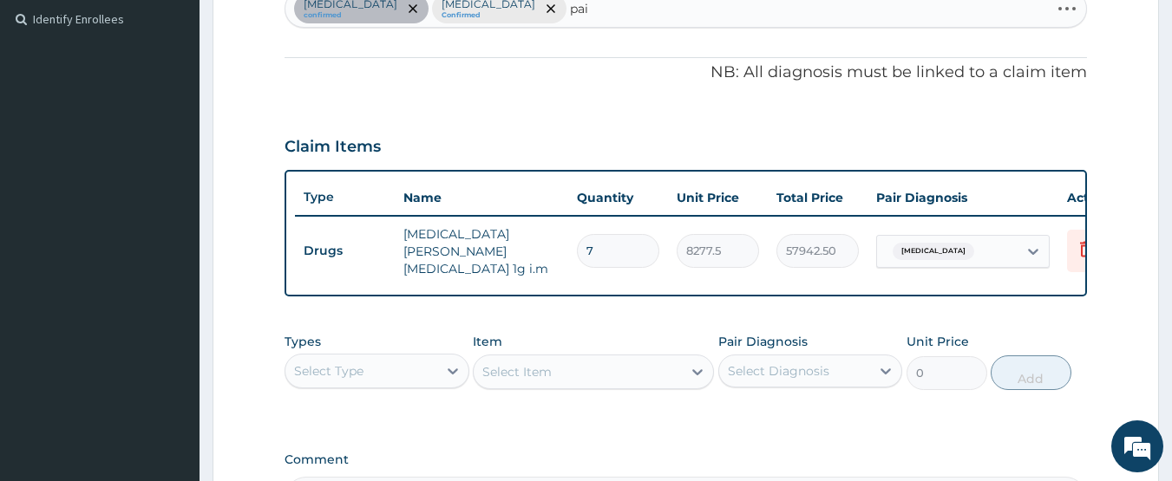
type input "pain"
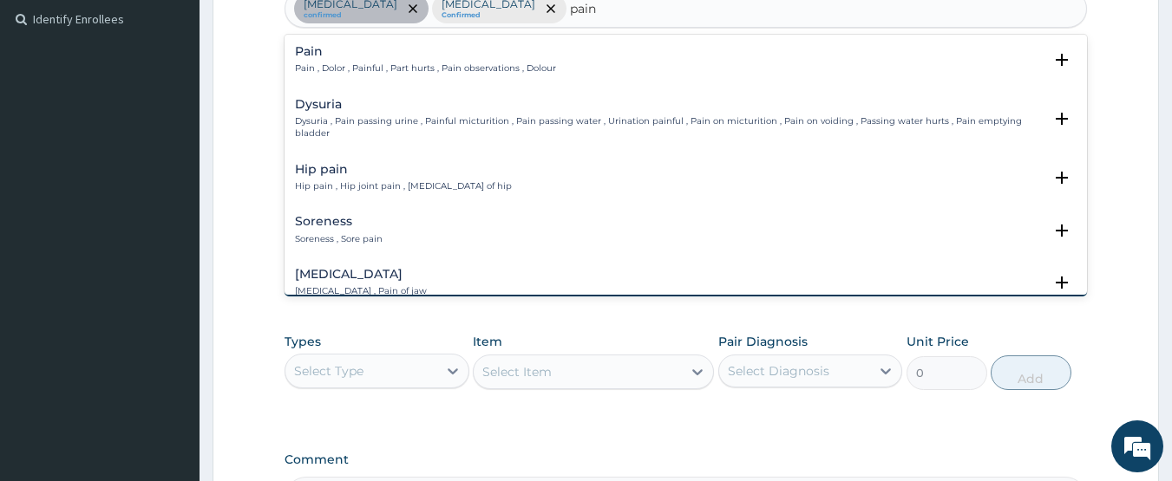
click at [348, 63] on p "Pain , Dolor , Painful , Part hurts , Pain observations , Dolour" at bounding box center [425, 68] width 261 height 12
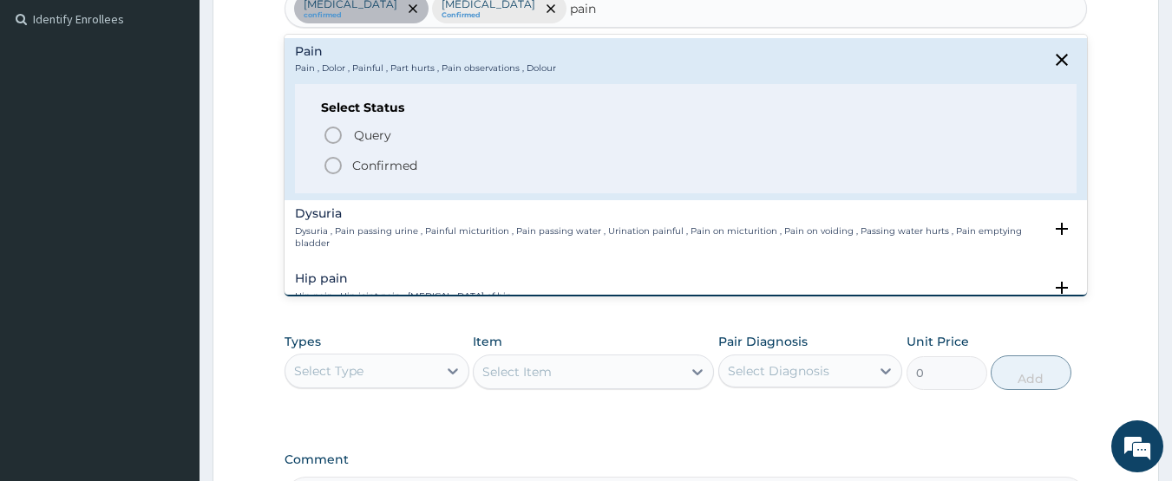
click at [326, 164] on circle "status option filled" at bounding box center [333, 166] width 16 height 16
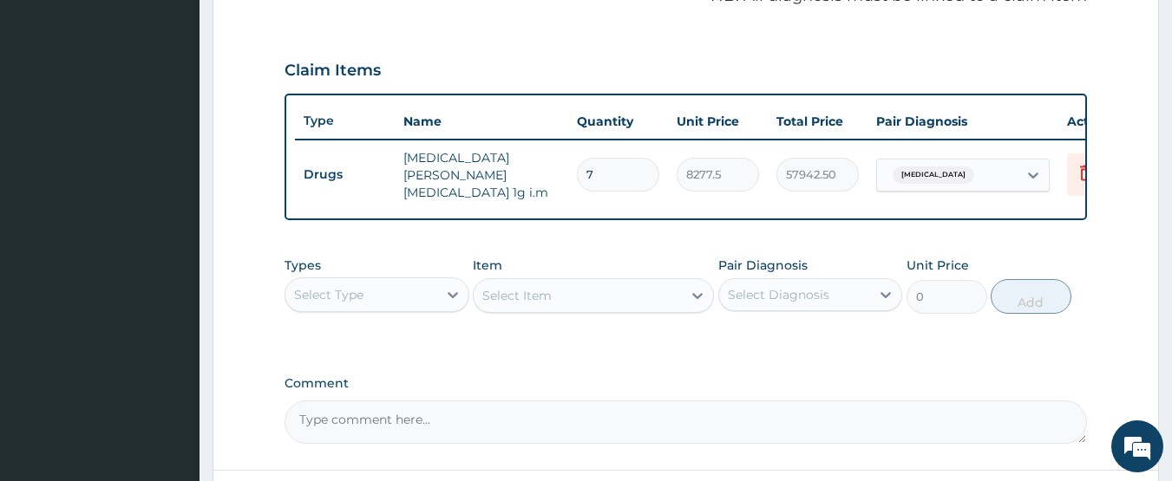
scroll to position [562, 0]
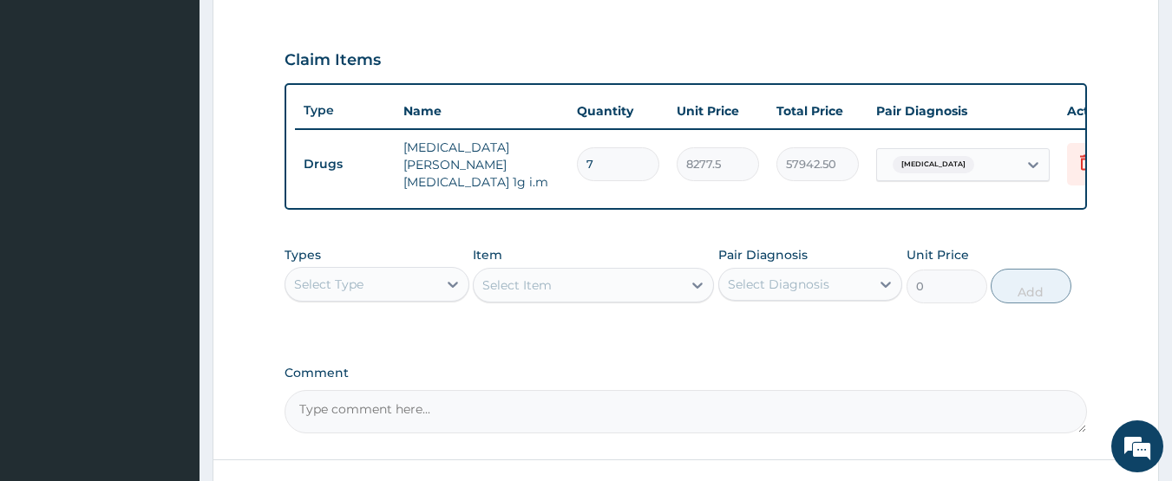
click at [384, 282] on div "Select Type" at bounding box center [361, 285] width 152 height 28
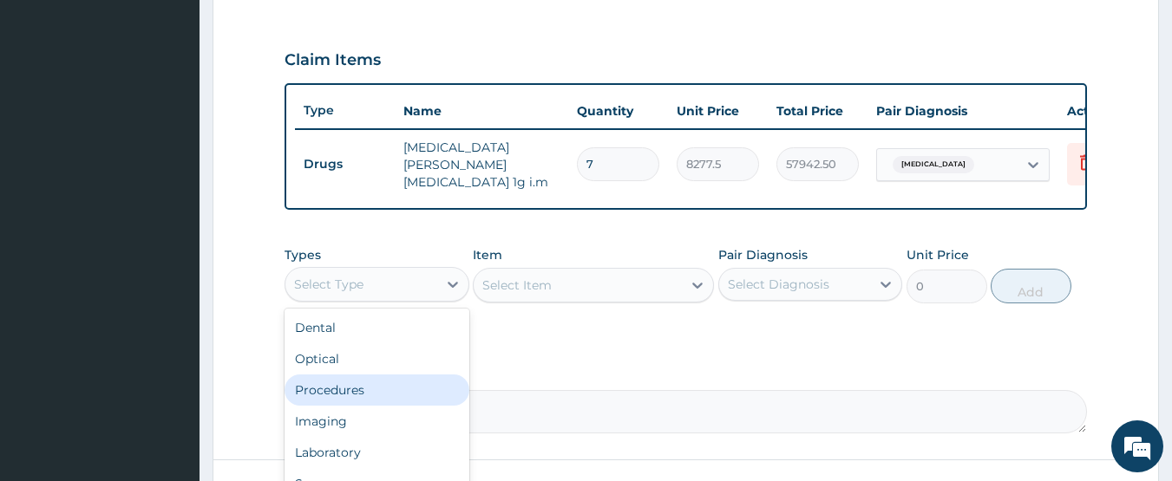
click at [355, 387] on div "Procedures" at bounding box center [377, 390] width 185 height 31
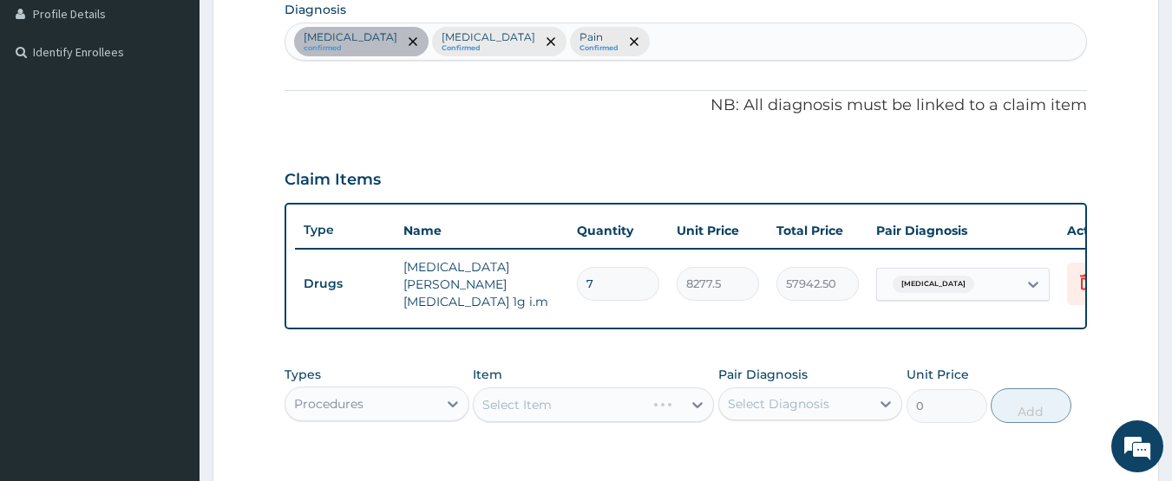
scroll to position [389, 0]
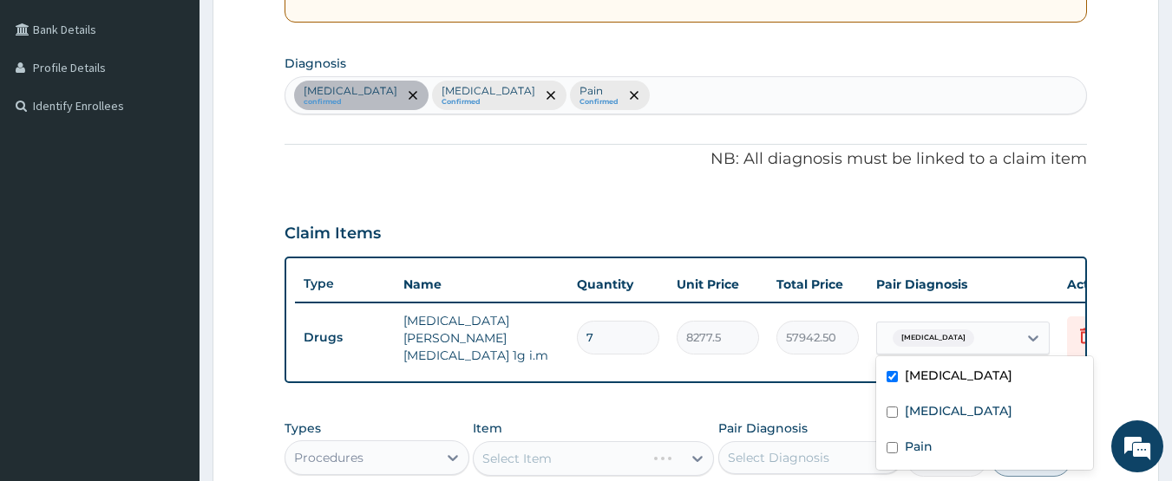
click at [976, 339] on div "Typhoid fever" at bounding box center [947, 338] width 141 height 29
drag, startPoint x: 950, startPoint y: 411, endPoint x: 939, endPoint y: 429, distance: 20.7
click at [946, 415] on label "Acute pharyngitis" at bounding box center [959, 411] width 108 height 17
checkbox input "true"
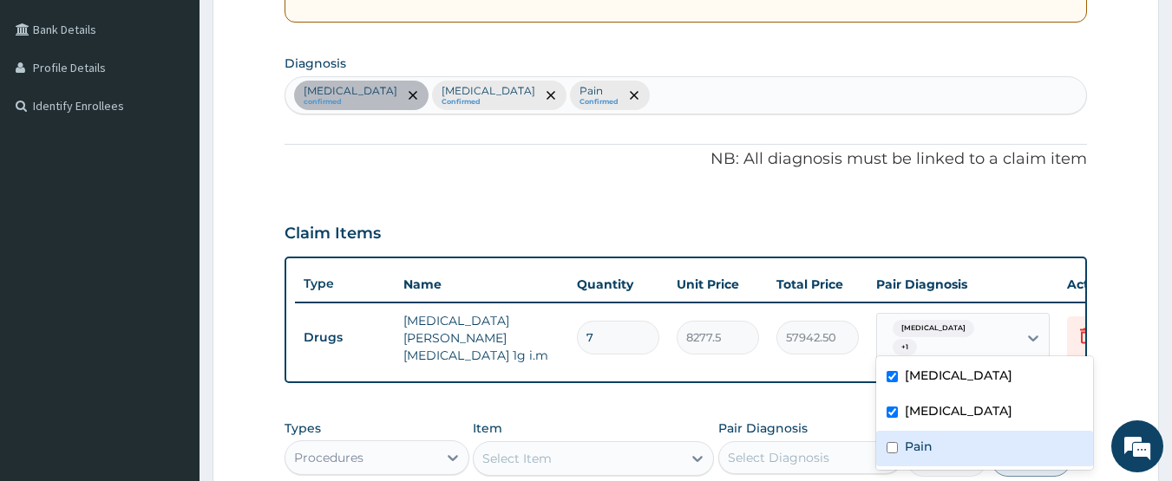
click at [936, 442] on div "Pain" at bounding box center [984, 449] width 217 height 36
checkbox input "true"
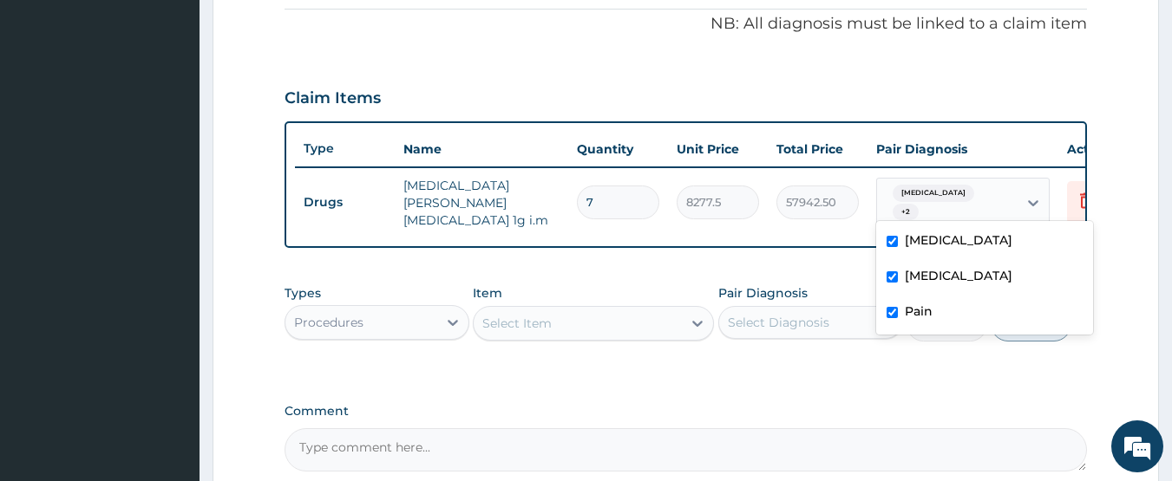
scroll to position [562, 0]
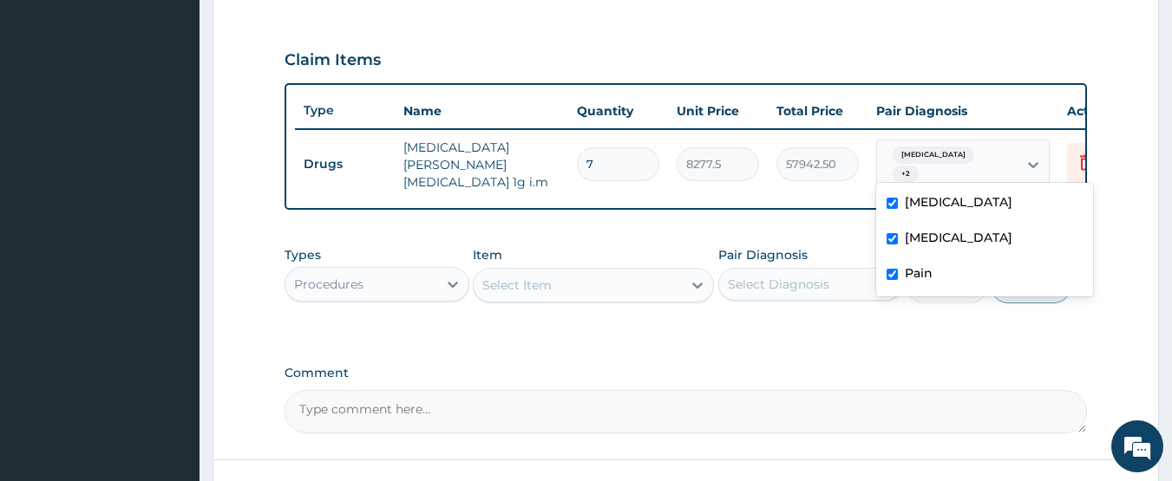
click at [527, 287] on div "Select Item" at bounding box center [516, 285] width 69 height 17
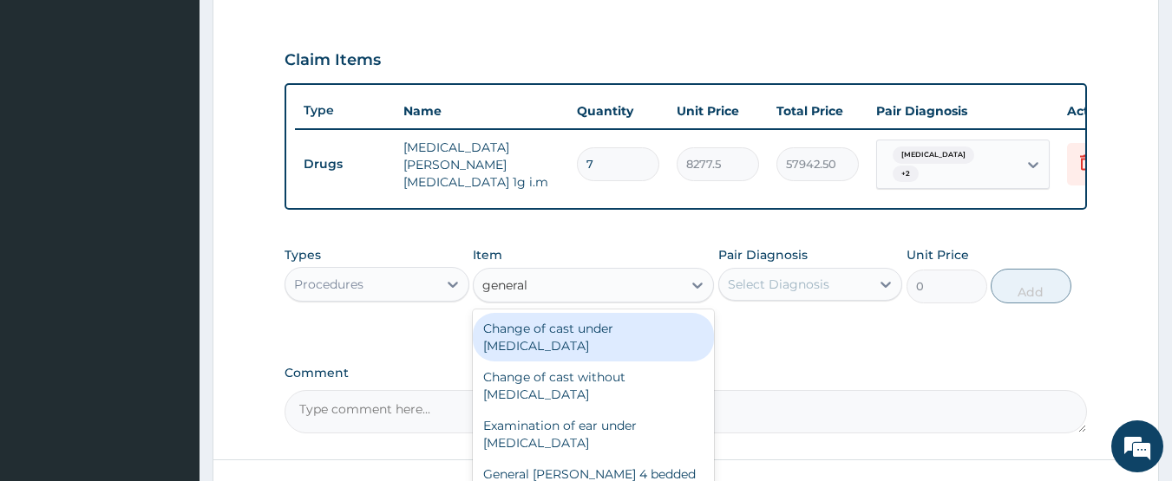
type input "general p"
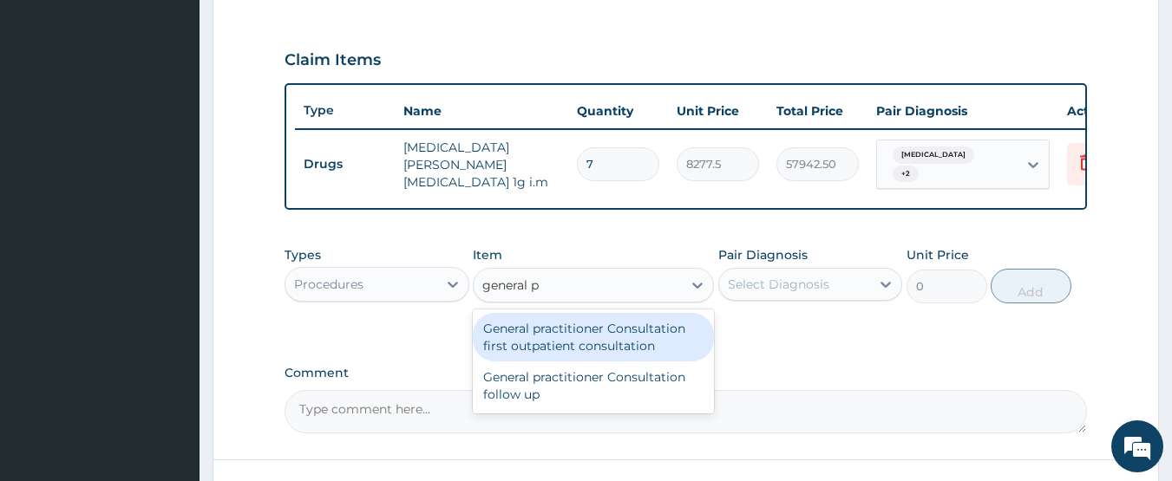
click at [545, 340] on div "General practitioner Consultation first outpatient consultation" at bounding box center [593, 337] width 241 height 49
type input "3547.5"
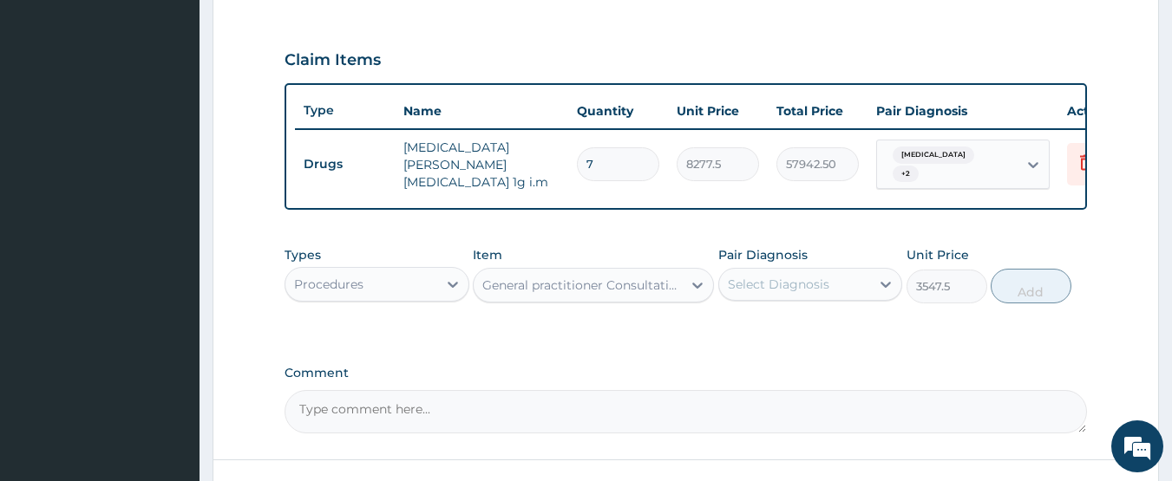
click at [787, 277] on div "Select Diagnosis" at bounding box center [795, 285] width 152 height 28
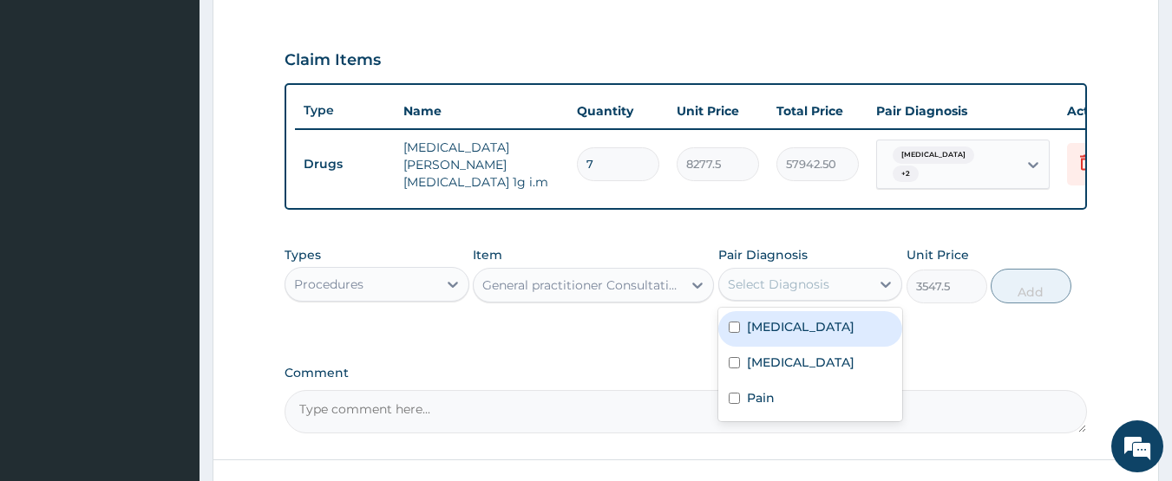
click at [780, 336] on label "Typhoid fever" at bounding box center [801, 326] width 108 height 17
checkbox input "true"
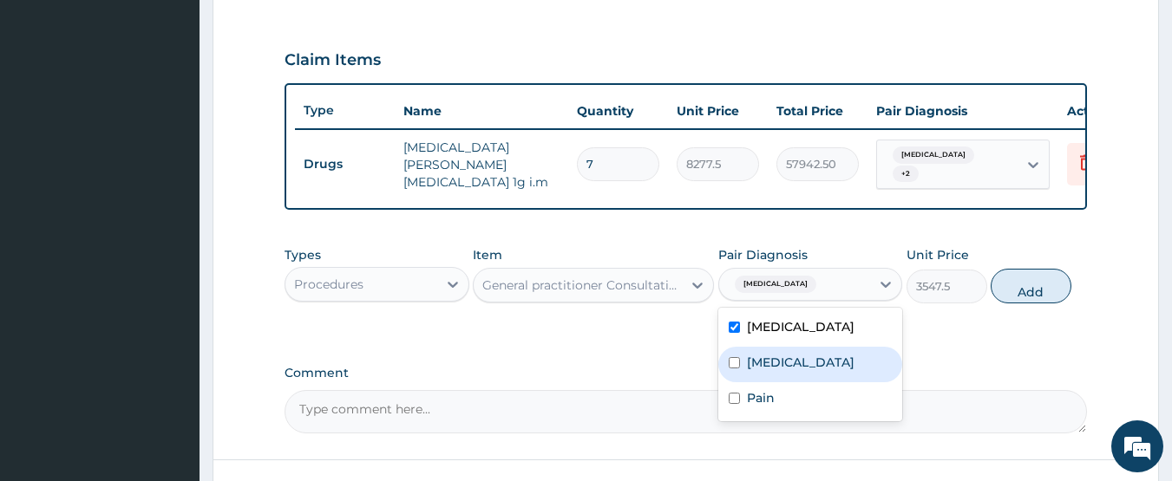
click at [779, 378] on div "Acute pharyngitis" at bounding box center [810, 365] width 185 height 36
checkbox input "true"
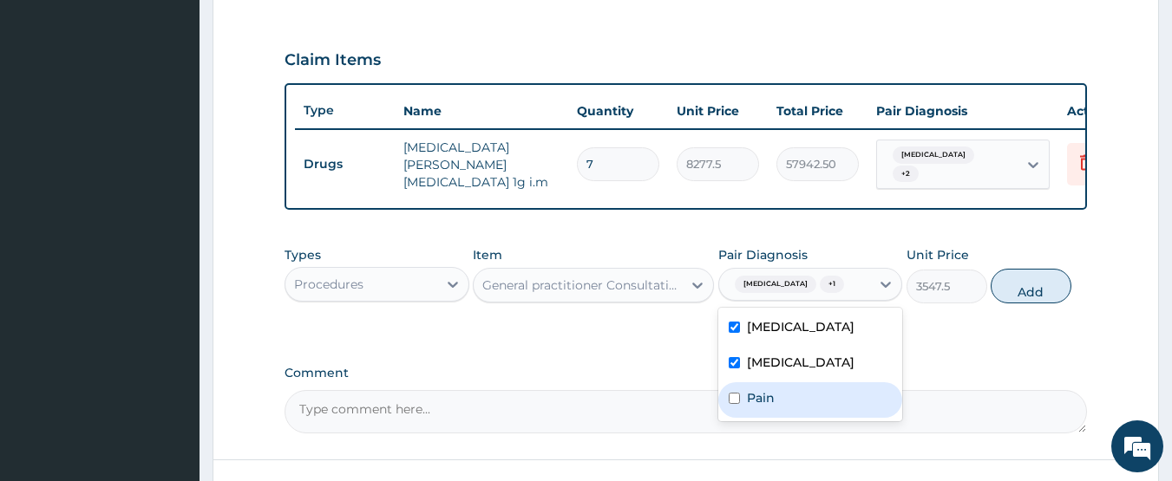
drag, startPoint x: 777, startPoint y: 409, endPoint x: 800, endPoint y: 404, distance: 23.0
click at [779, 409] on div "Pain" at bounding box center [810, 401] width 185 height 36
checkbox input "true"
click at [1032, 297] on button "Add" at bounding box center [1031, 286] width 81 height 35
type input "0"
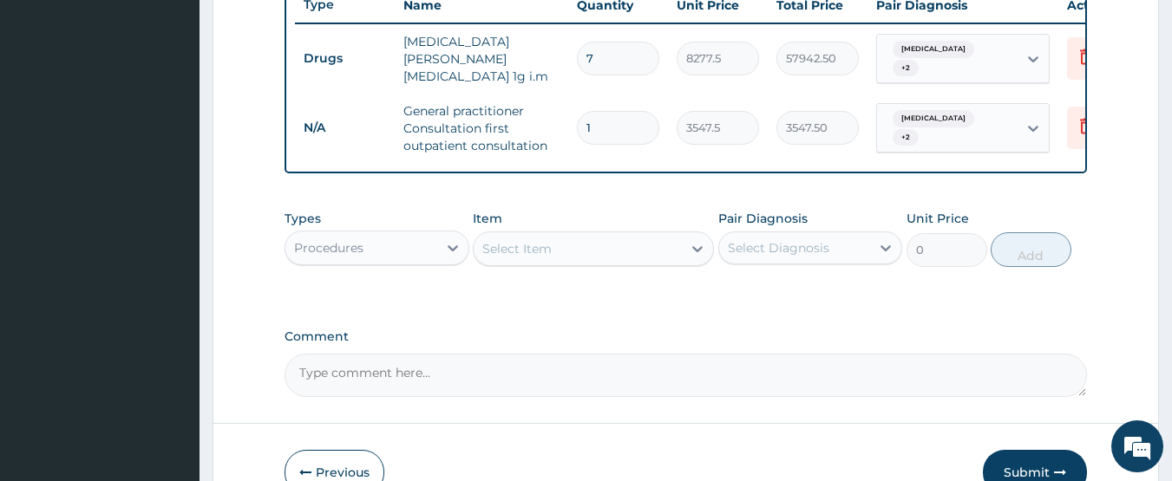
scroll to position [736, 0]
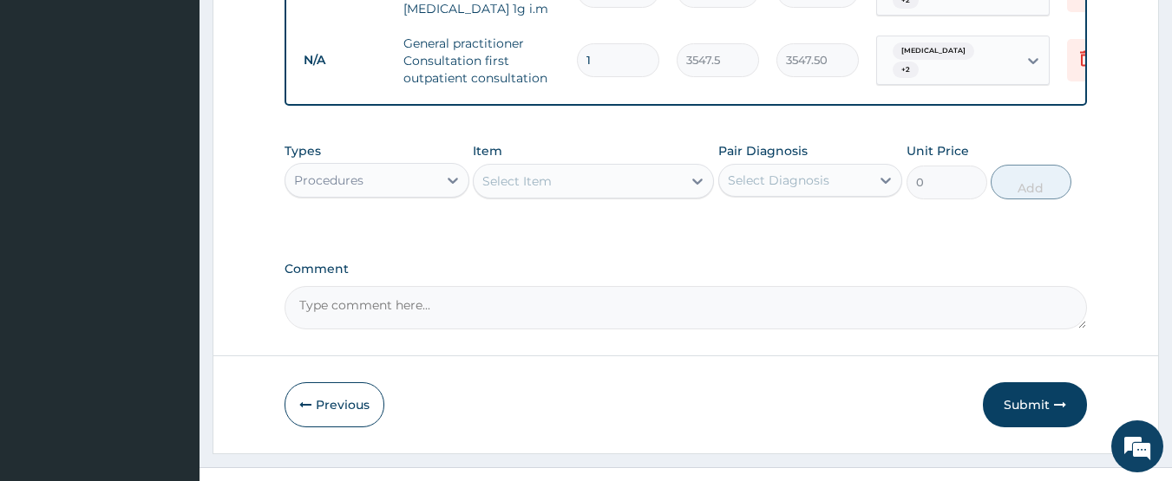
click at [375, 190] on div "Procedures" at bounding box center [361, 181] width 152 height 28
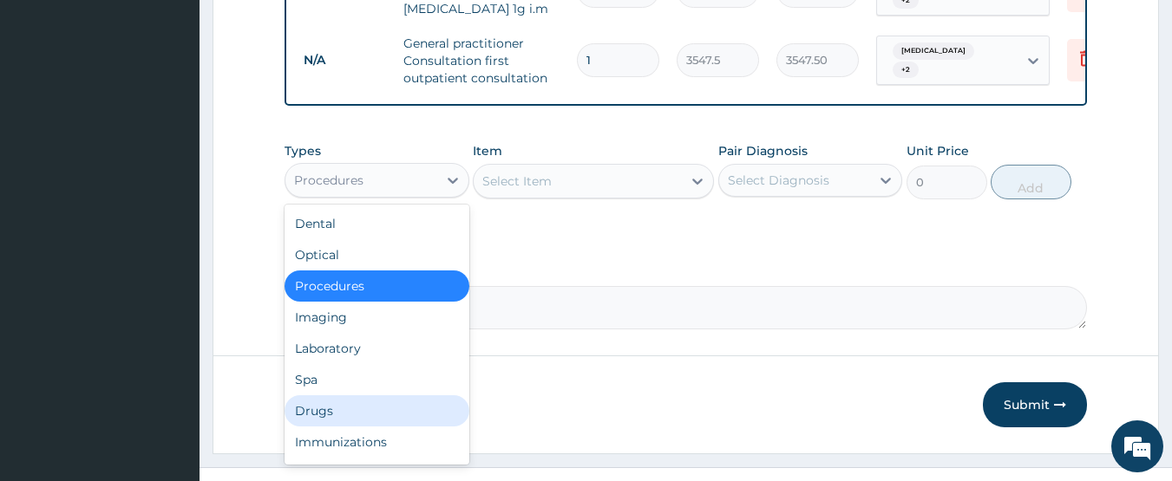
click at [349, 407] on div "Drugs" at bounding box center [377, 411] width 185 height 31
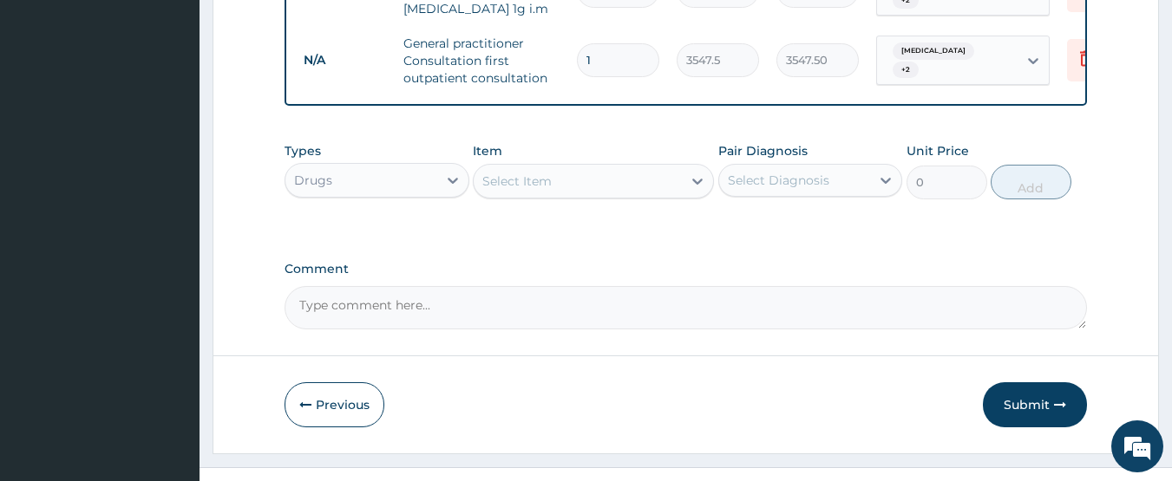
click at [564, 187] on div "Select Item" at bounding box center [578, 181] width 208 height 28
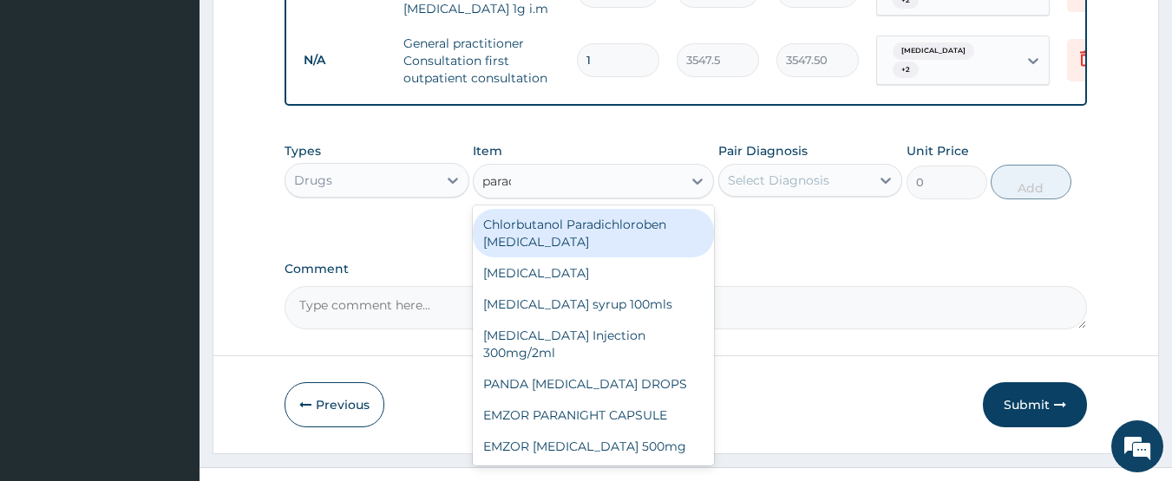
type input "paracet"
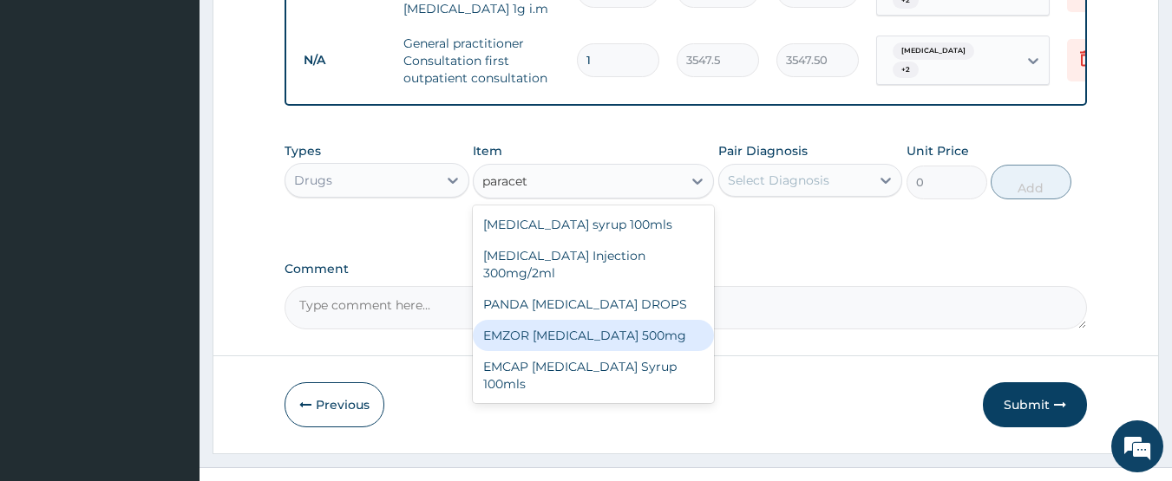
click at [659, 339] on div "EMZOR PARACETAMOL 500mg" at bounding box center [593, 335] width 241 height 31
type input "23.65"
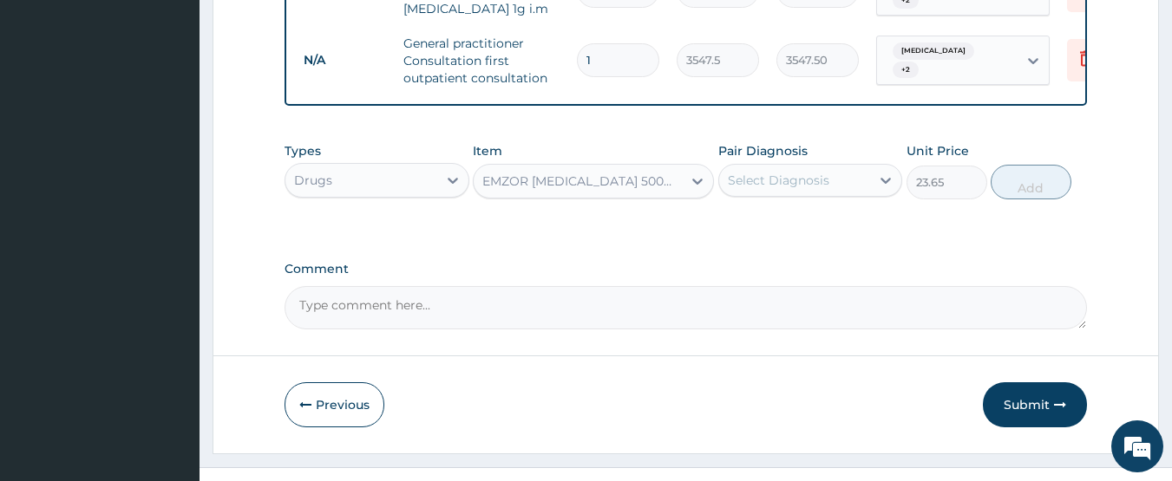
click at [756, 180] on div "Select Diagnosis" at bounding box center [779, 180] width 102 height 17
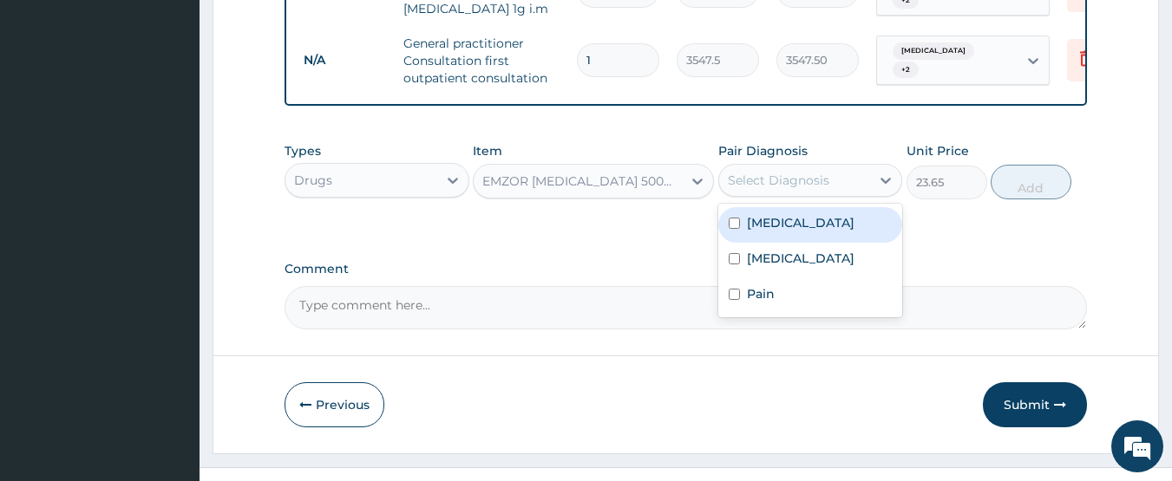
click at [770, 223] on label "Typhoid fever" at bounding box center [801, 222] width 108 height 17
checkbox input "true"
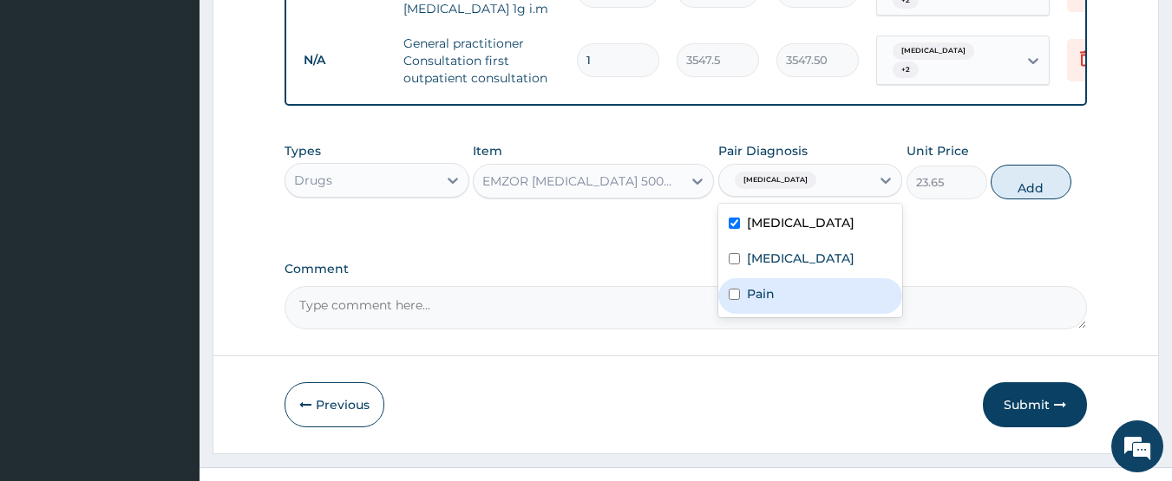
click at [770, 293] on label "Pain" at bounding box center [761, 293] width 28 height 17
checkbox input "true"
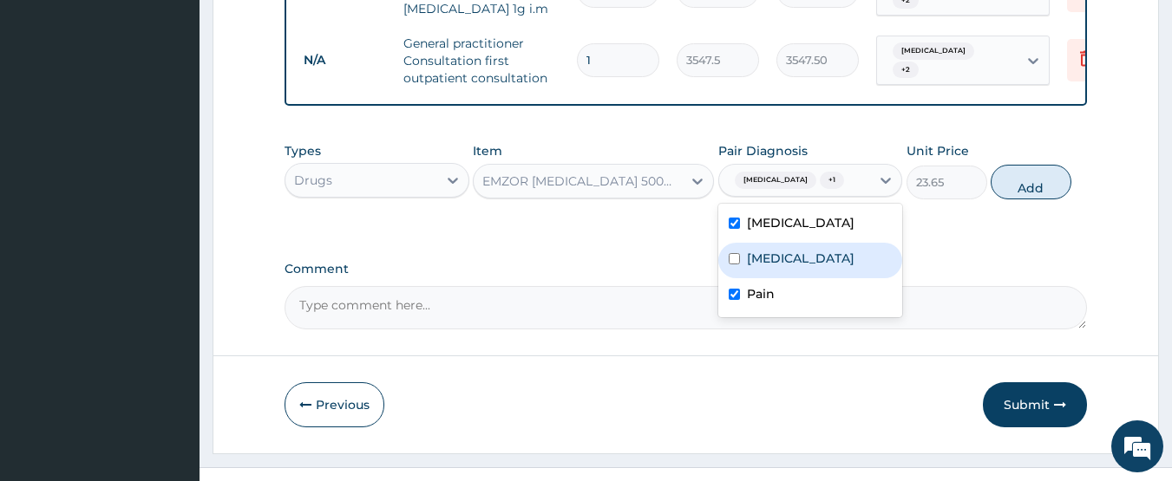
drag, startPoint x: 794, startPoint y: 265, endPoint x: 938, endPoint y: 229, distance: 148.3
click at [795, 264] on label "Acute pharyngitis" at bounding box center [801, 258] width 108 height 17
checkbox input "true"
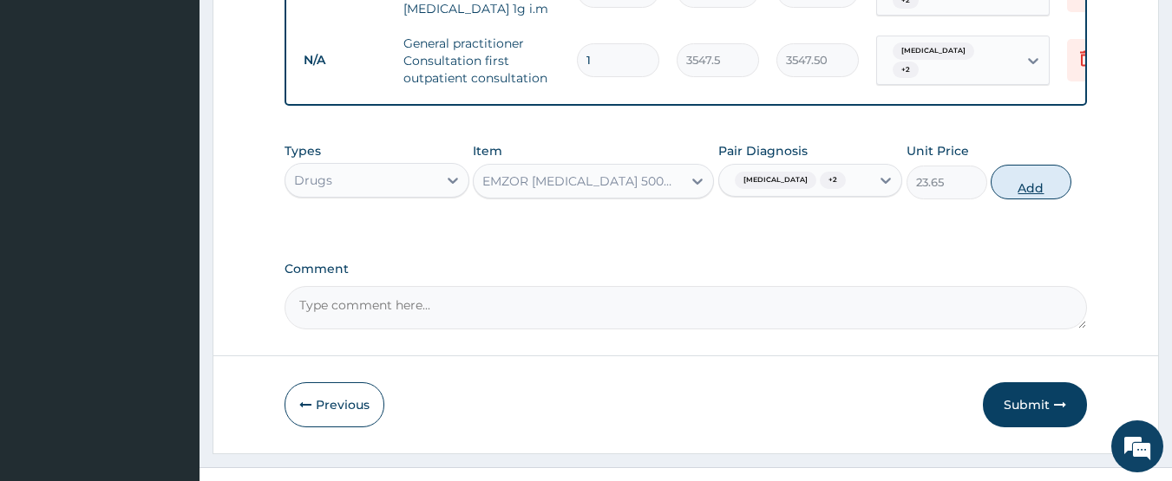
click at [1018, 186] on button "Add" at bounding box center [1031, 182] width 81 height 35
type input "0"
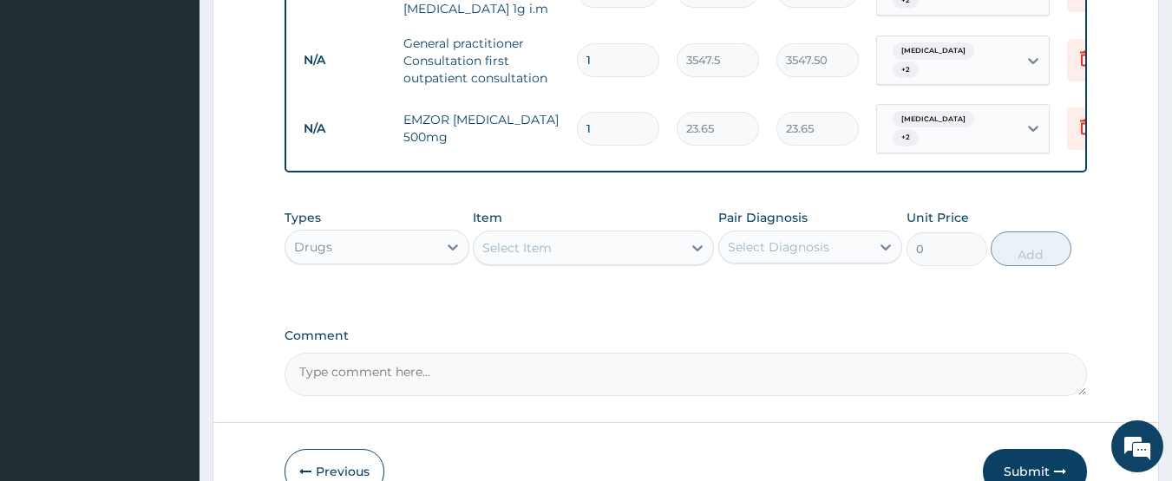
type input "18"
type input "425.70"
type input "18"
click at [563, 241] on div "Select Item" at bounding box center [578, 248] width 208 height 28
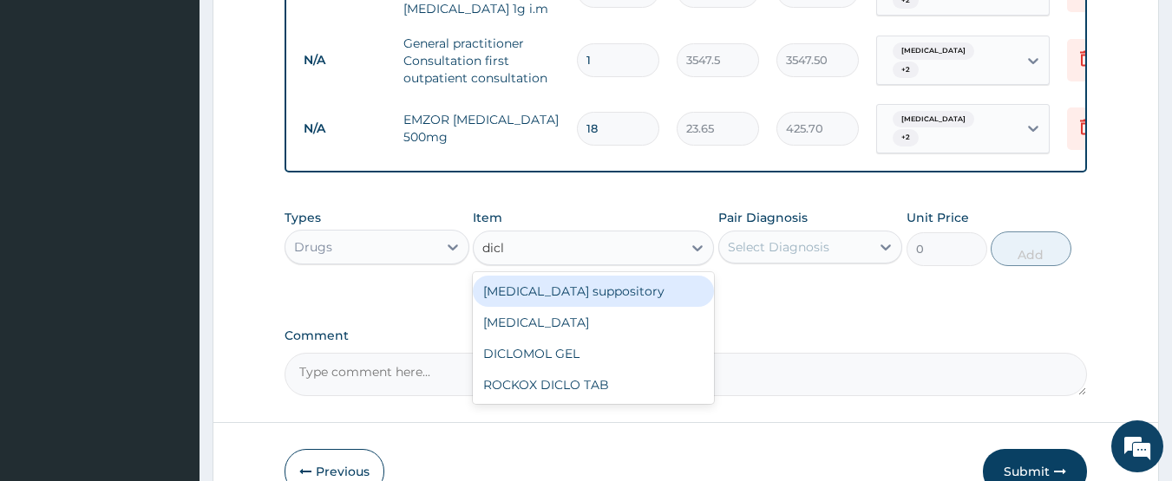
type input "diclo"
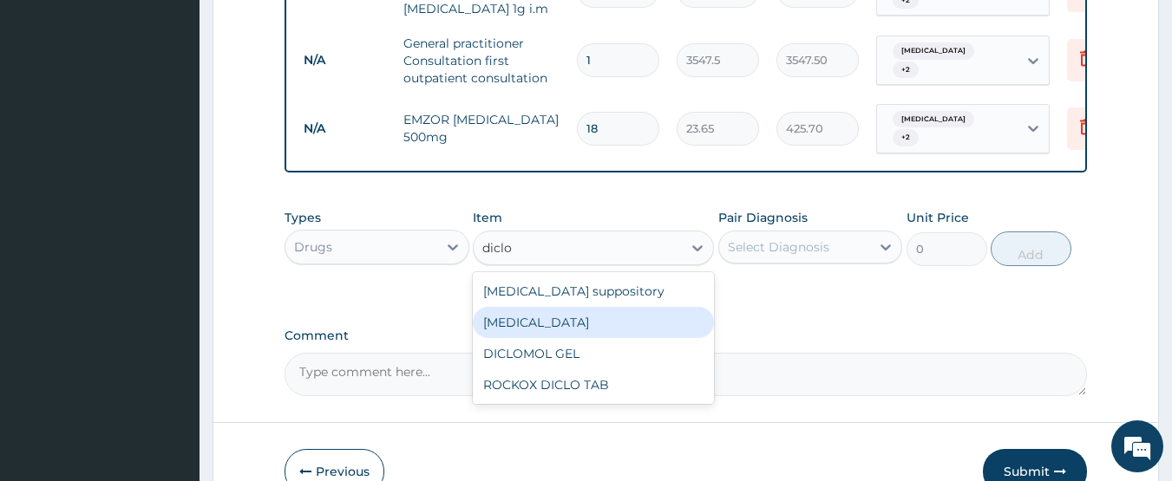
click at [547, 317] on div "Diclofenac" at bounding box center [593, 322] width 241 height 31
type input "591.25"
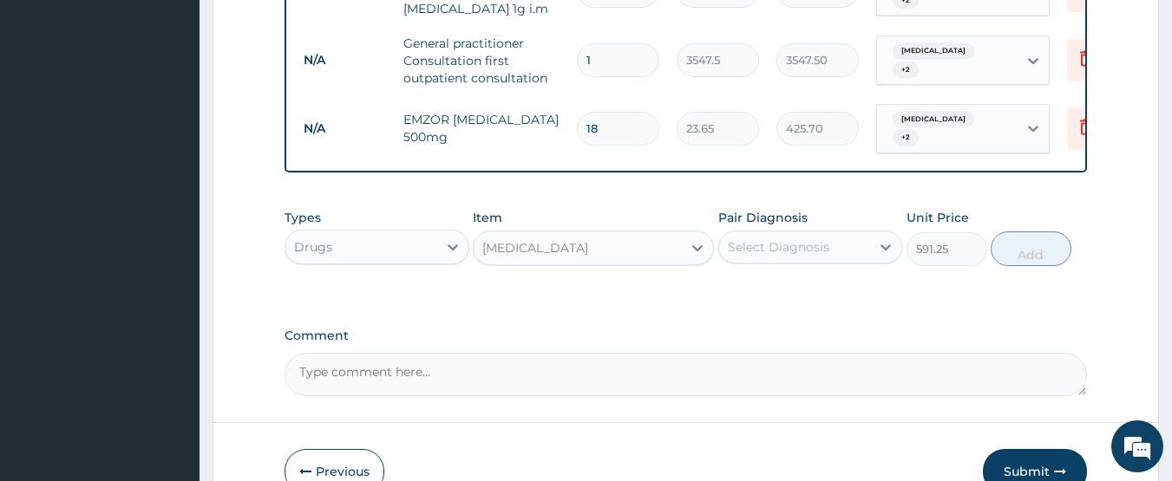
click at [829, 249] on div "Select Diagnosis" at bounding box center [795, 247] width 152 height 28
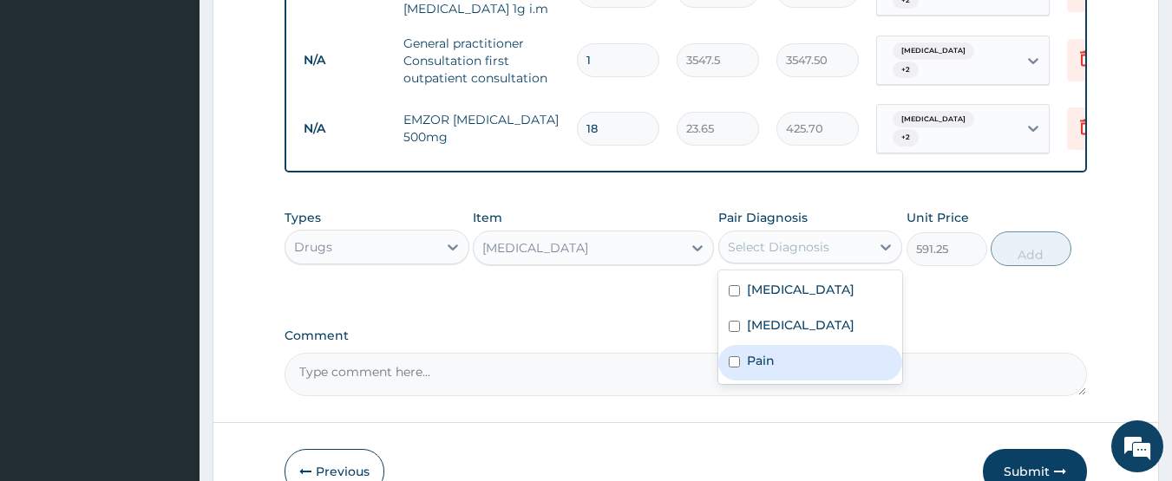
click at [789, 346] on div "Pain" at bounding box center [810, 363] width 185 height 36
checkbox input "true"
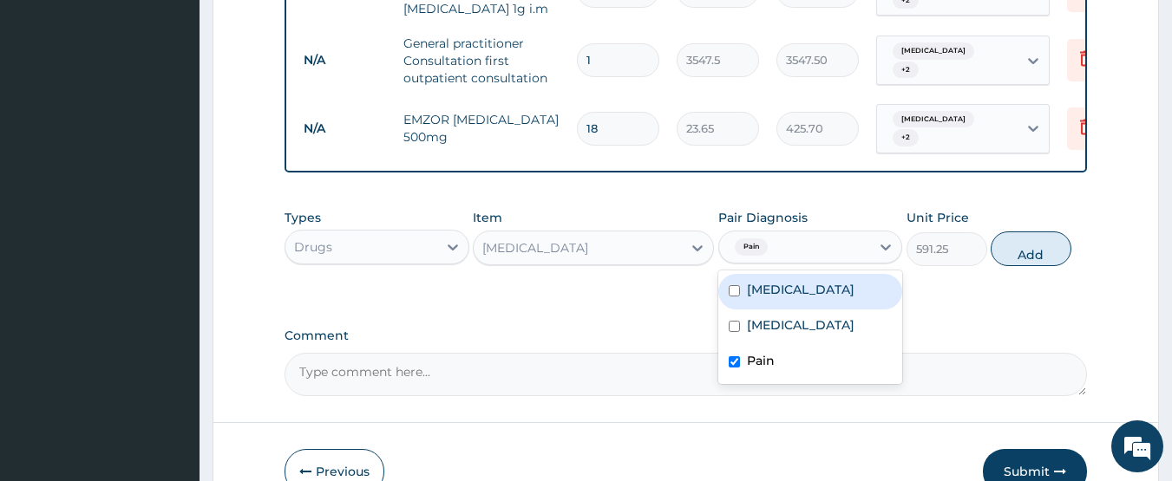
click at [814, 283] on label "Typhoid fever" at bounding box center [801, 289] width 108 height 17
checkbox input "true"
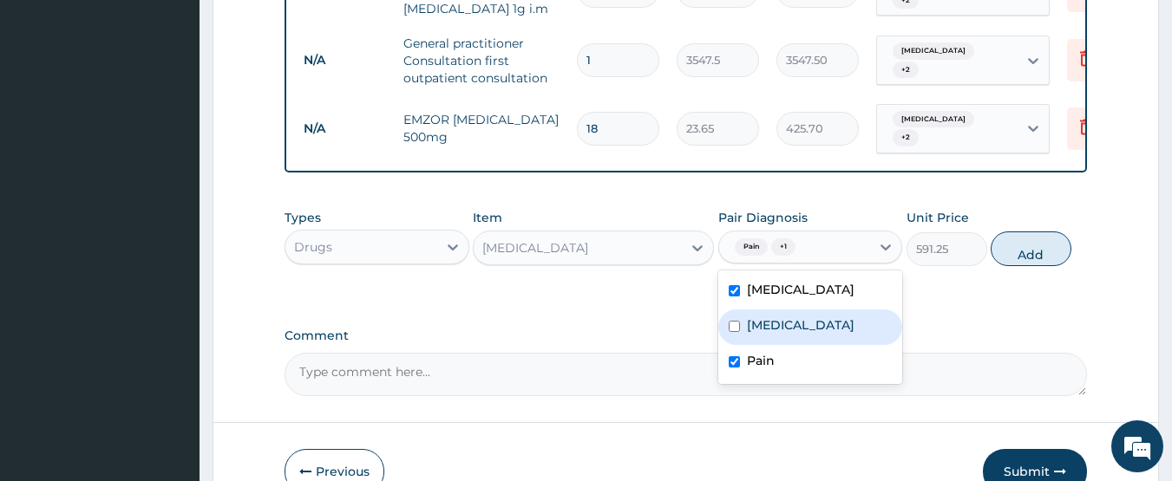
drag, startPoint x: 822, startPoint y: 324, endPoint x: 848, endPoint y: 313, distance: 28.4
click at [825, 324] on label "Acute pharyngitis" at bounding box center [801, 325] width 108 height 17
checkbox input "true"
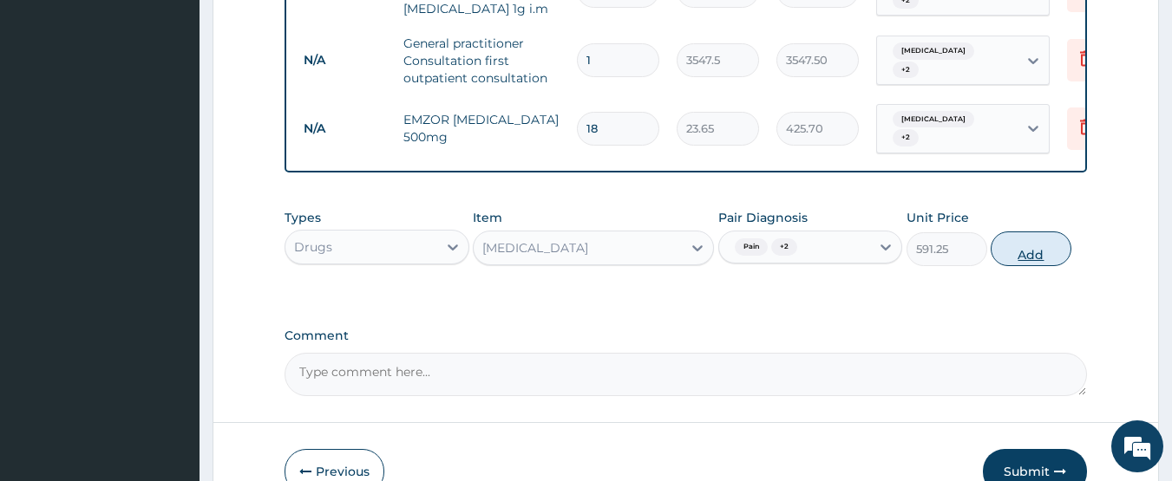
click at [1008, 241] on button "Add" at bounding box center [1031, 249] width 81 height 35
type input "0"
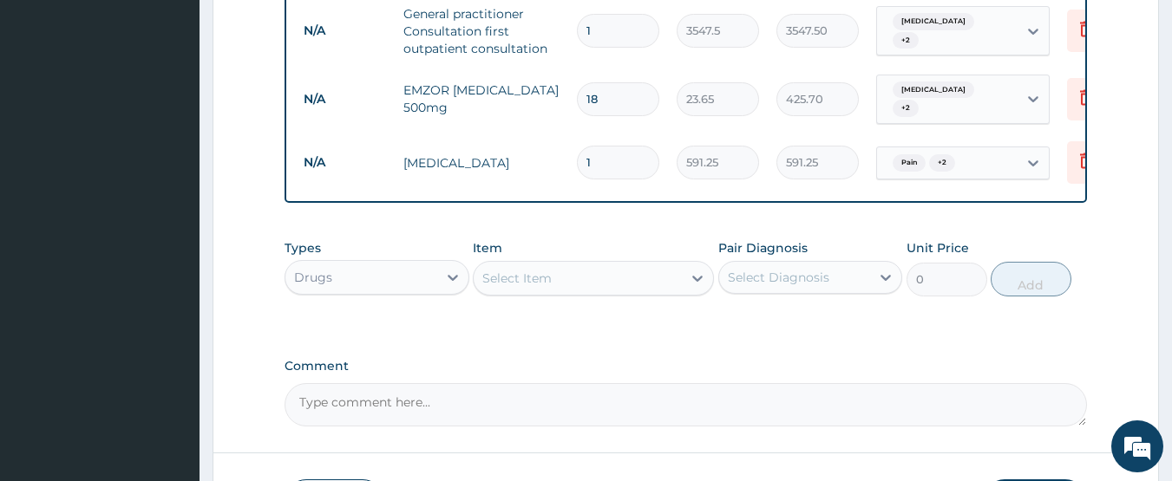
scroll to position [889, 0]
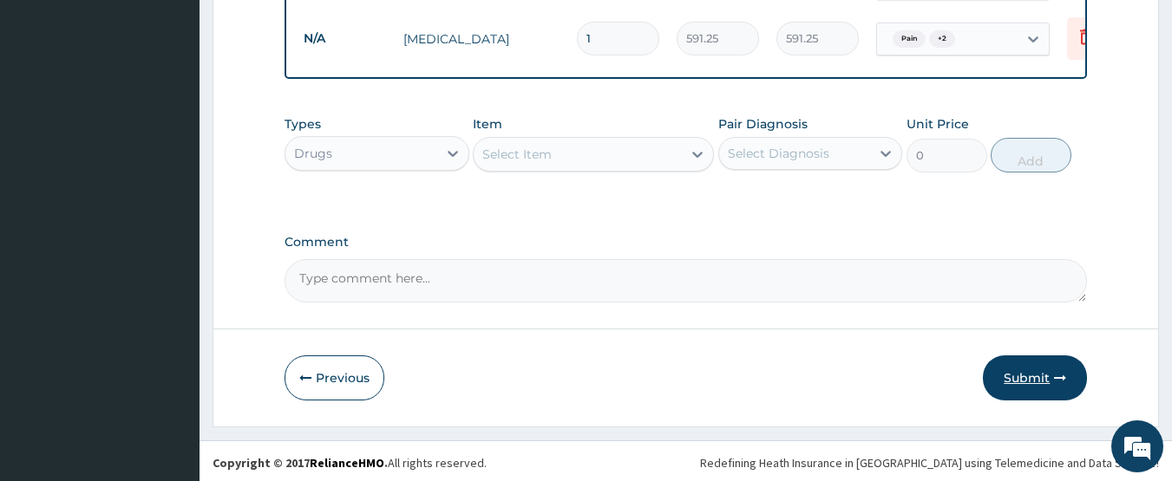
click at [1040, 383] on button "Submit" at bounding box center [1035, 378] width 104 height 45
